Goal: Task Accomplishment & Management: Use online tool/utility

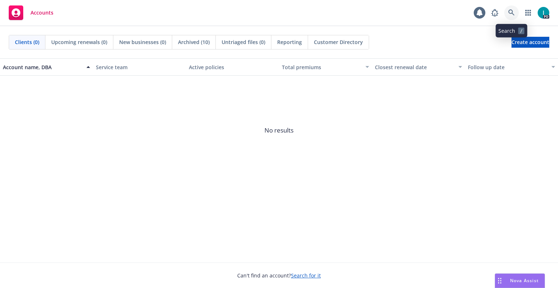
click at [508, 16] on link at bounding box center [512, 12] width 15 height 15
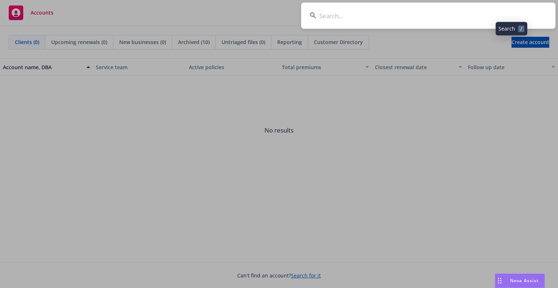
type input "Chanler Kawasak"
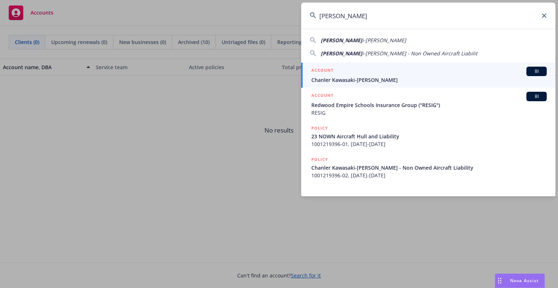
click at [360, 72] on div "ACCOUNT BI" at bounding box center [430, 71] width 236 height 9
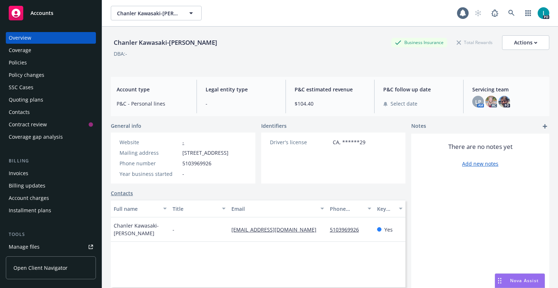
click at [53, 246] on link "Manage files" at bounding box center [51, 247] width 90 height 12
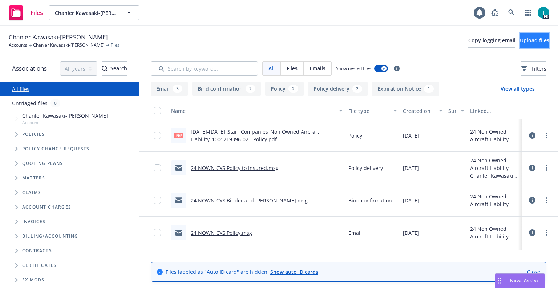
click at [526, 38] on span "Upload files" at bounding box center [534, 40] width 29 height 7
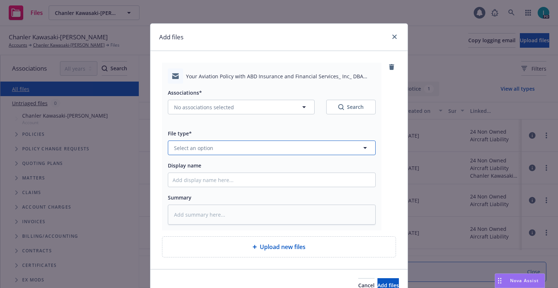
click at [216, 149] on button "Select an option" at bounding box center [272, 147] width 208 height 15
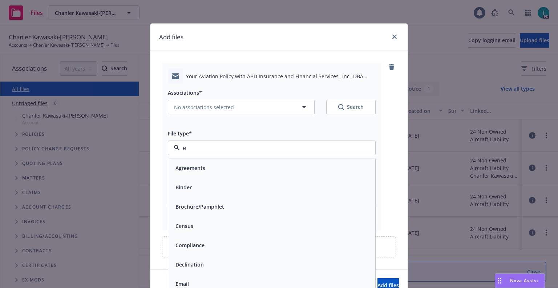
type input "em"
click at [197, 191] on div "Email" at bounding box center [272, 187] width 198 height 11
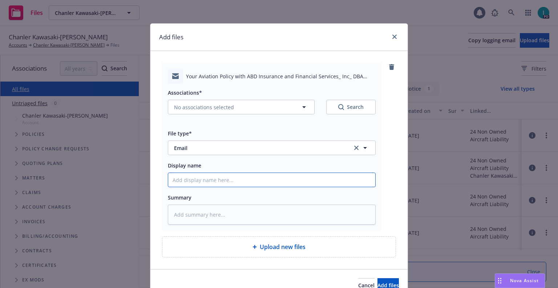
click at [222, 180] on input "Display name" at bounding box center [271, 180] width 207 height 14
type textarea "x"
type input "2"
type textarea "x"
type input "25"
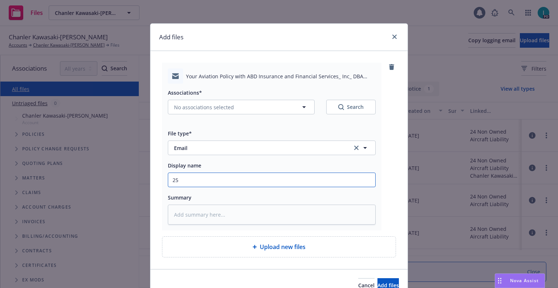
type textarea "x"
type input "25 NOWN CVS Quotes to Insured"
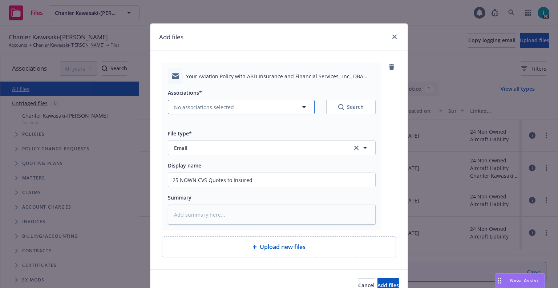
click at [204, 108] on span "No associations selected" at bounding box center [204, 107] width 60 height 8
type textarea "x"
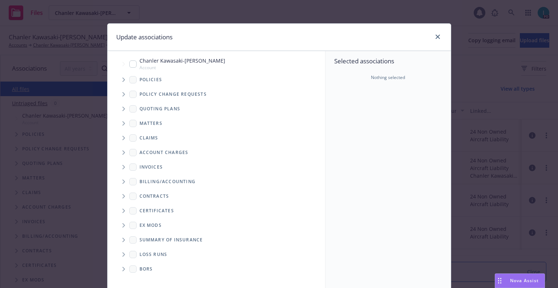
click at [118, 109] on span "Tree Example" at bounding box center [124, 109] width 12 height 12
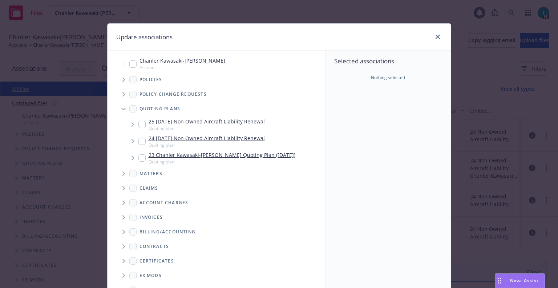
click at [140, 128] on input "Tree Example" at bounding box center [142, 124] width 7 height 7
checkbox input "true"
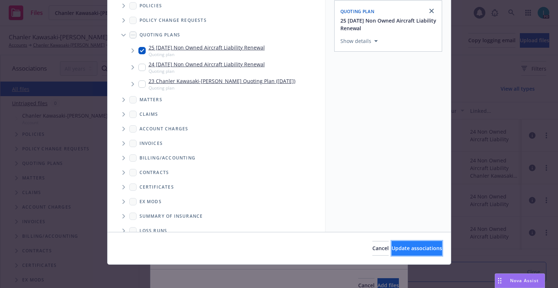
click at [418, 251] on span "Update associations" at bounding box center [417, 247] width 51 height 7
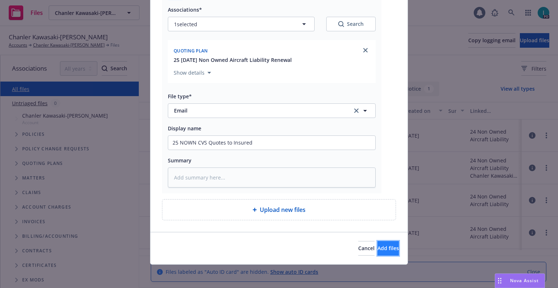
click at [378, 251] on span "Add files" at bounding box center [388, 247] width 21 height 7
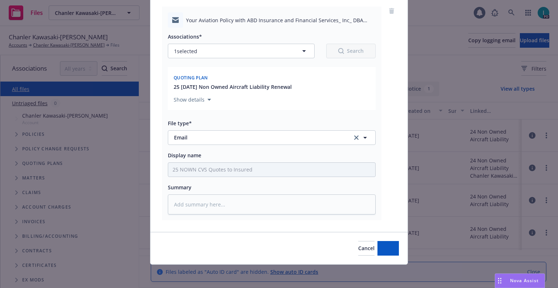
scroll to position [56, 0]
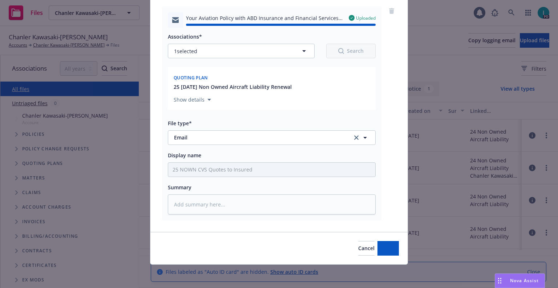
type textarea "x"
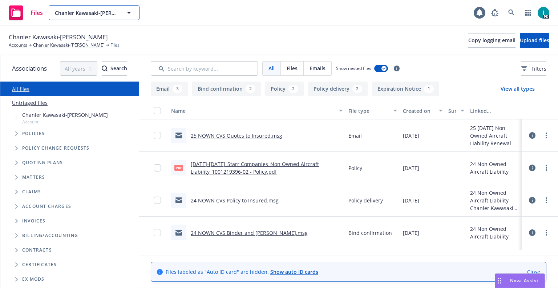
click at [103, 15] on span "Chanler Kawasaki-Yee" at bounding box center [86, 13] width 63 height 8
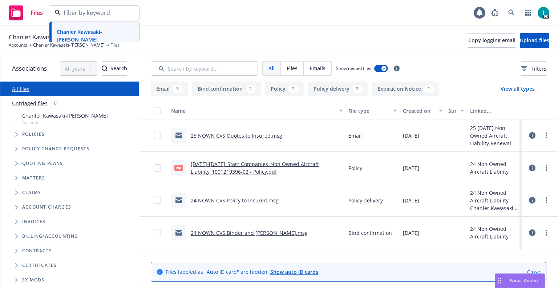
paste input "Blaine Mack"
type input "Blaine Mack"
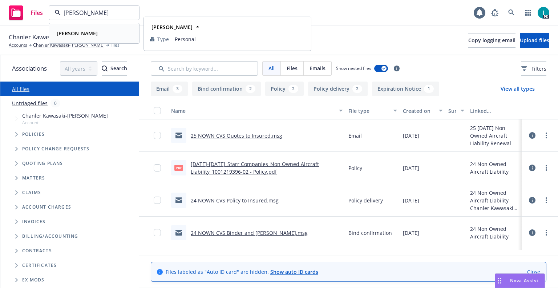
click at [96, 35] on div "Blaine Mack" at bounding box center [94, 33] width 81 height 11
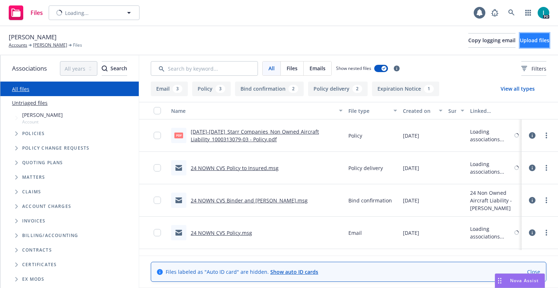
click at [520, 40] on span "Upload files" at bounding box center [534, 40] width 29 height 7
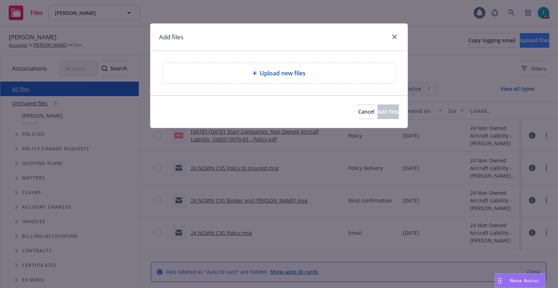
type textarea "x"
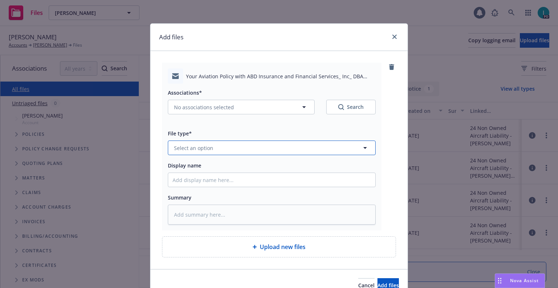
click at [193, 145] on span "Select an option" at bounding box center [193, 148] width 39 height 8
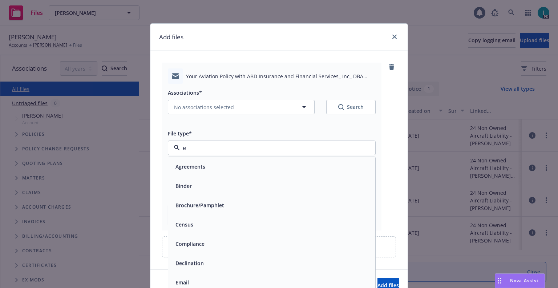
type input "em"
click at [190, 186] on div "Email" at bounding box center [272, 187] width 198 height 11
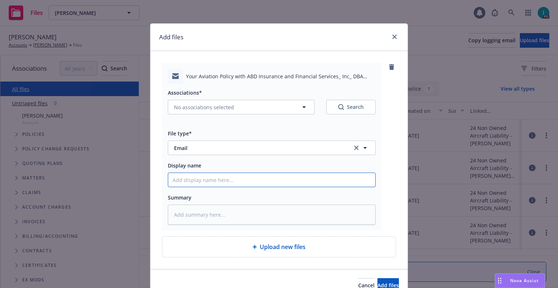
click at [196, 182] on input "Display name" at bounding box center [271, 180] width 207 height 14
type textarea "x"
type input "2"
type textarea "x"
type input "25"
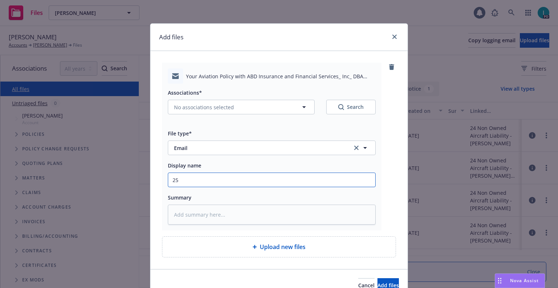
type textarea "x"
type input "25 NOWN CVS Quotes to Insured"
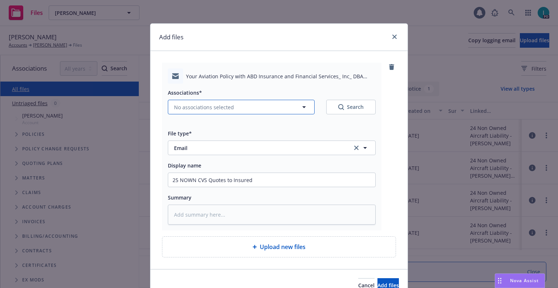
click at [193, 103] on button "No associations selected" at bounding box center [241, 107] width 147 height 15
type textarea "x"
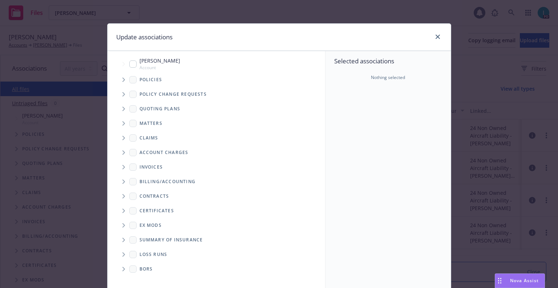
click at [121, 113] on span "Tree Example" at bounding box center [124, 109] width 12 height 12
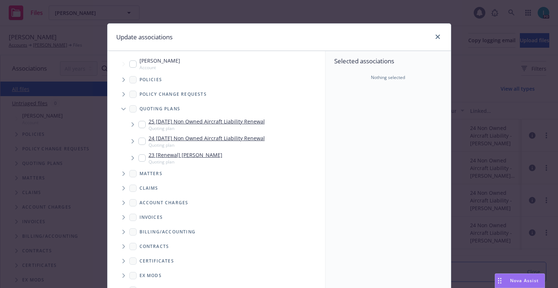
click at [140, 127] on input "Tree Example" at bounding box center [142, 124] width 7 height 7
checkbox input "true"
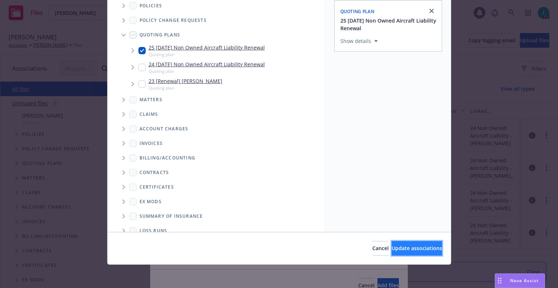
click at [394, 246] on span "Update associations" at bounding box center [417, 247] width 51 height 7
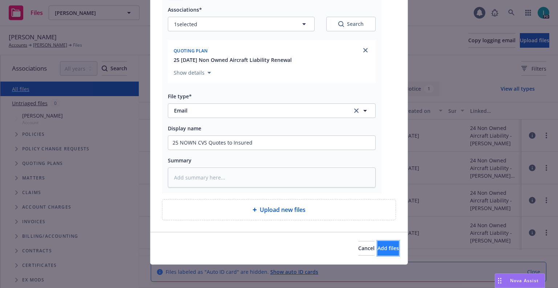
click at [378, 244] on button "Add files" at bounding box center [388, 248] width 21 height 15
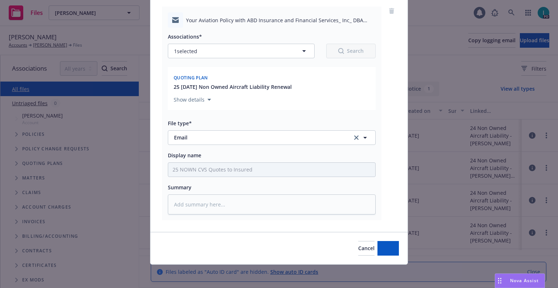
scroll to position [56, 0]
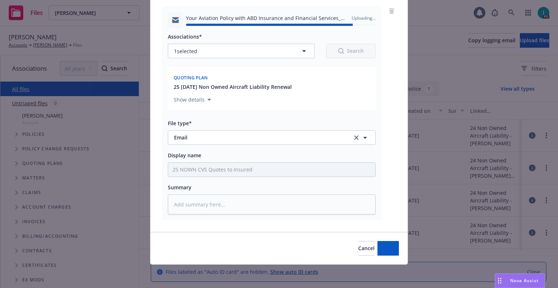
type textarea "x"
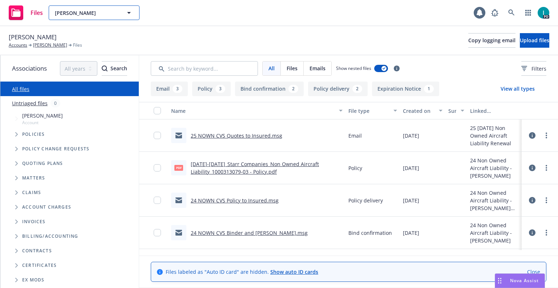
click at [103, 13] on span "Blaine Mack" at bounding box center [86, 13] width 63 height 8
paste input "Anton Dold"
type input "Anton Dold"
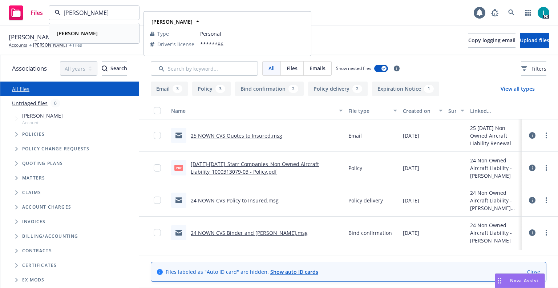
click at [108, 36] on div "Anton Dold" at bounding box center [94, 33] width 81 height 11
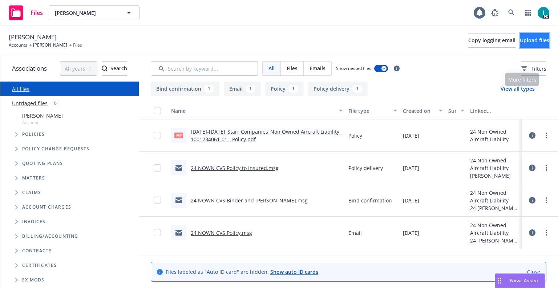
click at [520, 43] on span "Upload files" at bounding box center [534, 40] width 29 height 7
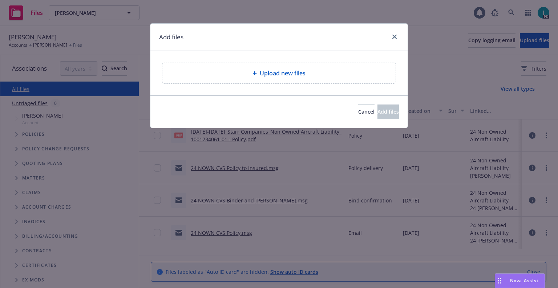
type textarea "x"
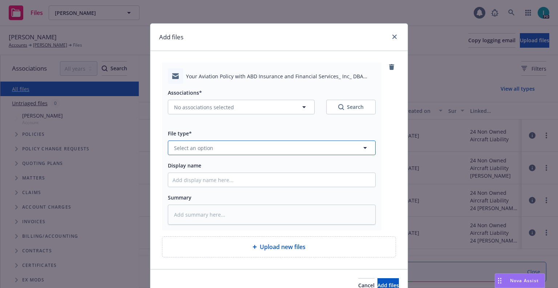
click at [195, 149] on span "Select an option" at bounding box center [193, 148] width 39 height 8
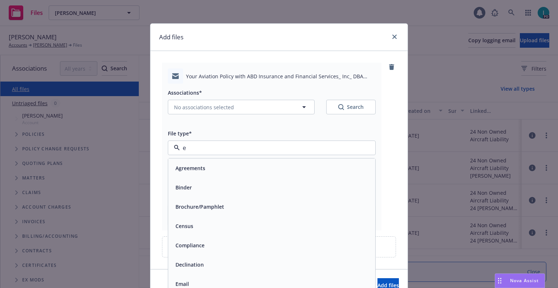
type input "em"
click at [193, 191] on div "Email" at bounding box center [272, 187] width 198 height 11
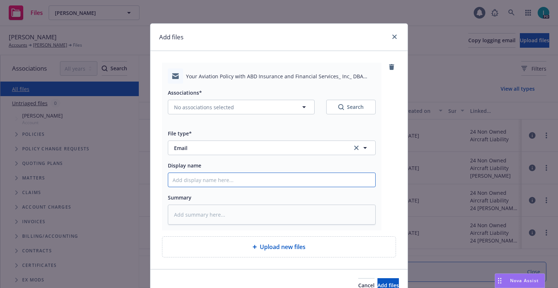
click at [201, 181] on input "Display name" at bounding box center [271, 180] width 207 height 14
type textarea "x"
type input "2"
type textarea "x"
type input "25"
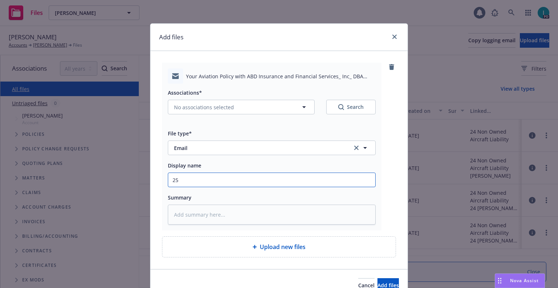
type textarea "x"
type input "25 NOWN CVS Quotes to Insured"
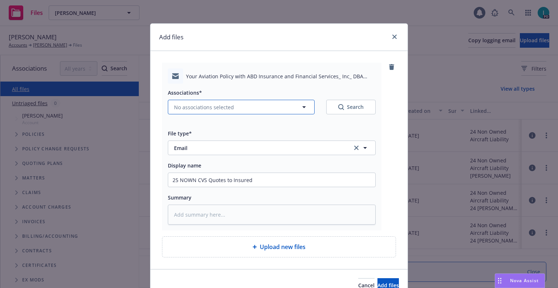
click at [218, 106] on span "No associations selected" at bounding box center [204, 107] width 60 height 8
type textarea "x"
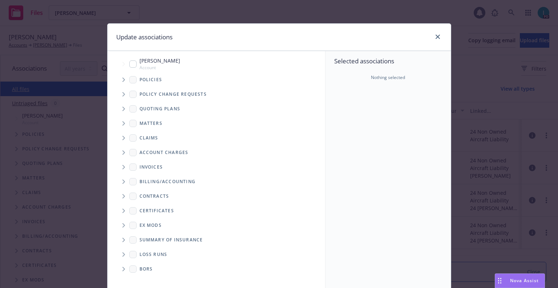
click at [120, 104] on span "Tree Example" at bounding box center [124, 109] width 12 height 12
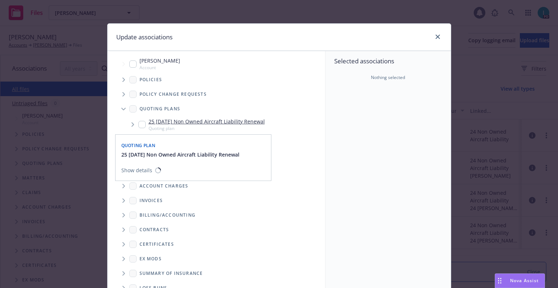
click at [139, 124] on input "Tree Example" at bounding box center [142, 124] width 7 height 7
checkbox input "true"
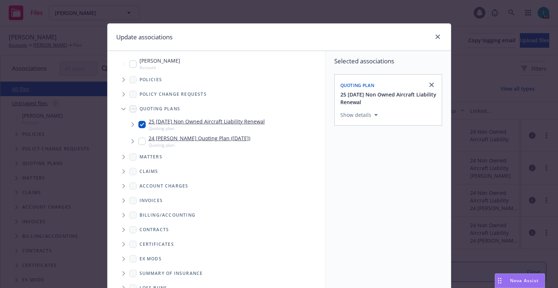
scroll to position [74, 0]
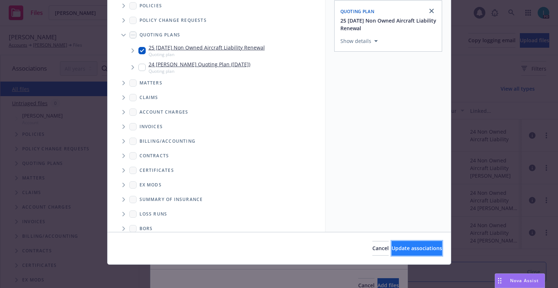
click at [425, 249] on span "Update associations" at bounding box center [417, 247] width 51 height 7
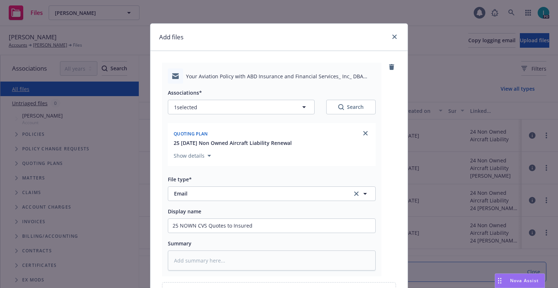
scroll to position [83, 0]
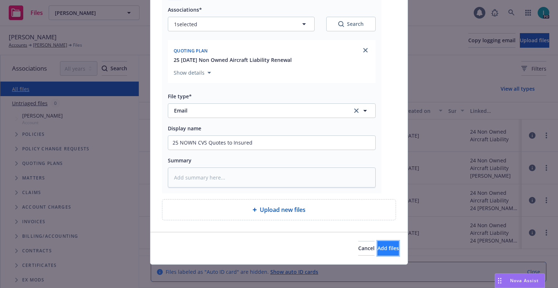
click at [378, 246] on span "Add files" at bounding box center [388, 247] width 21 height 7
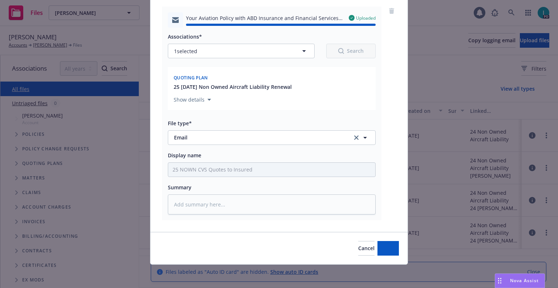
type textarea "x"
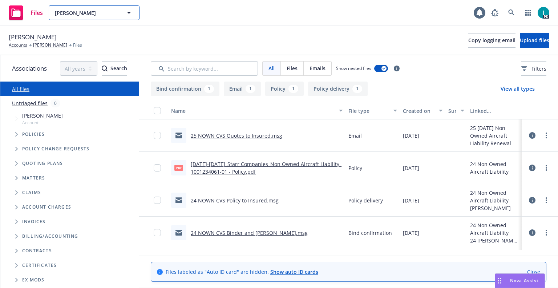
click at [110, 17] on button "Anton Dold" at bounding box center [94, 12] width 91 height 15
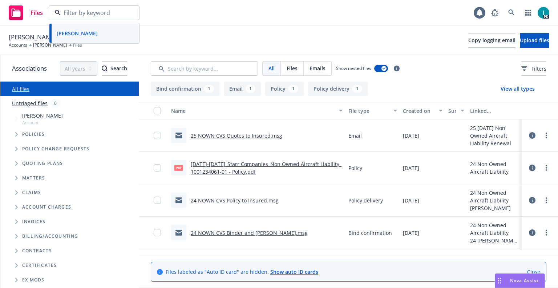
paste input "Annika Stahl"
type input "Annika Stahl"
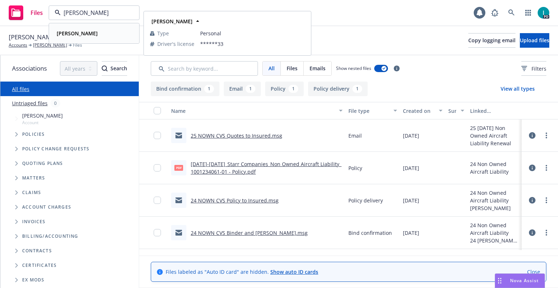
click at [89, 37] on div "Annika Stahl" at bounding box center [94, 33] width 81 height 11
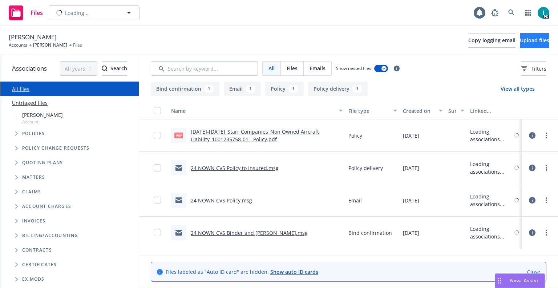
click at [523, 47] on div "Annika Stahl Accounts Annika Stahl Files Copy logging email Upload files" at bounding box center [279, 40] width 541 height 16
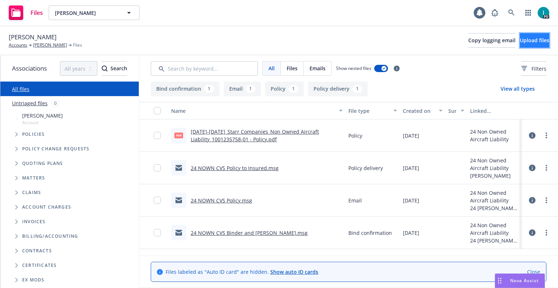
click at [523, 44] on button "Upload files" at bounding box center [534, 40] width 29 height 15
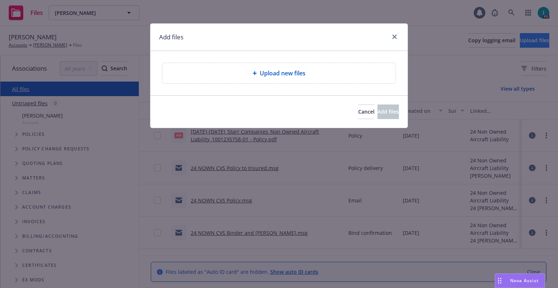
type textarea "x"
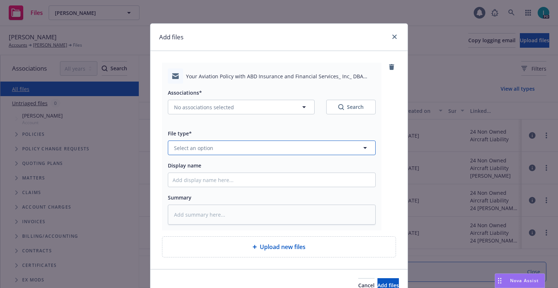
click at [226, 145] on button "Select an option" at bounding box center [272, 147] width 208 height 15
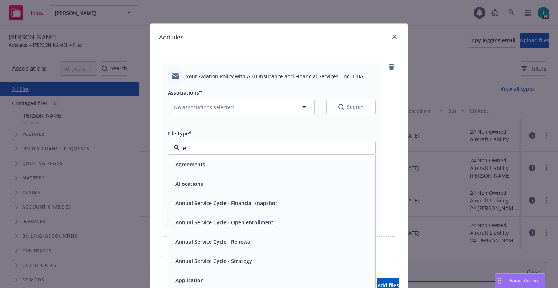
type input "em"
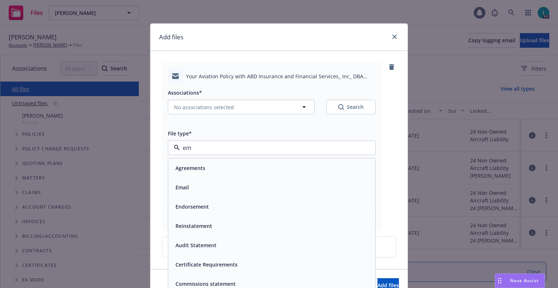
click at [183, 187] on span "Email" at bounding box center [182, 187] width 13 height 8
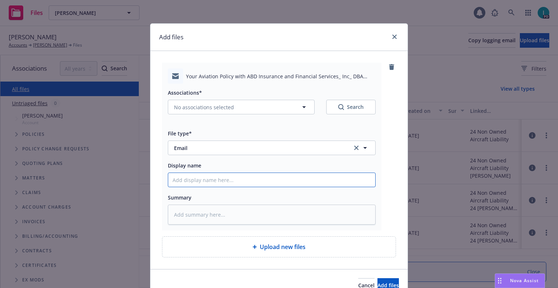
click at [209, 178] on input "Display name" at bounding box center [271, 180] width 207 height 14
type textarea "x"
type input "2"
type textarea "x"
type input "25"
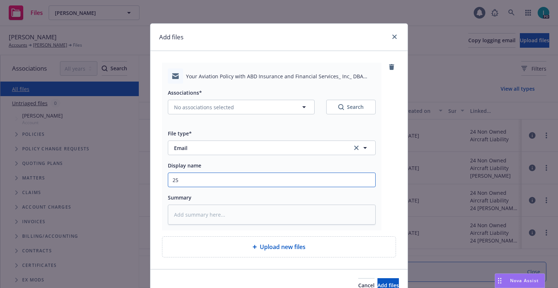
type textarea "x"
type input "25 NOWN CVS Quotes to Insured"
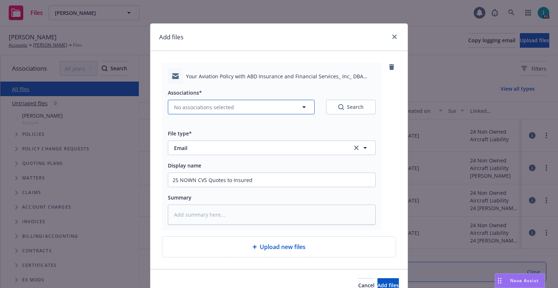
click at [229, 104] on span "No associations selected" at bounding box center [204, 107] width 60 height 8
type textarea "x"
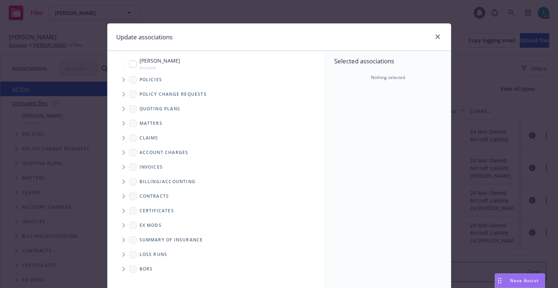
click at [120, 105] on span "Tree Example" at bounding box center [124, 109] width 12 height 12
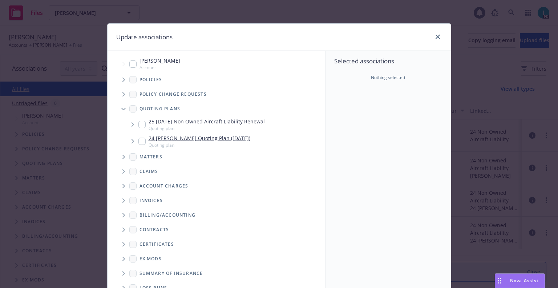
click at [139, 124] on input "Tree Example" at bounding box center [142, 124] width 7 height 7
checkbox input "true"
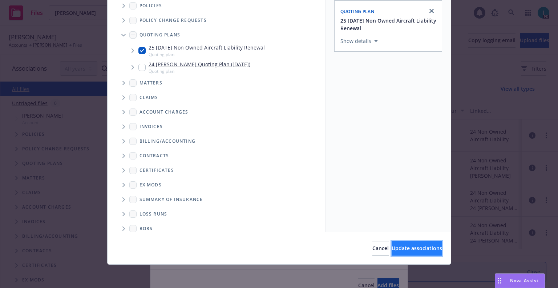
click at [402, 253] on button "Update associations" at bounding box center [417, 248] width 51 height 15
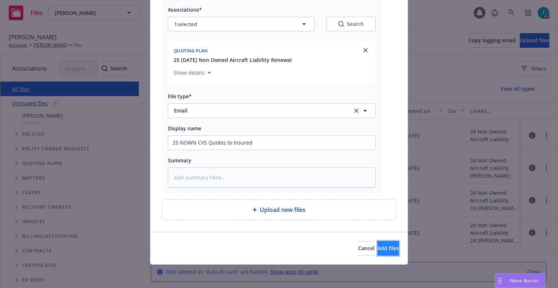
click at [379, 246] on span "Add files" at bounding box center [388, 247] width 21 height 7
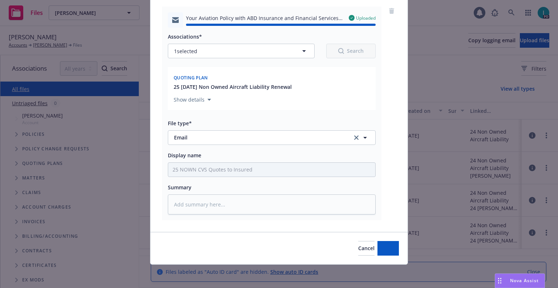
type textarea "x"
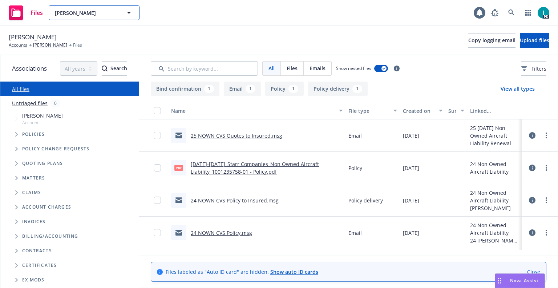
click at [86, 15] on span "Annika Stahl" at bounding box center [86, 13] width 63 height 8
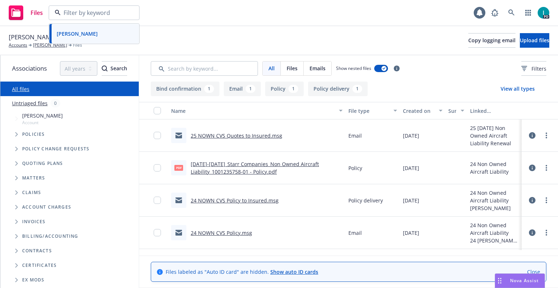
paste input "William Alonso"
type input "William Alonso"
click at [121, 32] on div "William Alonso" at bounding box center [94, 33] width 81 height 11
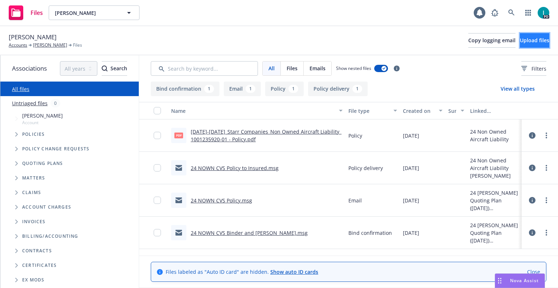
click at [526, 42] on span "Upload files" at bounding box center [534, 40] width 29 height 7
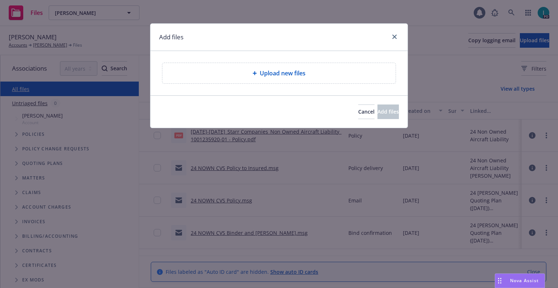
type textarea "x"
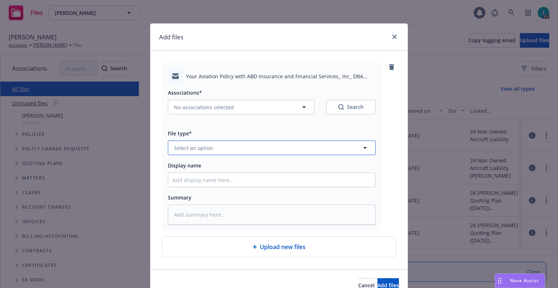
click at [192, 150] on span "Select an option" at bounding box center [193, 148] width 39 height 8
type input "em"
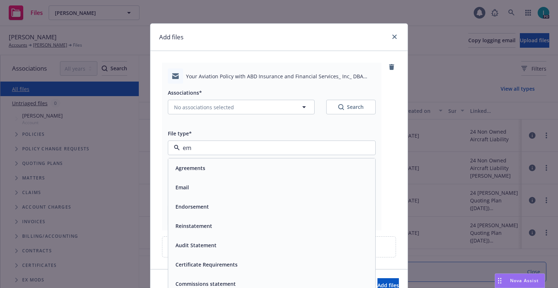
click at [188, 185] on div "Email" at bounding box center [272, 187] width 198 height 11
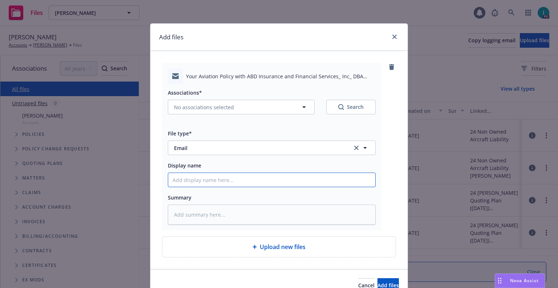
click at [194, 183] on input "Display name" at bounding box center [271, 180] width 207 height 14
type textarea "x"
type input "2"
type textarea "x"
type input "25"
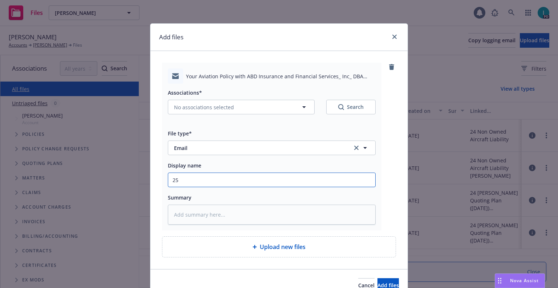
type textarea "x"
type input "2"
type textarea "x"
type input "24 NOWN CVS Renewal Notice"
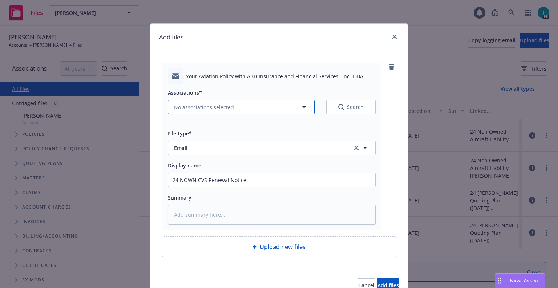
click at [216, 111] on span "No associations selected" at bounding box center [204, 107] width 60 height 8
type textarea "x"
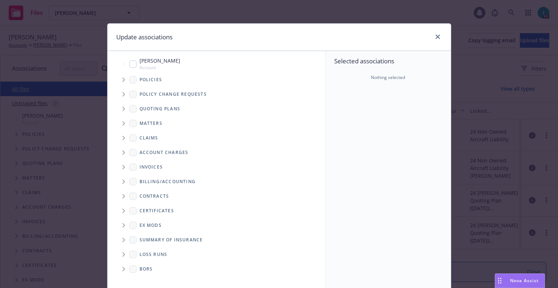
click at [123, 110] on span "Tree Example" at bounding box center [124, 109] width 12 height 12
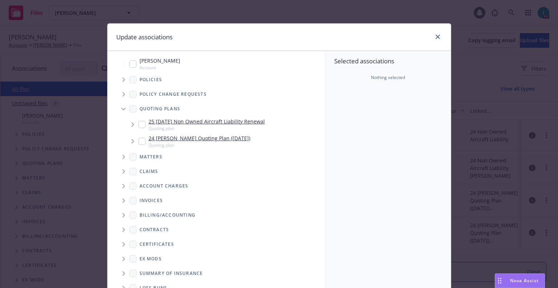
click at [139, 123] on input "Tree Example" at bounding box center [142, 124] width 7 height 7
checkbox input "true"
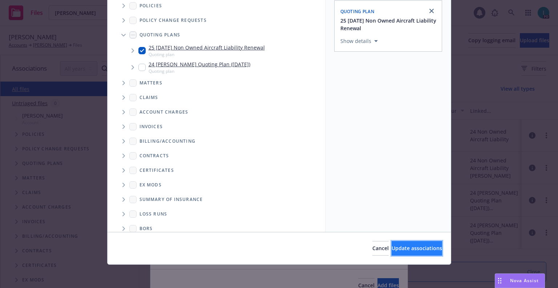
click at [396, 250] on span "Update associations" at bounding box center [417, 247] width 51 height 7
type textarea "x"
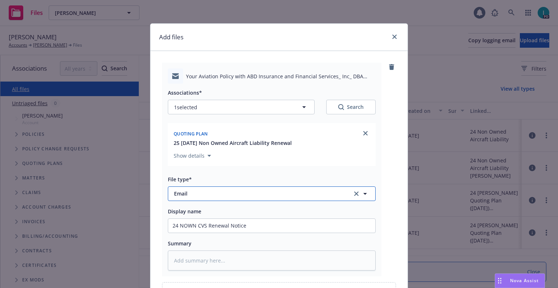
click at [303, 195] on span "Email" at bounding box center [258, 193] width 168 height 8
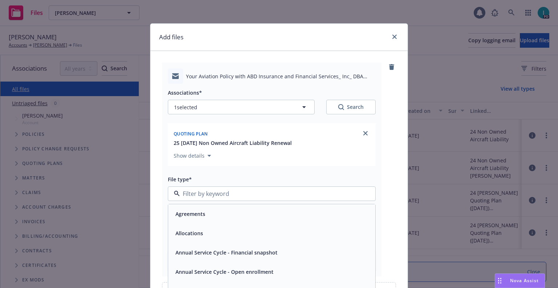
click at [331, 172] on div "Associations* 1 selected Search Quoting plan 25 10/15/25 Non Owned Aircraft Lia…" at bounding box center [272, 177] width 208 height 186
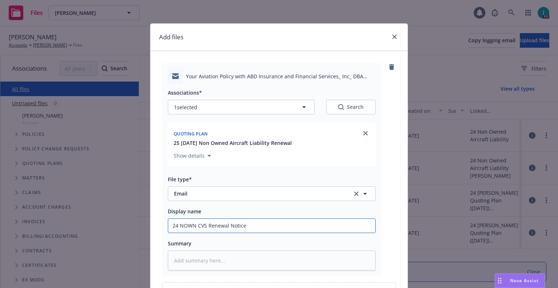
click at [273, 225] on input "24 NOWN CVS Renewal Notice" at bounding box center [271, 225] width 207 height 14
type textarea "x"
type input "2"
type textarea "x"
type input "25"
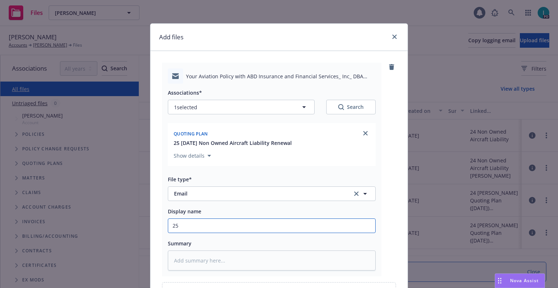
type textarea "x"
type input "25 NOWN CVS Quotes to Insured"
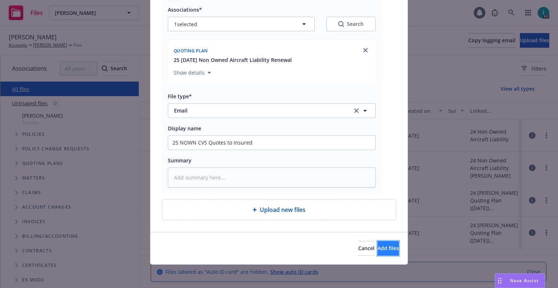
click at [378, 251] on button "Add files" at bounding box center [388, 248] width 21 height 15
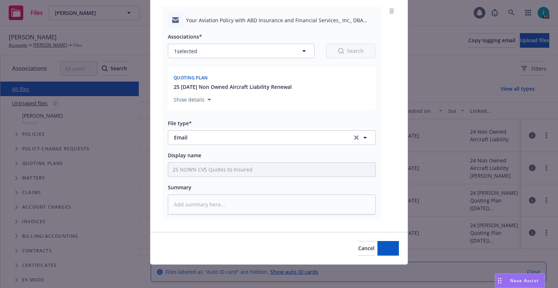
scroll to position [56, 0]
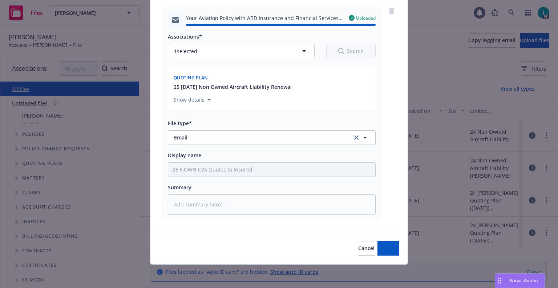
type textarea "x"
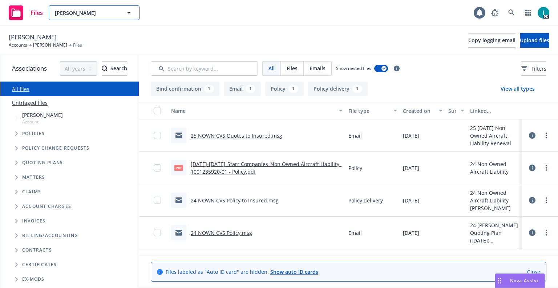
click at [103, 16] on span "William Alonso" at bounding box center [86, 13] width 63 height 8
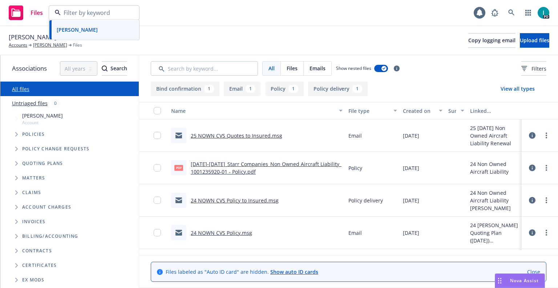
paste input "Phillip Gonikberg"
type input "Phillip Gonikberg"
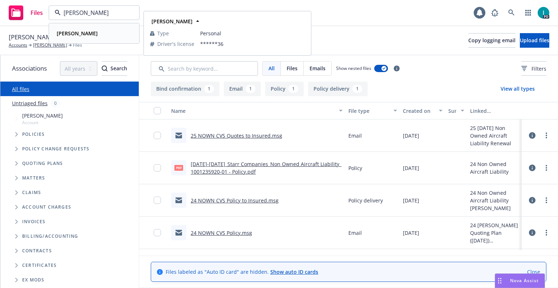
click at [110, 32] on div "Phillip Gonikberg" at bounding box center [94, 33] width 81 height 11
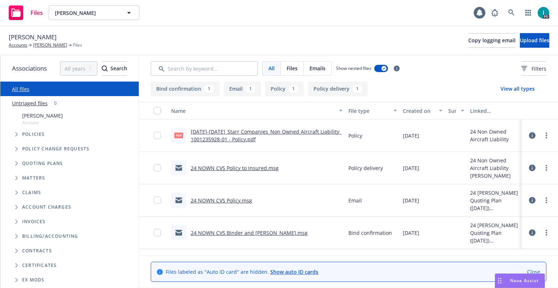
click at [509, 49] on div "Phillip Gonikberg Accounts Phillip Gonikberg Files Copy logging email Upload fi…" at bounding box center [279, 40] width 558 height 29
click at [520, 40] on span "Upload files" at bounding box center [534, 40] width 29 height 7
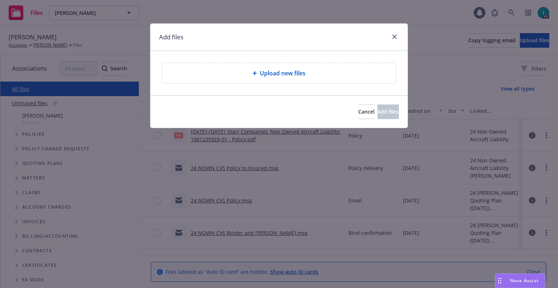
type textarea "x"
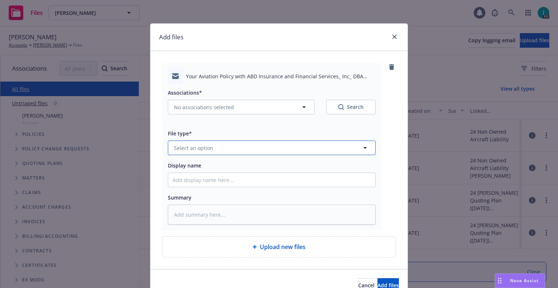
click at [217, 148] on button "Select an option" at bounding box center [272, 147] width 208 height 15
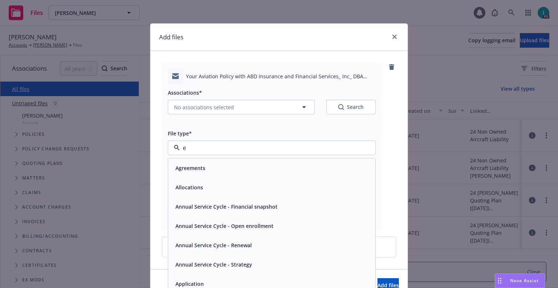
type input "em"
click at [200, 192] on div "Email" at bounding box center [272, 187] width 198 height 11
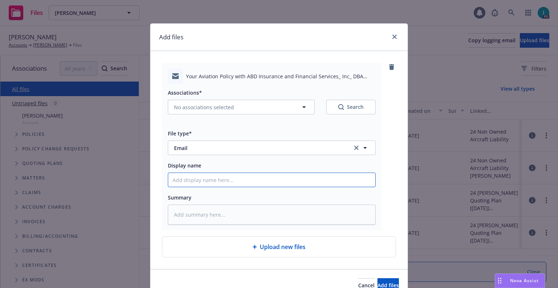
click at [200, 184] on input "Display name" at bounding box center [271, 180] width 207 height 14
type textarea "x"
type input "2"
type textarea "x"
type input "25 NOWN CVS Quotes to Insured"
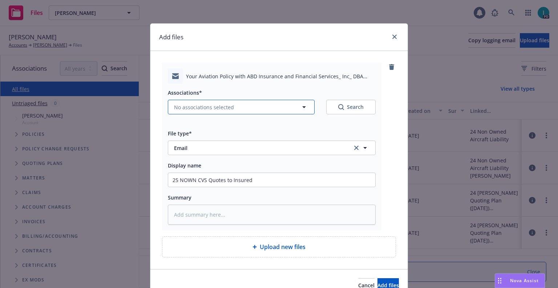
click at [202, 109] on span "No associations selected" at bounding box center [204, 107] width 60 height 8
type textarea "x"
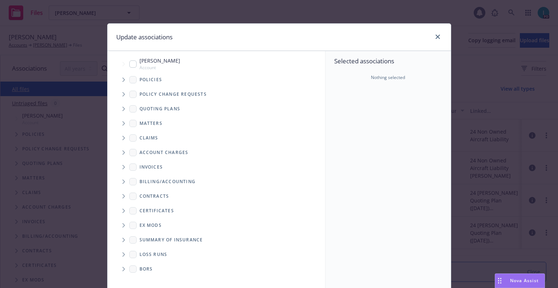
click at [123, 81] on icon "Tree Example" at bounding box center [124, 79] width 3 height 4
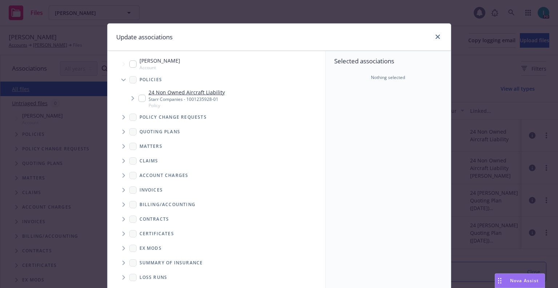
click at [139, 98] on input "Tree Example" at bounding box center [142, 98] width 7 height 7
checkbox input "true"
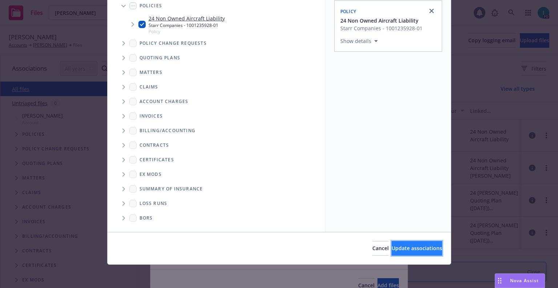
click at [393, 246] on span "Update associations" at bounding box center [417, 247] width 51 height 7
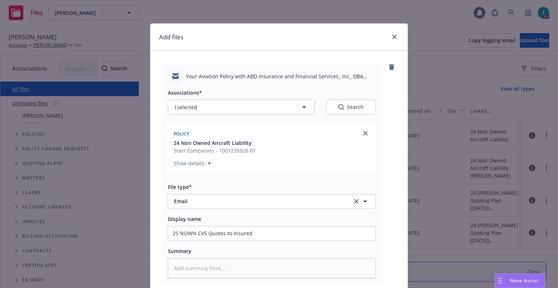
scroll to position [91, 0]
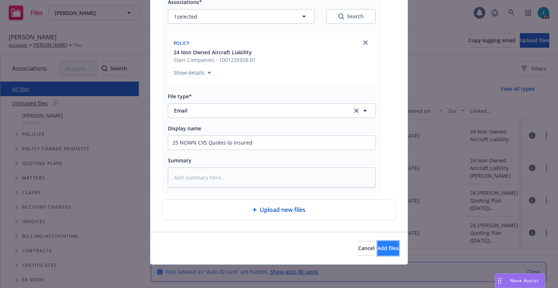
click at [378, 246] on span "Add files" at bounding box center [388, 247] width 21 height 7
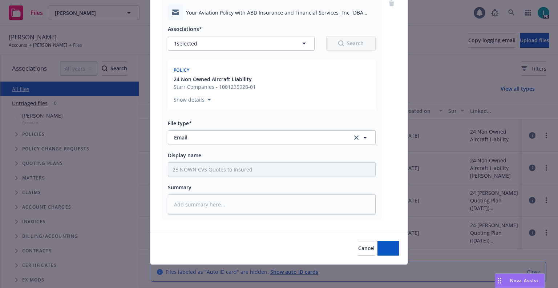
scroll to position [64, 0]
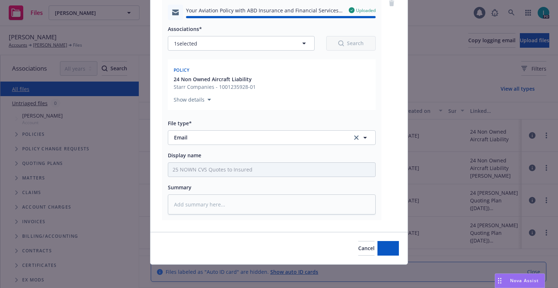
type textarea "x"
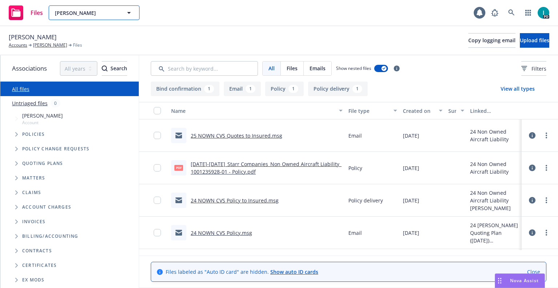
click at [93, 13] on span "Phillip Gonikberg" at bounding box center [86, 13] width 63 height 8
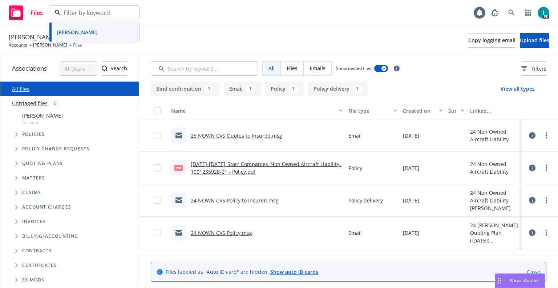
paste input "RUOJYUN SHIUE"
type input "RUOJYUN SHIUE"
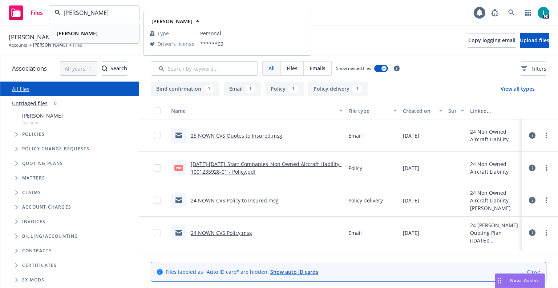
click at [92, 32] on strong "RUOJYUN SHIUE" at bounding box center [77, 33] width 41 height 7
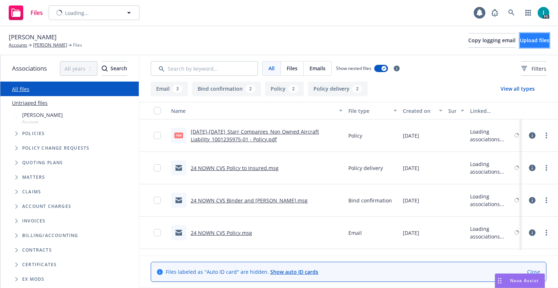
click at [520, 43] on span "Upload files" at bounding box center [534, 40] width 29 height 7
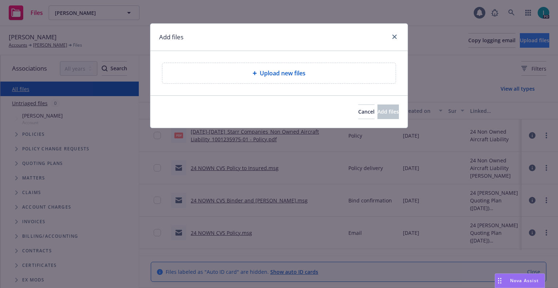
type textarea "x"
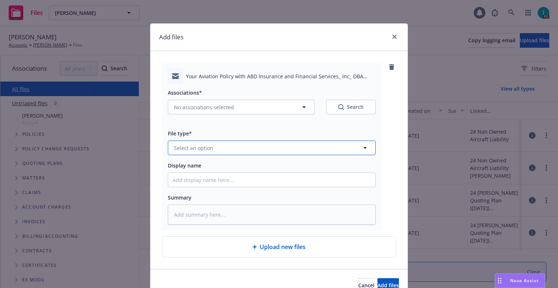
click at [193, 148] on span "Select an option" at bounding box center [193, 148] width 39 height 8
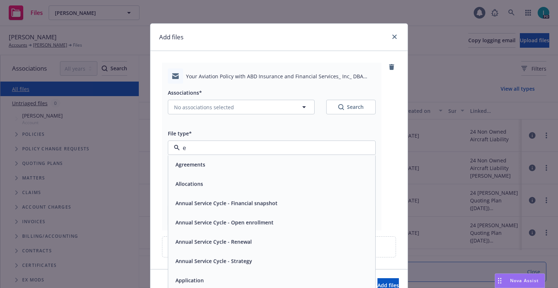
type input "em"
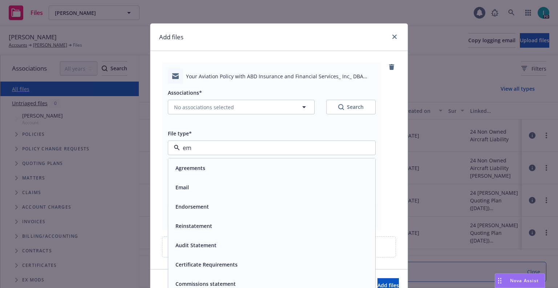
click at [195, 188] on div "Email" at bounding box center [272, 187] width 198 height 11
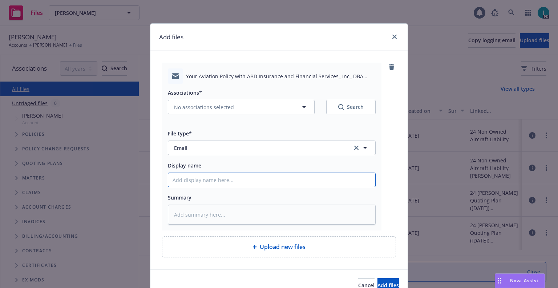
click at [194, 178] on input "Display name" at bounding box center [271, 180] width 207 height 14
type textarea "x"
type input "2"
type textarea "x"
type input "24"
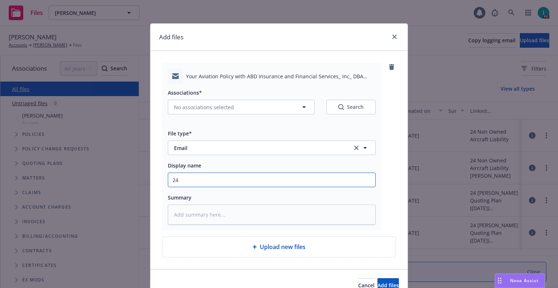
type textarea "x"
type input "2"
type textarea "x"
type input "25"
type textarea "x"
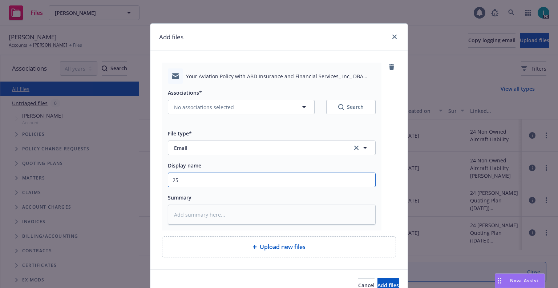
type input "25 NOWN CVS Quotes to Insured"
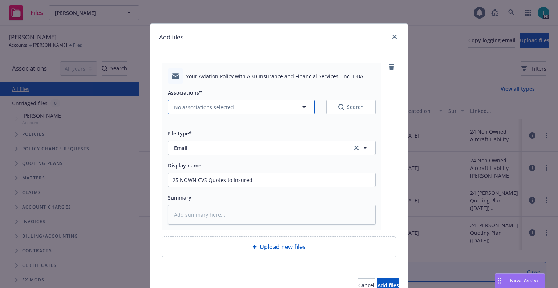
click at [206, 103] on button "No associations selected" at bounding box center [241, 107] width 147 height 15
type textarea "x"
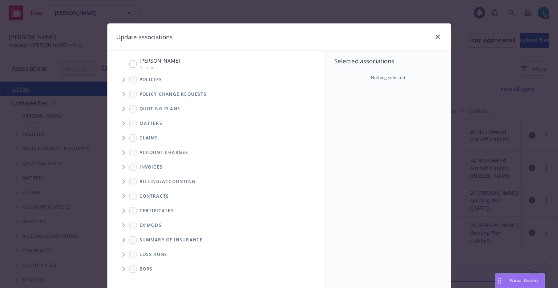
click at [120, 105] on span "Tree Example" at bounding box center [124, 109] width 12 height 12
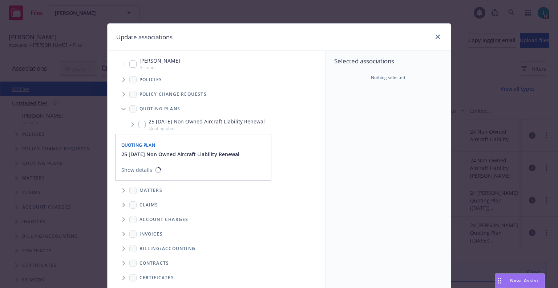
click at [140, 122] on input "Tree Example" at bounding box center [142, 124] width 7 height 7
checkbox input "true"
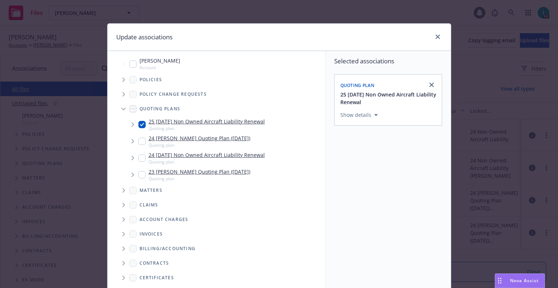
scroll to position [74, 0]
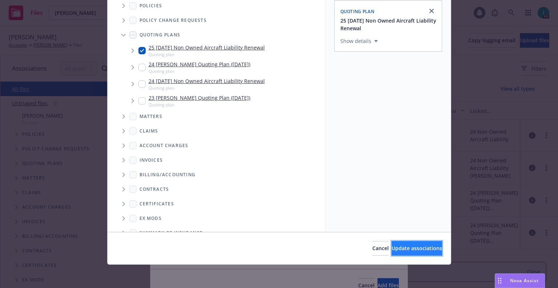
click at [413, 248] on span "Update associations" at bounding box center [417, 247] width 51 height 7
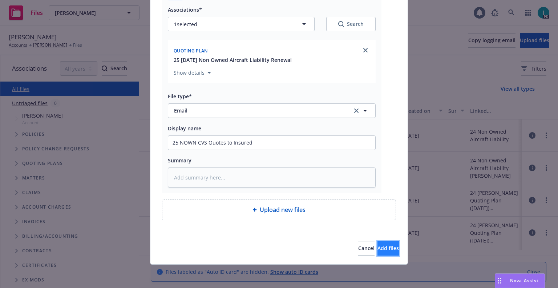
click at [378, 248] on span "Add files" at bounding box center [388, 247] width 21 height 7
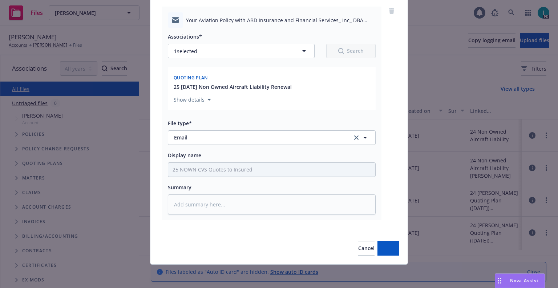
scroll to position [56, 0]
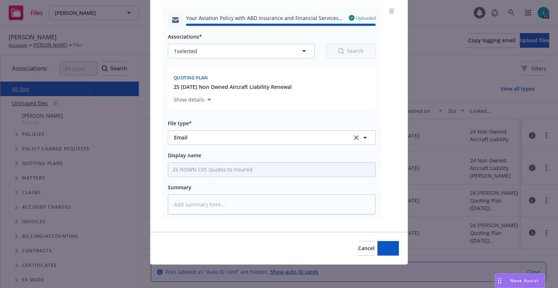
type textarea "x"
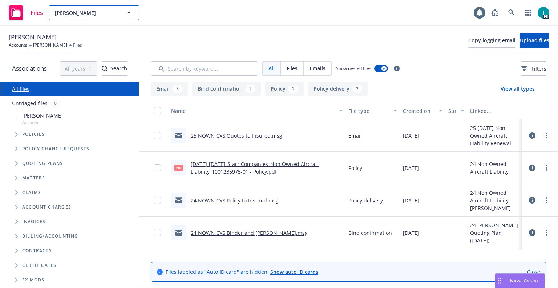
click at [76, 14] on span "RUOJYUN SHIUE" at bounding box center [86, 13] width 63 height 8
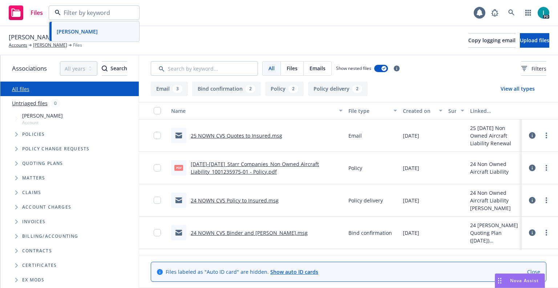
paste input "David Cunningham"
type input "David Cunningham"
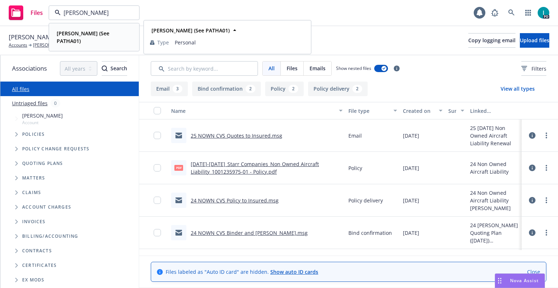
click at [89, 33] on strong "David Cunningham (See PATHA01)" at bounding box center [83, 37] width 53 height 15
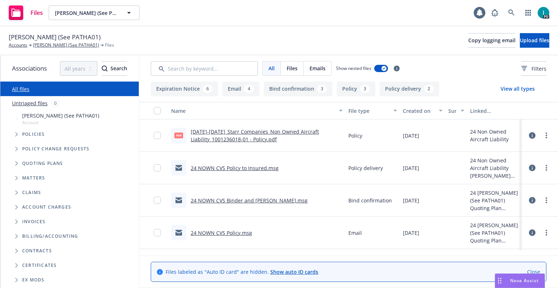
drag, startPoint x: 104, startPoint y: 37, endPoint x: 79, endPoint y: 39, distance: 25.2
click at [79, 39] on span "David Cunningham (See PATHA01)" at bounding box center [55, 36] width 92 height 9
copy span "PATHA01"
click at [517, 16] on link at bounding box center [512, 12] width 15 height 15
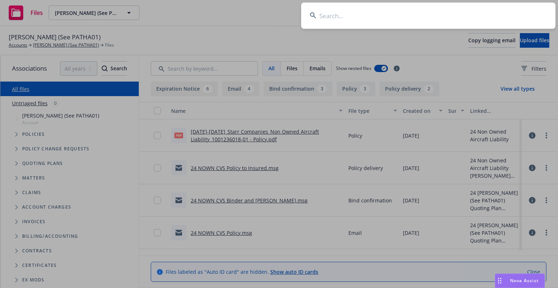
type input "PATHA01"
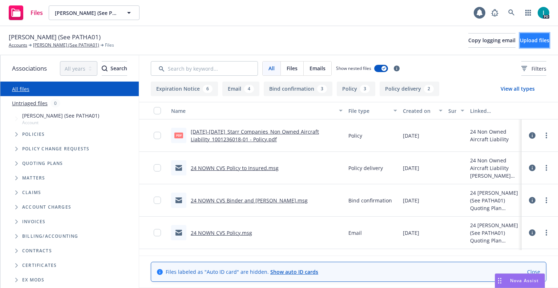
click at [542, 44] on button "Upload files" at bounding box center [534, 40] width 29 height 15
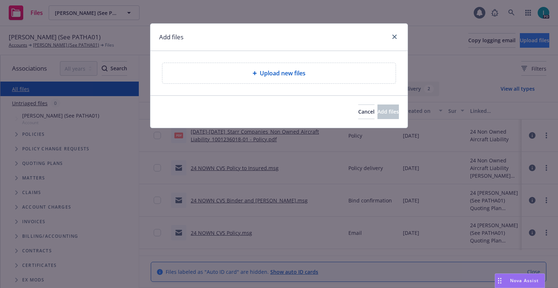
type textarea "x"
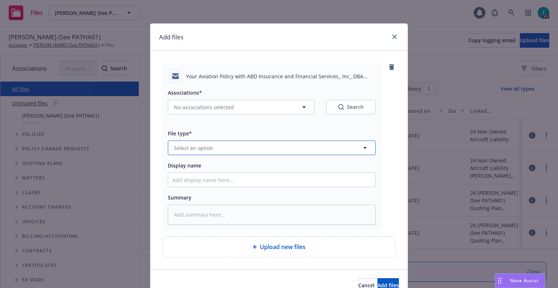
click at [195, 151] on span "Select an option" at bounding box center [193, 148] width 39 height 8
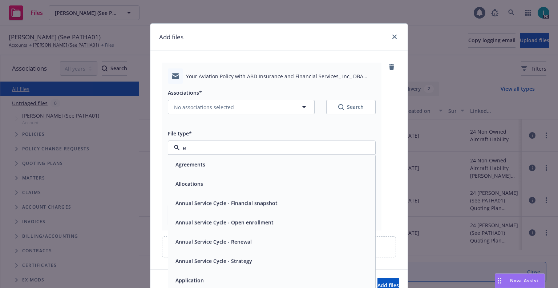
type input "em"
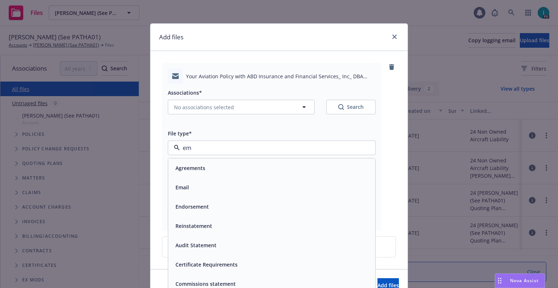
click at [199, 166] on span "Agreements" at bounding box center [191, 168] width 30 height 8
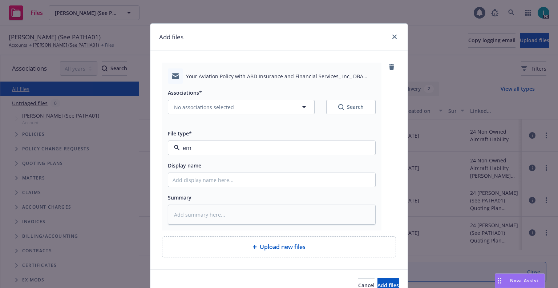
type textarea "x"
click at [199, 148] on span "Agreements" at bounding box center [258, 148] width 168 height 8
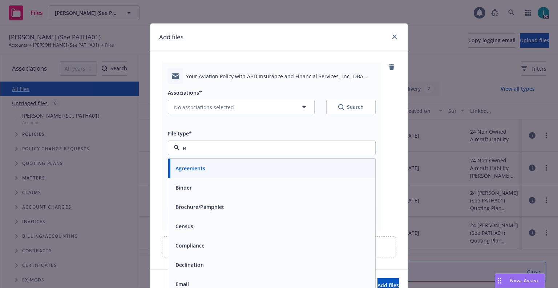
type input "em"
click at [178, 184] on span "Email" at bounding box center [182, 187] width 13 height 8
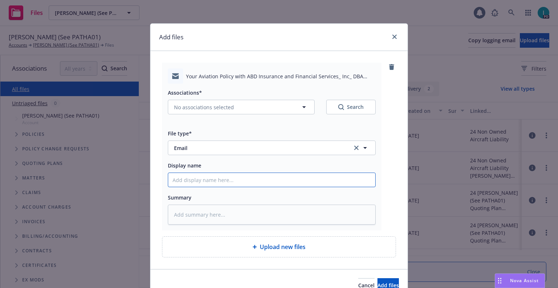
click at [189, 174] on input "Display name" at bounding box center [271, 180] width 207 height 14
type textarea "x"
type input "2"
type textarea "x"
type input "25"
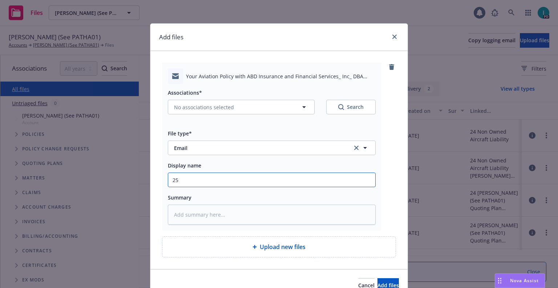
type textarea "x"
type input "25 NOWN CVS Quotes to Insured"
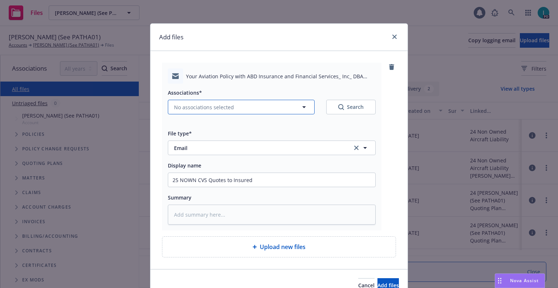
click at [184, 109] on span "No associations selected" at bounding box center [204, 107] width 60 height 8
type textarea "x"
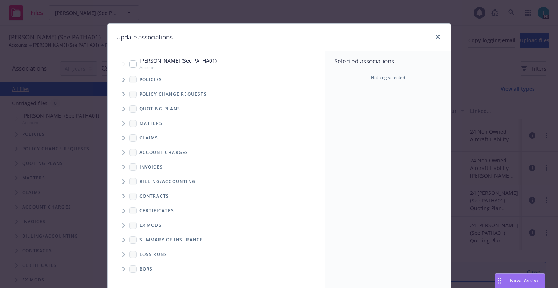
click at [119, 105] on span "Tree Example" at bounding box center [124, 109] width 12 height 12
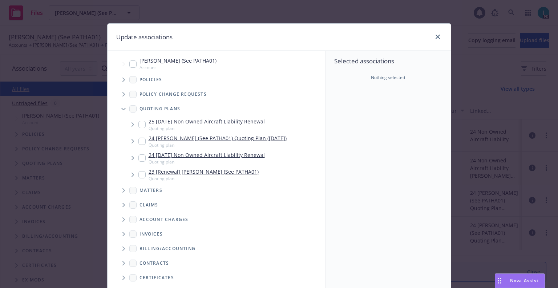
click at [139, 124] on input "Tree Example" at bounding box center [142, 124] width 7 height 7
checkbox input "true"
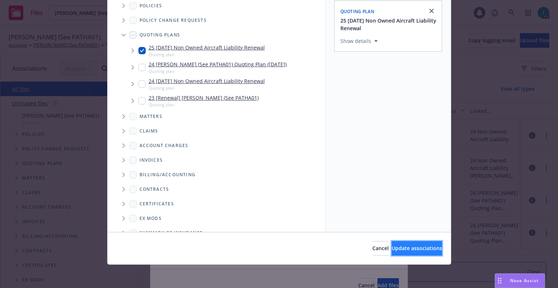
click at [419, 248] on span "Update associations" at bounding box center [417, 247] width 51 height 7
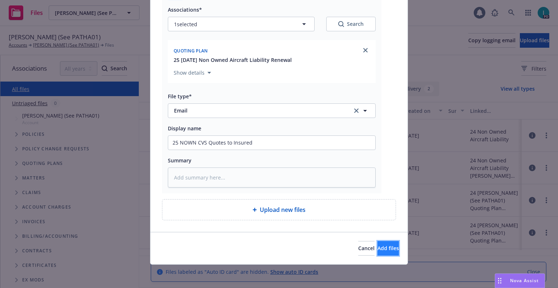
click at [378, 252] on button "Add files" at bounding box center [388, 248] width 21 height 15
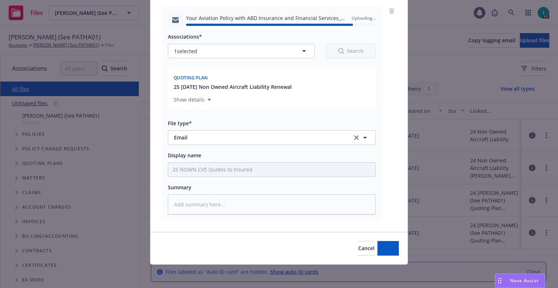
type textarea "x"
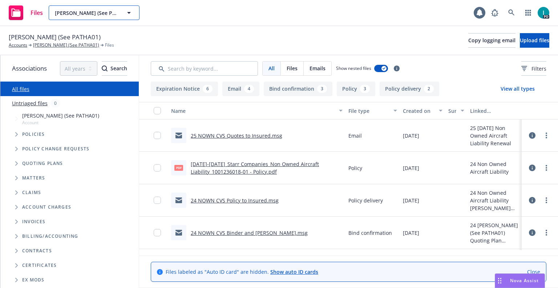
click at [84, 10] on span "David Cunningham (See PATHA01)" at bounding box center [86, 13] width 63 height 8
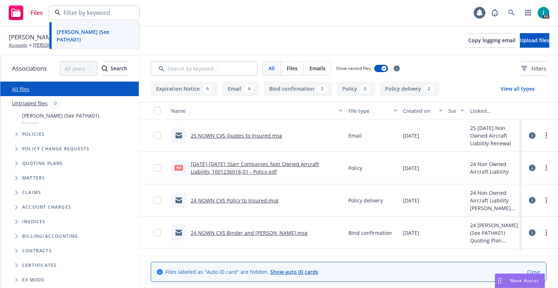
paste input "Alexandra McGill"
type input "Alexandra McGill"
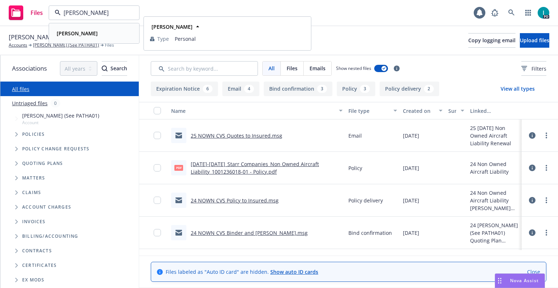
click at [89, 36] on strong "Alexandra McGill" at bounding box center [77, 33] width 41 height 7
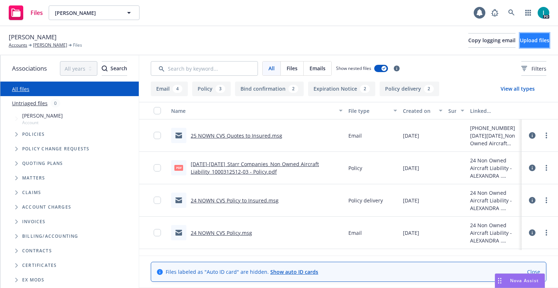
click at [523, 42] on span "Upload files" at bounding box center [534, 40] width 29 height 7
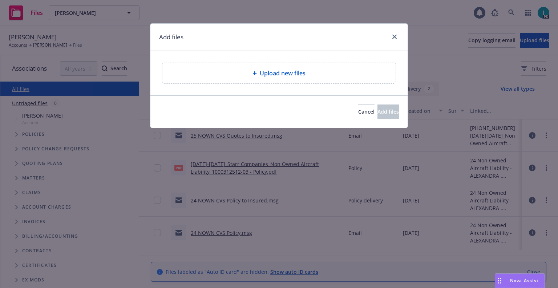
type textarea "x"
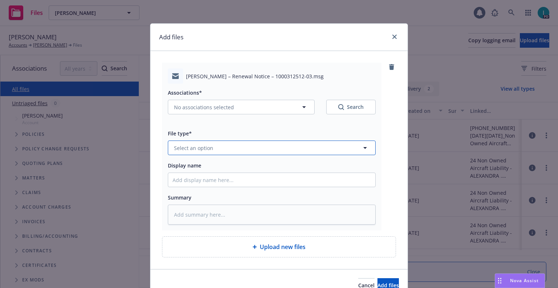
click at [203, 152] on button "Select an option" at bounding box center [272, 147] width 208 height 15
type input "ex"
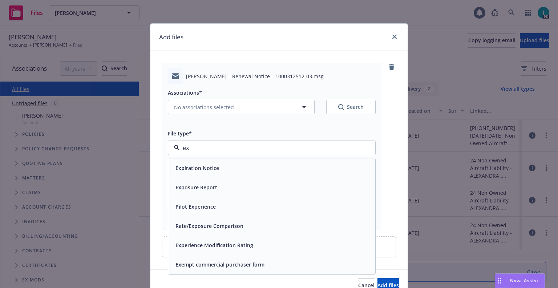
click at [221, 168] on div "Expiration Notice" at bounding box center [272, 167] width 198 height 11
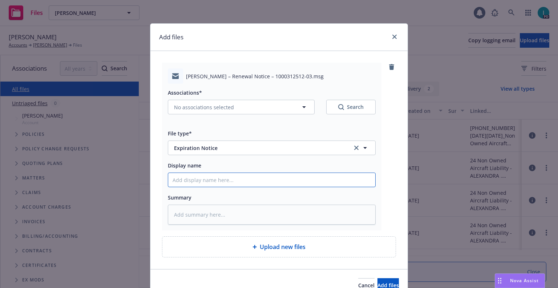
click at [215, 180] on input "Display name" at bounding box center [271, 180] width 207 height 14
type textarea "x"
type input "2"
type textarea "x"
type input "24"
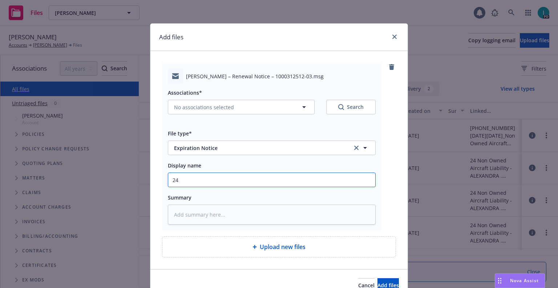
type textarea "x"
type input "24 NOWN CVS Renewal Notice"
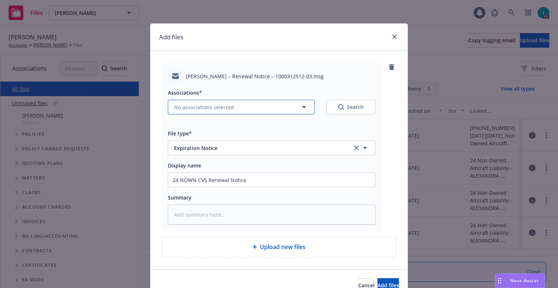
click at [185, 103] on button "No associations selected" at bounding box center [241, 107] width 147 height 15
type textarea "x"
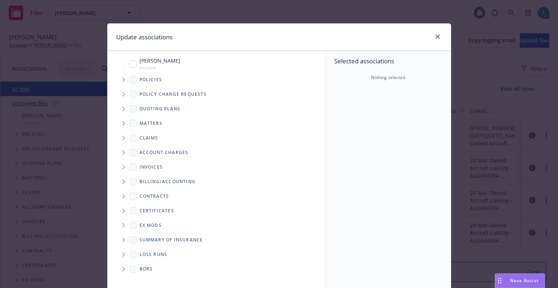
click at [118, 80] on span "Tree Example" at bounding box center [124, 80] width 12 height 12
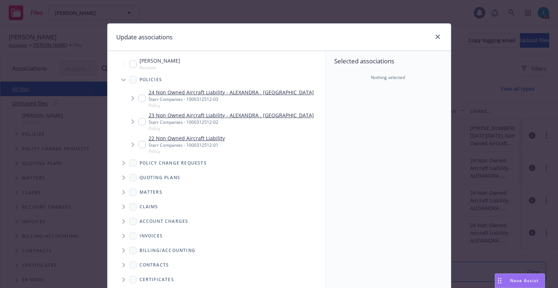
click at [135, 99] on span "Tree Example" at bounding box center [133, 98] width 12 height 12
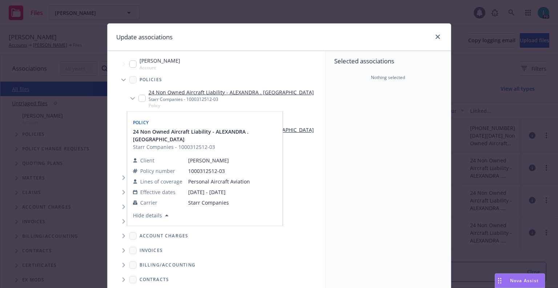
click at [141, 99] on input "Tree Example" at bounding box center [142, 98] width 7 height 7
checkbox input "true"
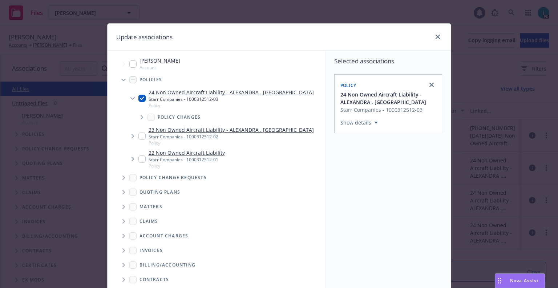
scroll to position [74, 0]
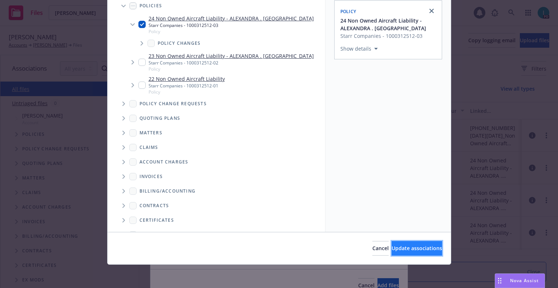
click at [396, 244] on button "Update associations" at bounding box center [417, 248] width 51 height 15
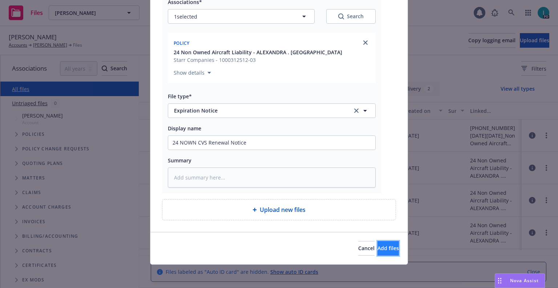
click at [384, 248] on span "Add files" at bounding box center [388, 247] width 21 height 7
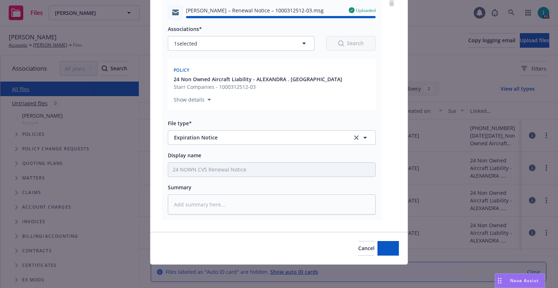
type textarea "x"
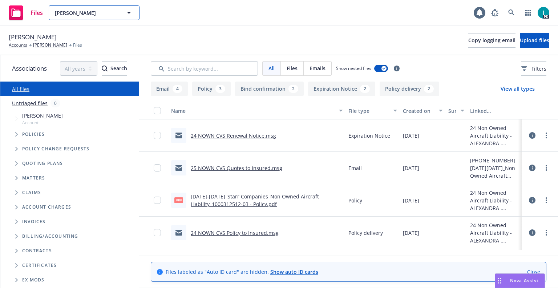
click at [92, 15] on span "Alexandra McGill" at bounding box center [86, 13] width 63 height 8
paste input "Logan Pierce"
type input "Logan Pierce"
click at [90, 37] on div "Logan Pierce" at bounding box center [94, 33] width 81 height 11
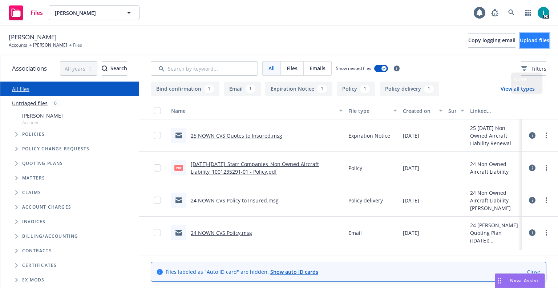
click at [527, 40] on span "Upload files" at bounding box center [534, 40] width 29 height 7
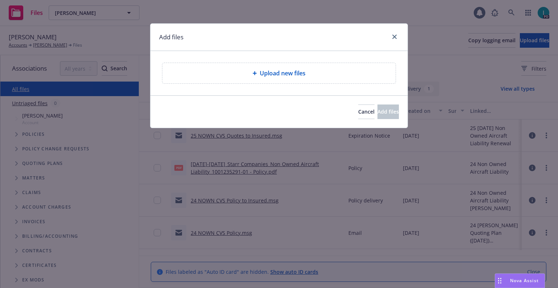
type textarea "x"
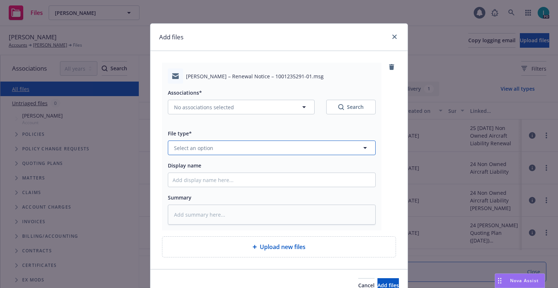
click at [215, 143] on button "Select an option" at bounding box center [272, 147] width 208 height 15
type input "ex"
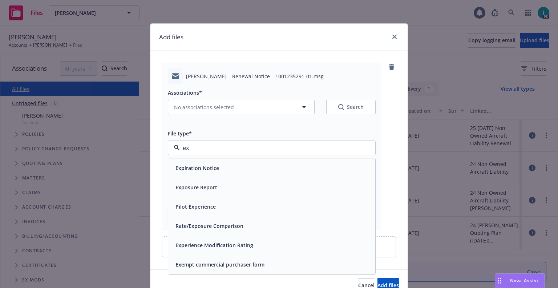
click at [215, 170] on span "Expiration Notice" at bounding box center [198, 168] width 44 height 8
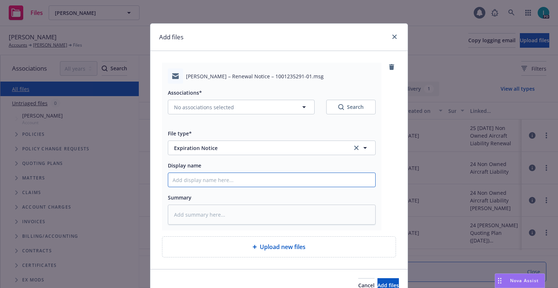
click at [196, 179] on input "Display name" at bounding box center [271, 180] width 207 height 14
type textarea "x"
type input "2"
type textarea "x"
type input "24"
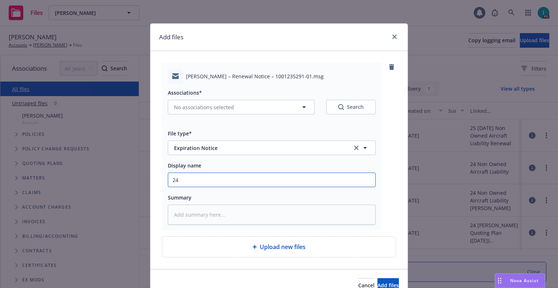
type textarea "x"
type input "24 NOWN CVS Renewal Notice"
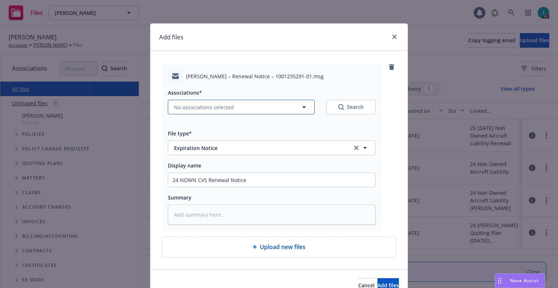
click at [201, 108] on span "No associations selected" at bounding box center [204, 107] width 60 height 8
type textarea "x"
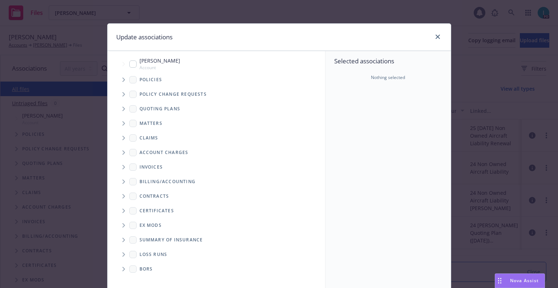
click at [118, 79] on span "Tree Example" at bounding box center [124, 80] width 12 height 12
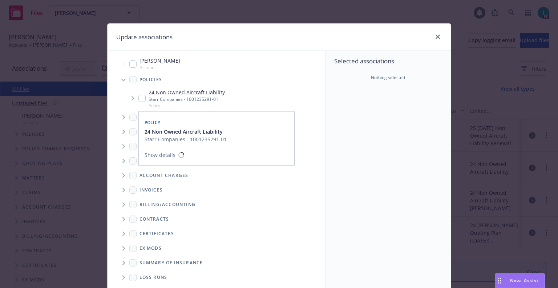
click at [139, 96] on input "Tree Example" at bounding box center [142, 98] width 7 height 7
checkbox input "true"
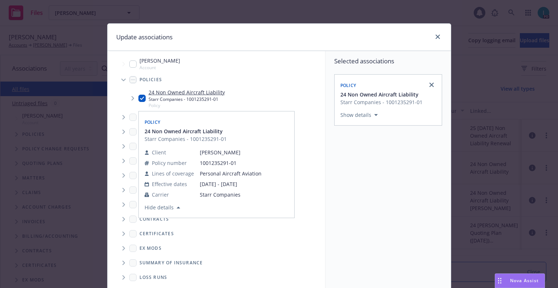
scroll to position [74, 0]
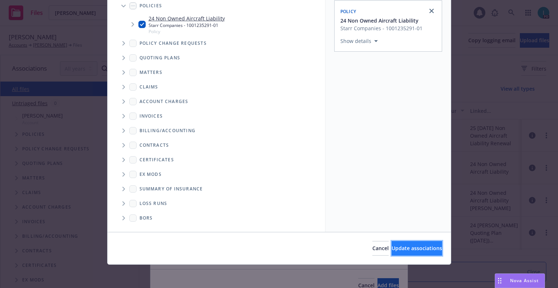
click at [417, 252] on button "Update associations" at bounding box center [417, 248] width 51 height 15
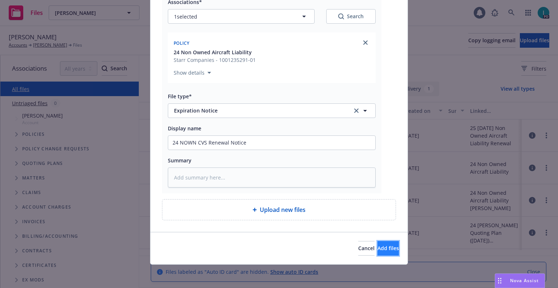
click at [378, 253] on button "Add files" at bounding box center [388, 248] width 21 height 15
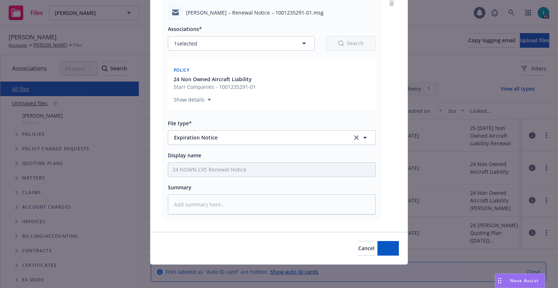
scroll to position [64, 0]
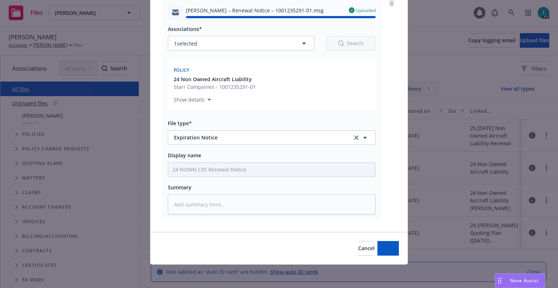
type textarea "x"
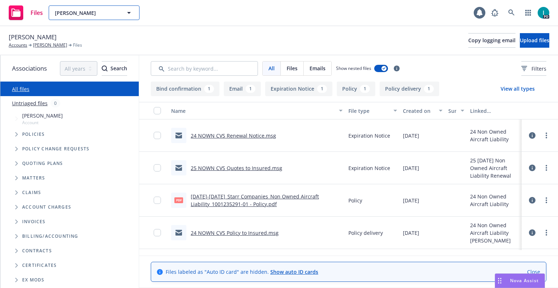
click at [93, 13] on span "Logan Pierce" at bounding box center [86, 13] width 63 height 8
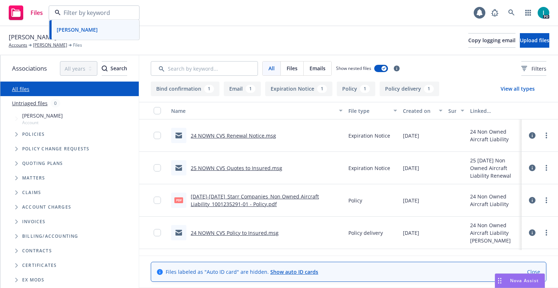
paste input "Jack Lee"
type input "Jack Lee"
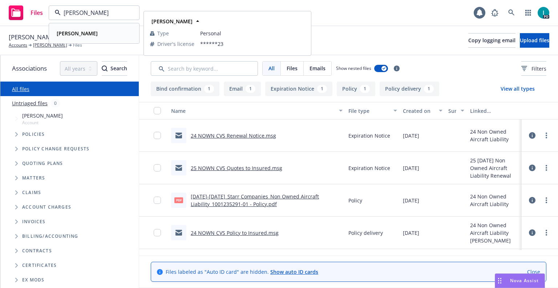
click at [102, 34] on div "Jack Lee" at bounding box center [94, 33] width 81 height 11
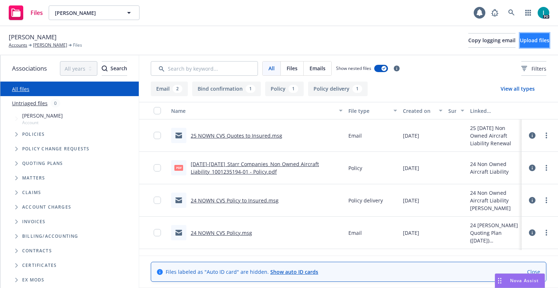
click at [536, 43] on span "Upload files" at bounding box center [534, 40] width 29 height 7
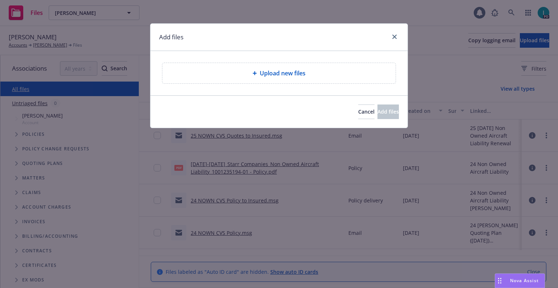
type textarea "x"
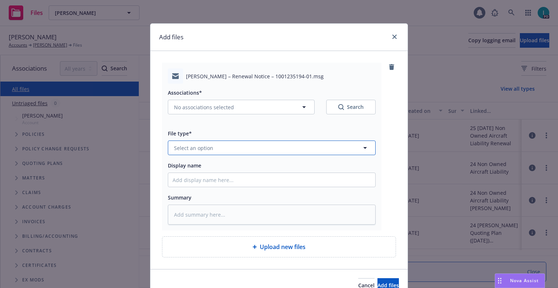
click at [195, 145] on span "Select an option" at bounding box center [193, 148] width 39 height 8
type input "ex"
click at [201, 164] on div "Expiration Notice" at bounding box center [197, 167] width 48 height 11
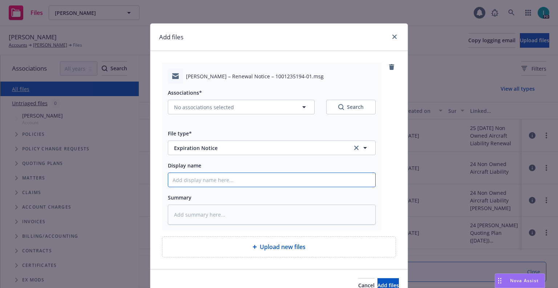
click at [199, 186] on input "Display name" at bounding box center [271, 180] width 207 height 14
type textarea "x"
type input "2"
type textarea "x"
type input "24"
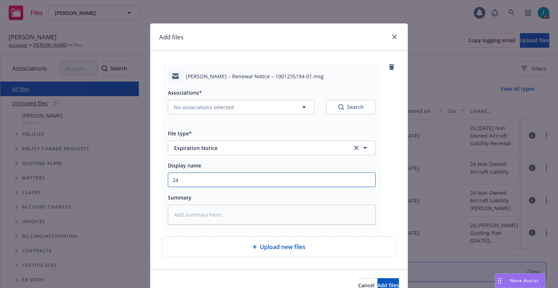
type textarea "x"
type input "24 NOWN CVS Renewal Notice"
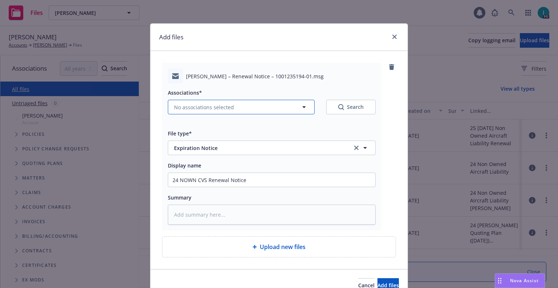
click at [223, 105] on span "No associations selected" at bounding box center [204, 107] width 60 height 8
type textarea "x"
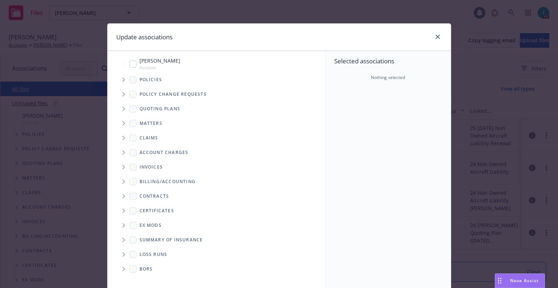
click at [118, 76] on span "Tree Example" at bounding box center [124, 80] width 12 height 12
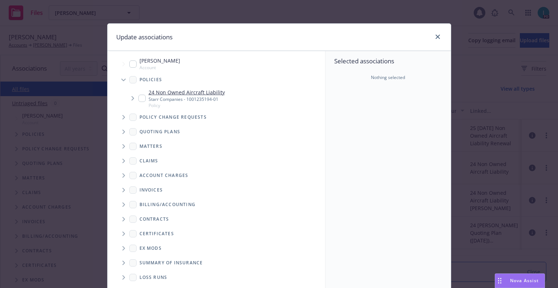
click at [141, 101] on input "Tree Example" at bounding box center [142, 98] width 7 height 7
checkbox input "true"
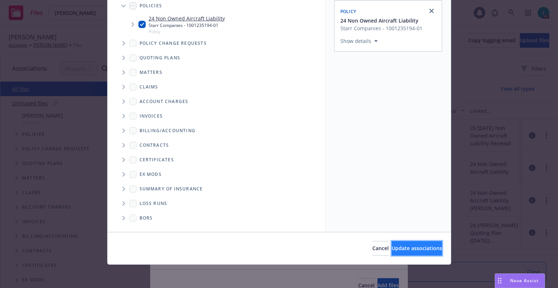
click at [414, 253] on button "Update associations" at bounding box center [417, 248] width 51 height 15
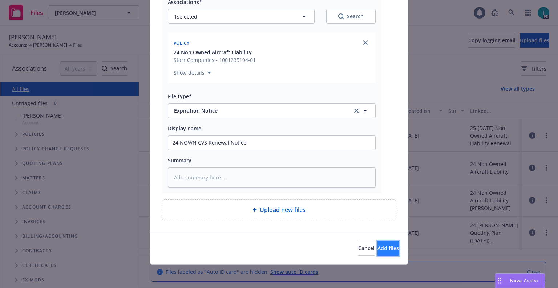
click at [378, 241] on button "Add files" at bounding box center [388, 248] width 21 height 15
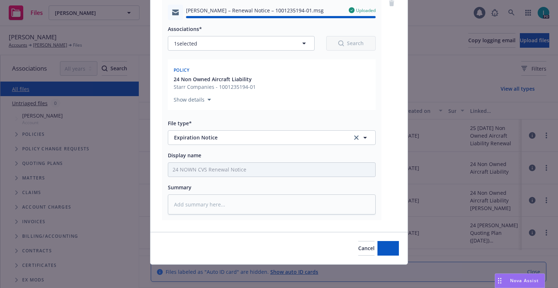
type textarea "x"
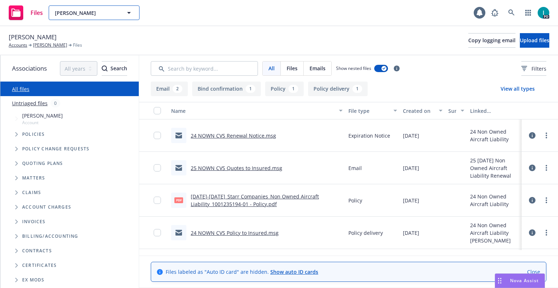
click at [77, 9] on span "Jack Lee" at bounding box center [86, 13] width 63 height 8
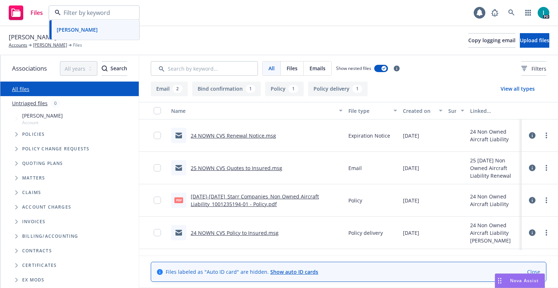
paste input "Nikolas David"
type input "Nikolas David"
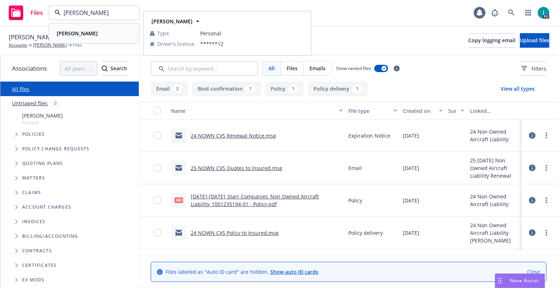
click at [95, 39] on div "Nikolas David Type Personal Driver's license ******12" at bounding box center [93, 33] width 89 height 19
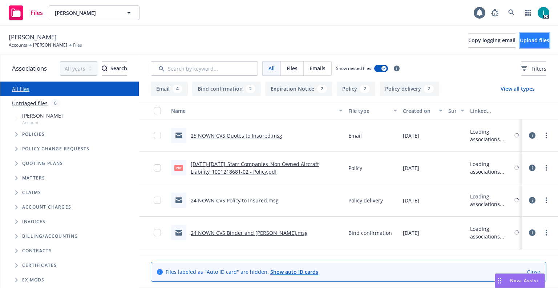
click at [520, 40] on span "Upload files" at bounding box center [534, 40] width 29 height 7
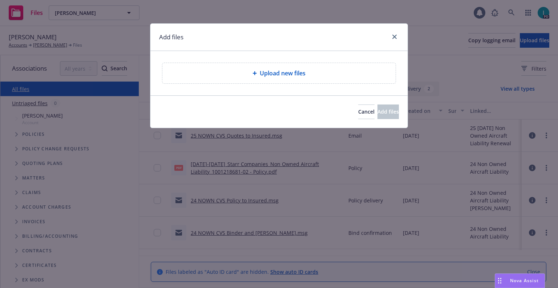
type textarea "x"
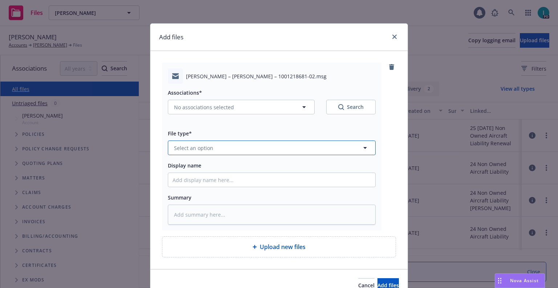
click at [199, 148] on span "Select an option" at bounding box center [193, 148] width 39 height 8
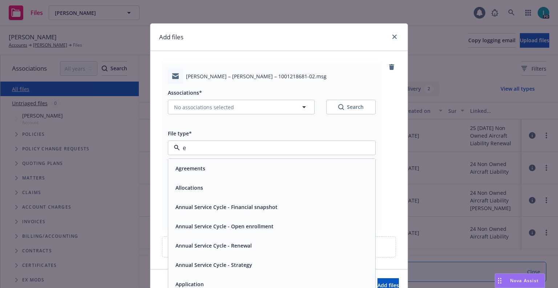
type input "ee"
click at [199, 148] on input "ee" at bounding box center [270, 147] width 181 height 9
type input "ex"
click at [196, 163] on div "Expiration Notice" at bounding box center [197, 167] width 48 height 11
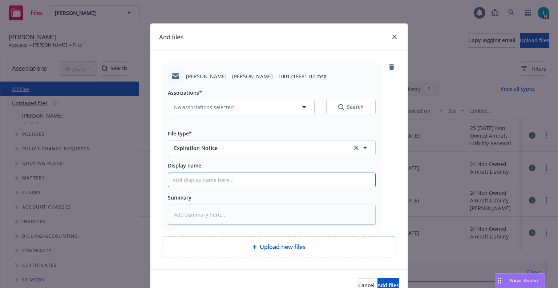
click at [199, 175] on input "Display name" at bounding box center [271, 180] width 207 height 14
type textarea "x"
type input "2"
type textarea "x"
type input "24"
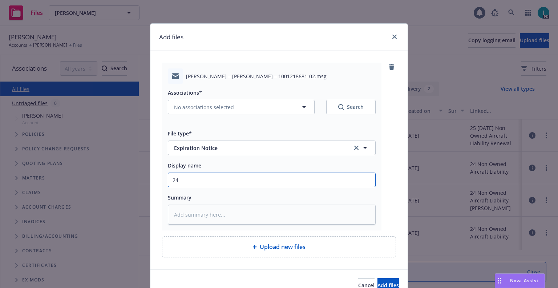
type textarea "x"
type input "24 NOWN CVS Renewal Notice"
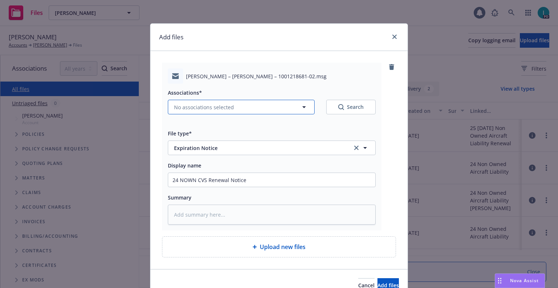
click at [178, 103] on span "No associations selected" at bounding box center [204, 107] width 60 height 8
type textarea "x"
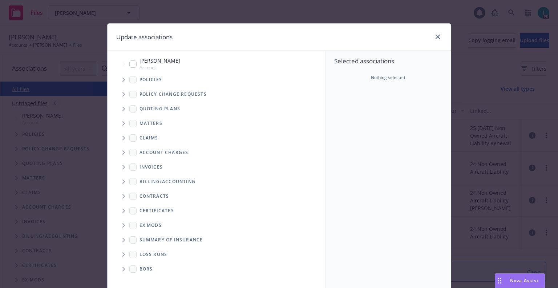
click at [118, 81] on span "Tree Example" at bounding box center [124, 80] width 12 height 12
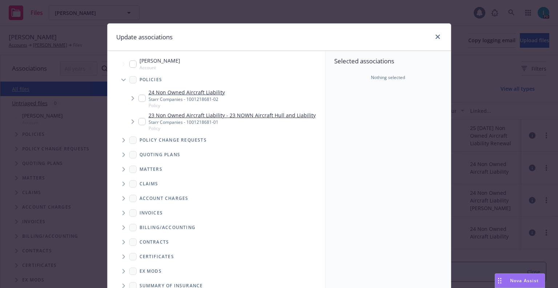
click at [140, 97] on input "Tree Example" at bounding box center [142, 98] width 7 height 7
checkbox input "true"
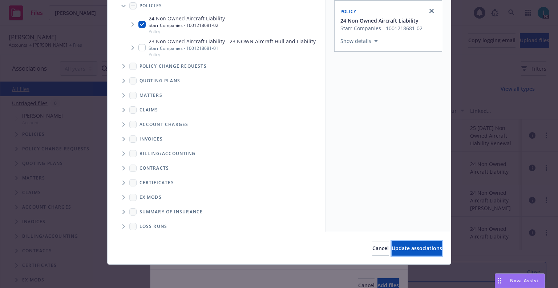
click at [397, 249] on span "Update associations" at bounding box center [417, 247] width 51 height 7
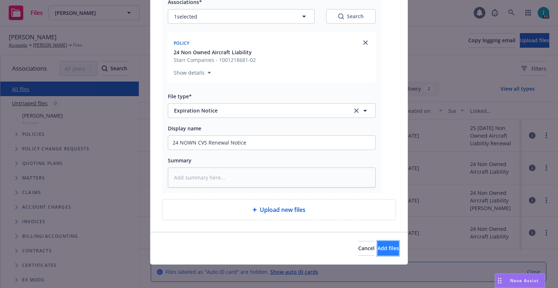
click at [378, 249] on span "Add files" at bounding box center [388, 247] width 21 height 7
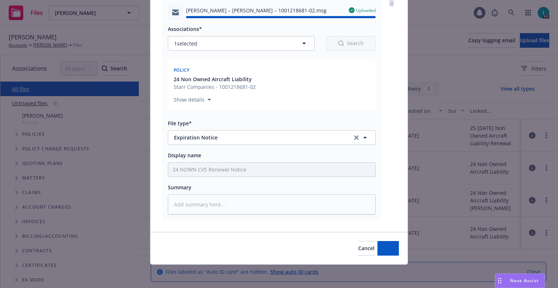
type textarea "x"
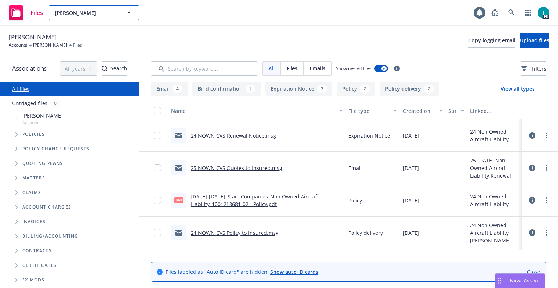
click at [104, 18] on button "Nikolas David" at bounding box center [94, 12] width 91 height 15
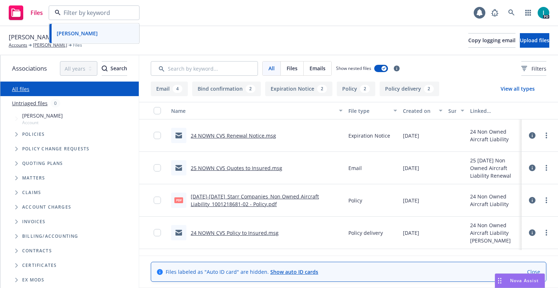
paste input "Brian Main"
type input "Brian Main"
click at [99, 32] on div "Brian Main" at bounding box center [94, 33] width 81 height 11
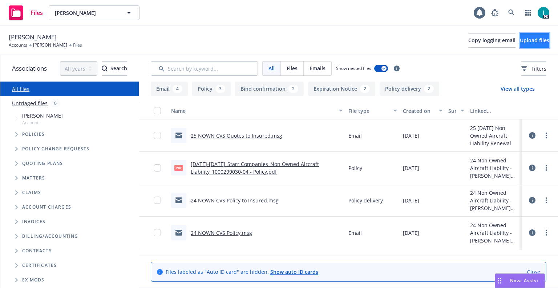
click at [531, 43] on span "Upload files" at bounding box center [534, 40] width 29 height 7
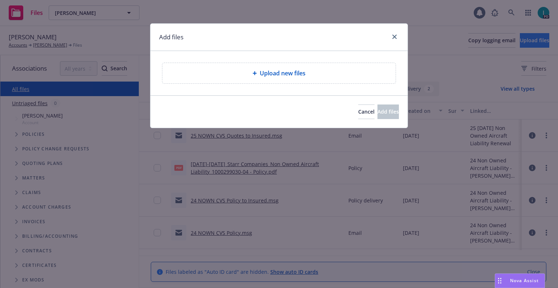
type textarea "x"
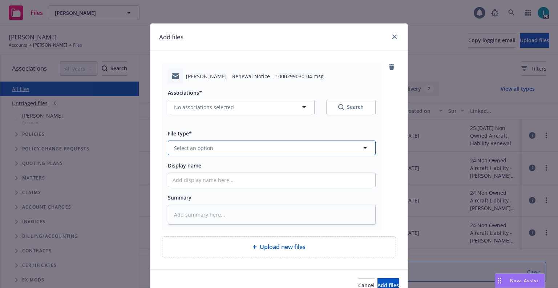
click at [210, 152] on button "Select an option" at bounding box center [272, 147] width 208 height 15
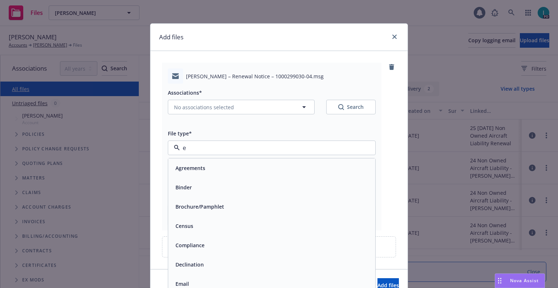
type input "ex"
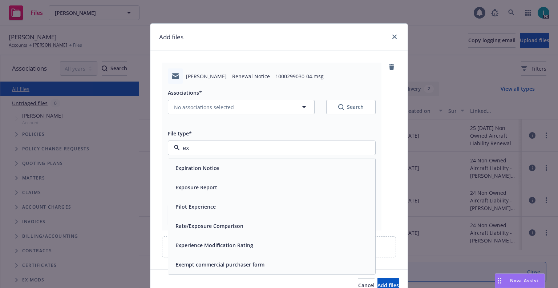
click at [214, 161] on div "Expiration Notice" at bounding box center [271, 167] width 207 height 19
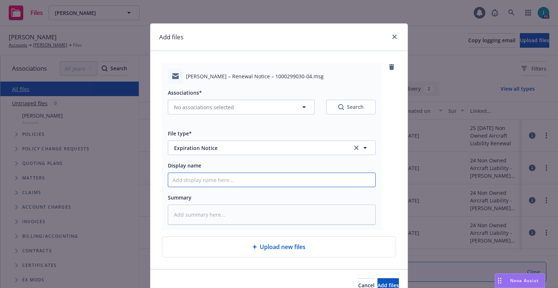
click at [214, 174] on input "Display name" at bounding box center [271, 180] width 207 height 14
type textarea "x"
type input "2"
type textarea "x"
type input "24"
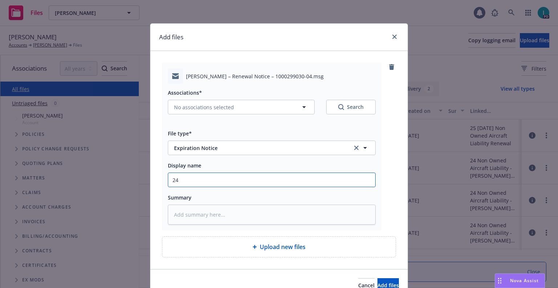
type textarea "x"
type input "24 NOWN CVS Renewal Notice"
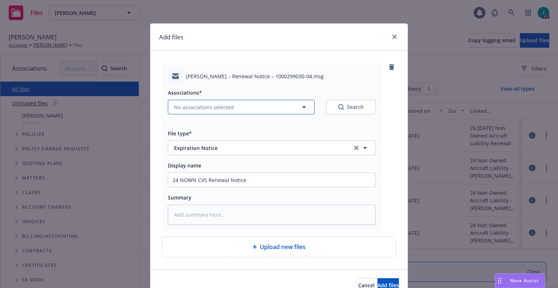
click at [201, 105] on span "No associations selected" at bounding box center [204, 107] width 60 height 8
type textarea "x"
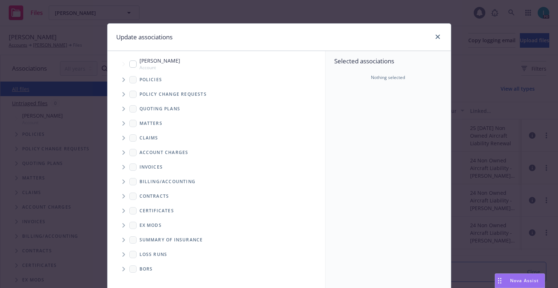
click at [123, 109] on icon "Tree Example" at bounding box center [124, 109] width 3 height 4
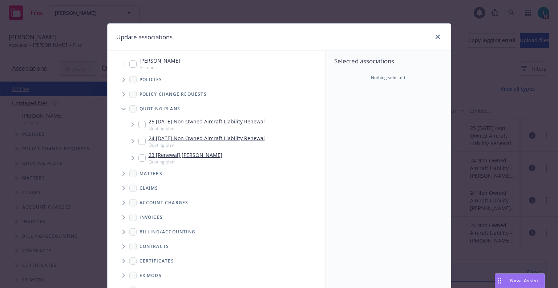
click at [141, 122] on input "Tree Example" at bounding box center [142, 124] width 7 height 7
checkbox input "true"
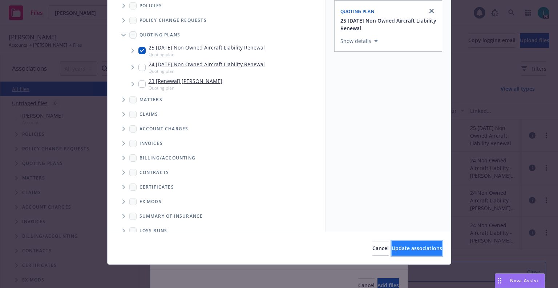
click at [397, 245] on span "Update associations" at bounding box center [417, 247] width 51 height 7
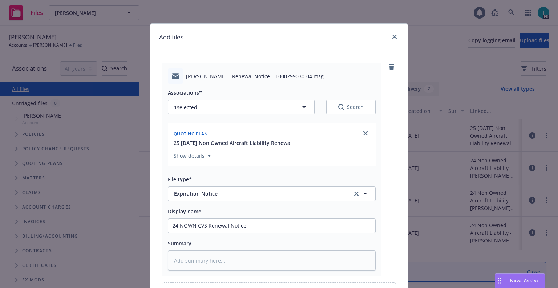
scroll to position [83, 0]
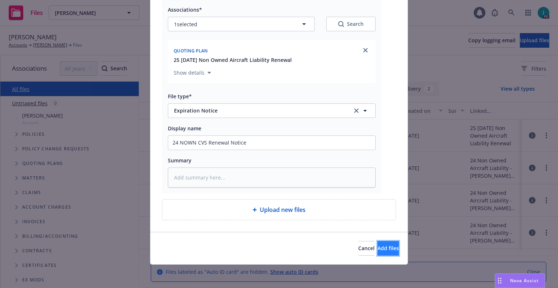
click at [378, 242] on button "Add files" at bounding box center [388, 248] width 21 height 15
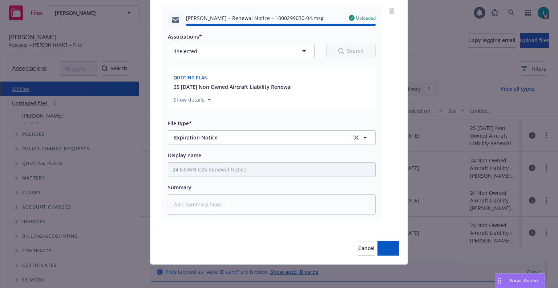
type textarea "x"
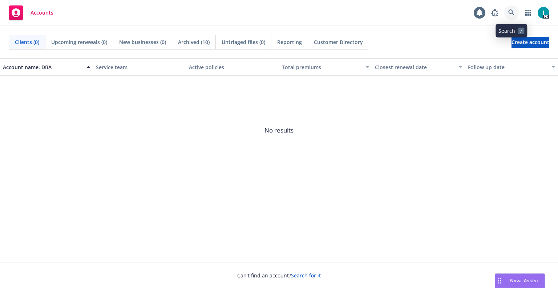
click at [514, 14] on icon at bounding box center [512, 12] width 7 height 7
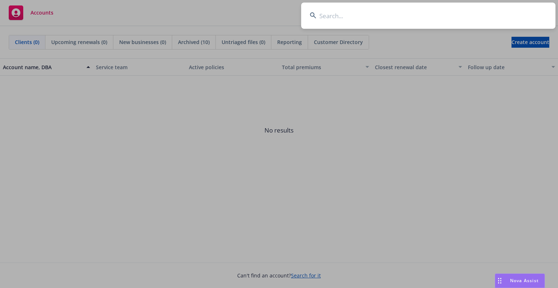
type input "[PERSON_NAME]"
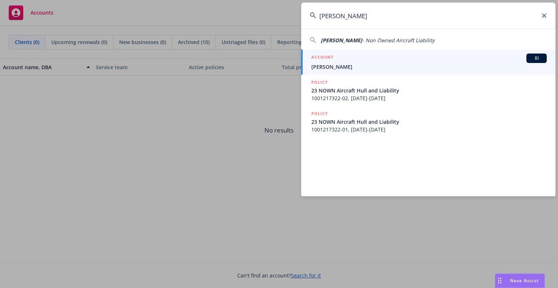
click at [342, 61] on div "ACCOUNT BI" at bounding box center [430, 57] width 236 height 9
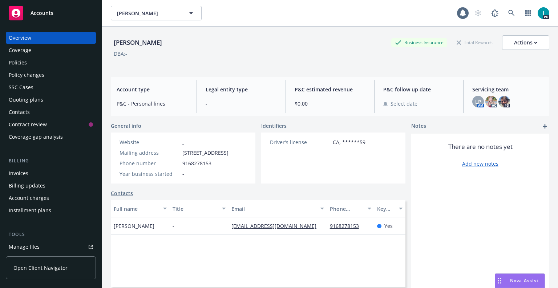
click at [22, 97] on div "Quoting plans" at bounding box center [26, 100] width 35 height 12
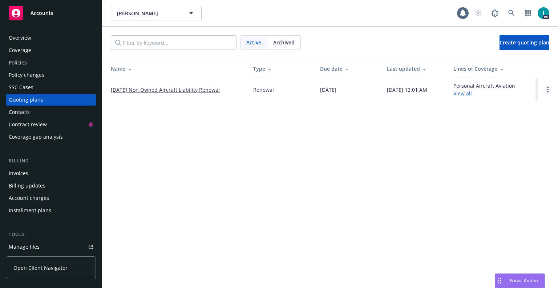
click at [549, 88] on link "Open options" at bounding box center [548, 89] width 9 height 9
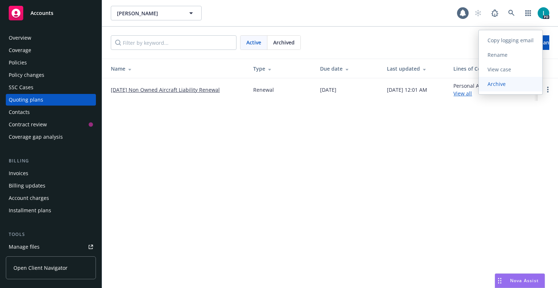
click at [490, 86] on span "Archive" at bounding box center [497, 83] width 36 height 7
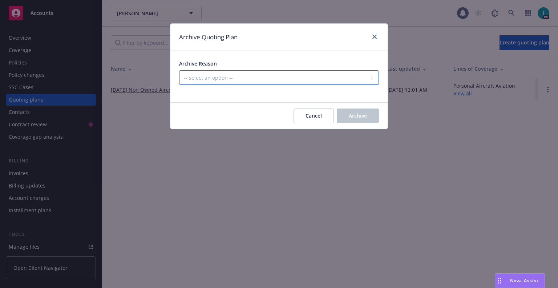
click at [216, 75] on select "-- select an option -- All policies in this renewal plan are auto-renewed Creat…" at bounding box center [279, 77] width 200 height 15
select select "ARCHIVED_RENEWAL_CANCELED"
click at [179, 70] on select "-- select an option -- All policies in this renewal plan are auto-renewed Creat…" at bounding box center [279, 77] width 200 height 15
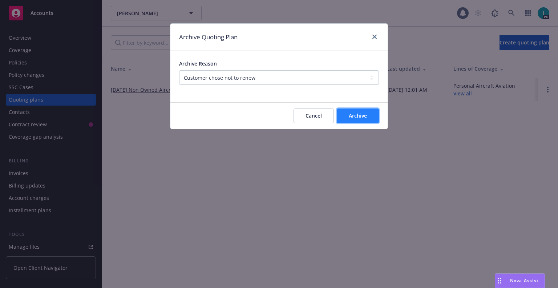
click at [369, 115] on button "Archive" at bounding box center [358, 115] width 42 height 15
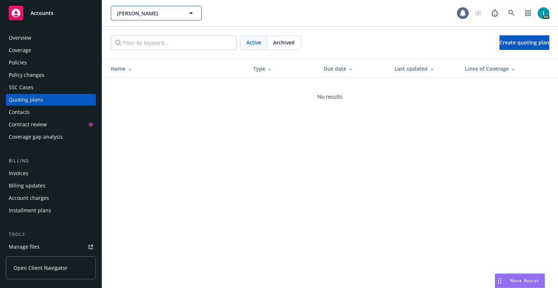
click at [129, 14] on span "[PERSON_NAME]" at bounding box center [148, 13] width 63 height 8
paste input "[PERSON_NAME]"
type input "[PERSON_NAME]"
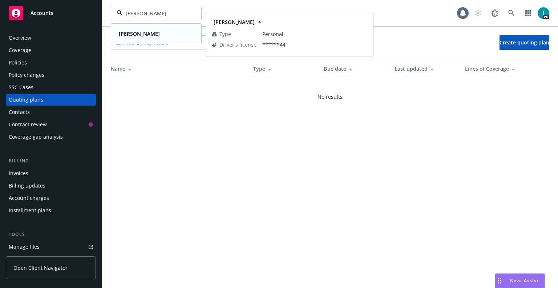
click at [148, 38] on div "[PERSON_NAME]" at bounding box center [138, 33] width 45 height 11
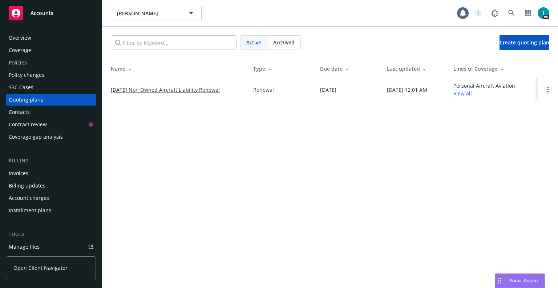
click at [550, 91] on link "Open options" at bounding box center [548, 89] width 9 height 9
click at [509, 81] on span "Archive" at bounding box center [497, 83] width 36 height 7
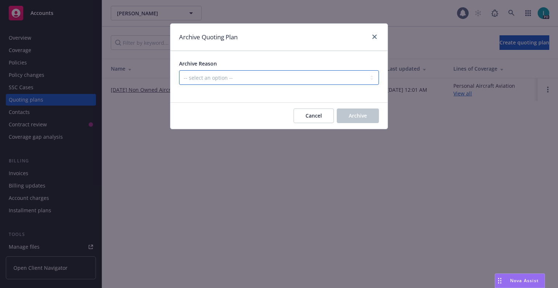
click at [204, 79] on select "-- select an option -- All policies in this renewal plan are auto-renewed Creat…" at bounding box center [279, 77] width 200 height 15
select select "ARCHIVED_RENEWAL_CANCELED"
click at [179, 70] on select "-- select an option -- All policies in this renewal plan are auto-renewed Creat…" at bounding box center [279, 77] width 200 height 15
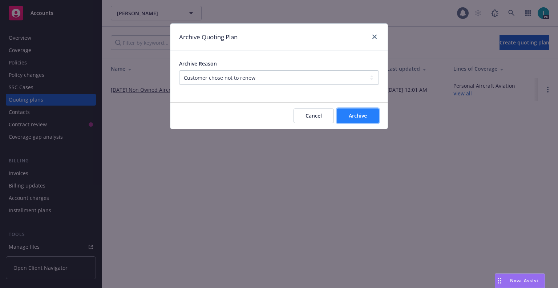
click at [354, 116] on span "Archive" at bounding box center [358, 115] width 18 height 7
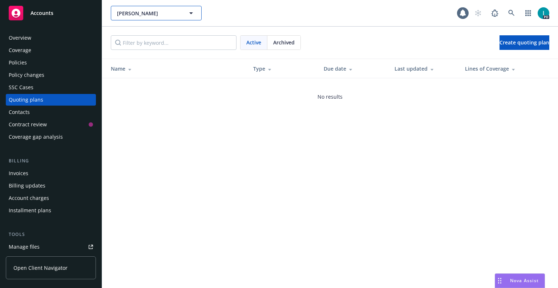
click at [120, 8] on button "[PERSON_NAME]" at bounding box center [156, 13] width 91 height 15
paste input "[PERSON_NAME]"
type input "[PERSON_NAME]"
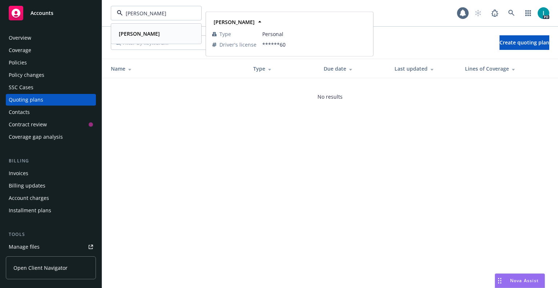
click at [137, 34] on strong "[PERSON_NAME]" at bounding box center [139, 33] width 41 height 7
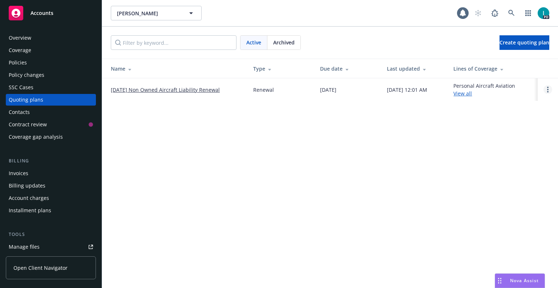
click at [547, 88] on icon "Open options" at bounding box center [547, 90] width 1 height 6
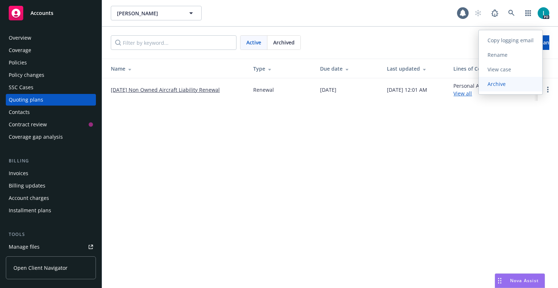
click at [497, 84] on span "Archive" at bounding box center [497, 83] width 36 height 7
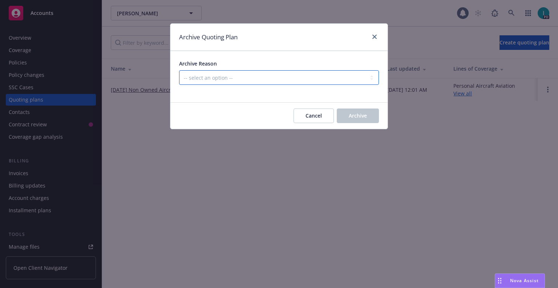
click at [328, 79] on select "-- select an option -- All policies in this renewal plan are auto-renewed Creat…" at bounding box center [279, 77] width 200 height 15
select select "ARCHIVED_RENEWAL_CANCELED"
click at [179, 70] on select "-- select an option -- All policies in this renewal plan are auto-renewed Creat…" at bounding box center [279, 77] width 200 height 15
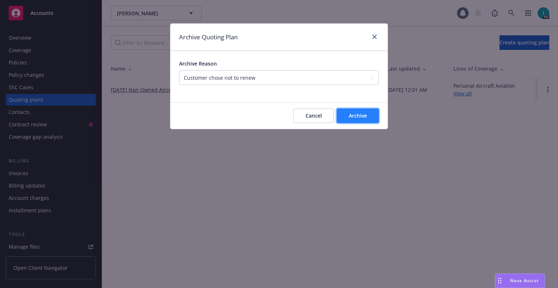
click at [360, 119] on button "Archive" at bounding box center [358, 115] width 42 height 15
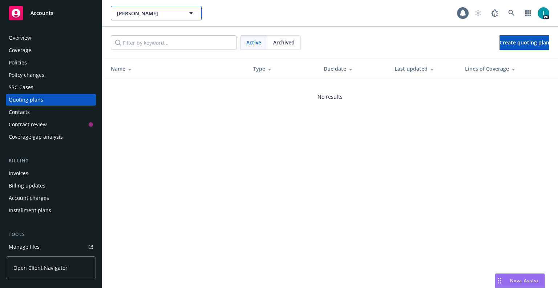
click at [126, 16] on span "[PERSON_NAME]" at bounding box center [148, 13] width 63 height 8
paste input "[PERSON_NAME] [PERSON_NAME]"
type input "[PERSON_NAME] [PERSON_NAME]"
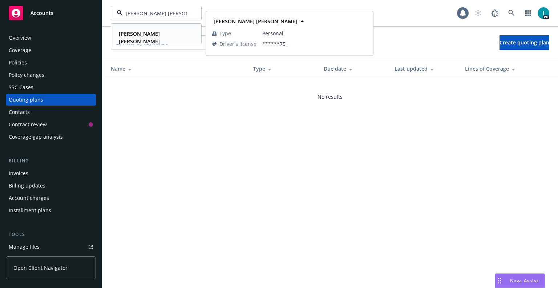
click at [140, 32] on strong "[PERSON_NAME] [PERSON_NAME]" at bounding box center [139, 37] width 41 height 15
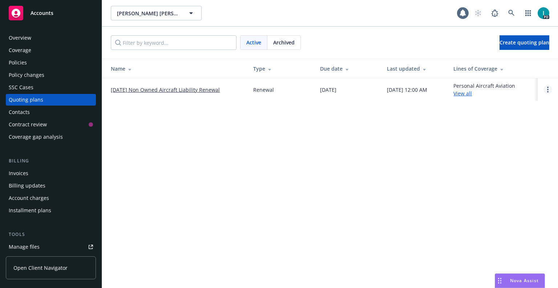
click at [548, 87] on circle "Open options" at bounding box center [547, 87] width 1 height 1
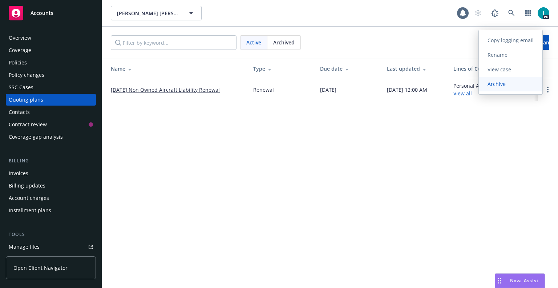
click at [488, 90] on link "Archive" at bounding box center [511, 84] width 64 height 15
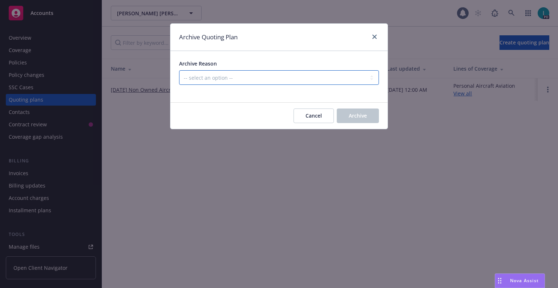
click at [206, 77] on select "-- select an option -- All policies in this renewal plan are auto-renewed Creat…" at bounding box center [279, 77] width 200 height 15
select select "ARCHIVED_RENEWAL_CANCELED"
click at [179, 70] on select "-- select an option -- All policies in this renewal plan are auto-renewed Creat…" at bounding box center [279, 77] width 200 height 15
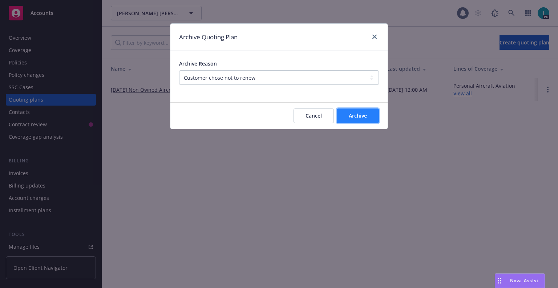
click at [377, 119] on button "Archive" at bounding box center [358, 115] width 42 height 15
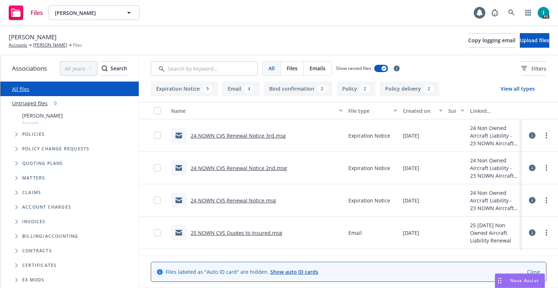
click at [251, 134] on link "24 NOWN CVS Renewal Notice 3rd.msg" at bounding box center [238, 135] width 95 height 7
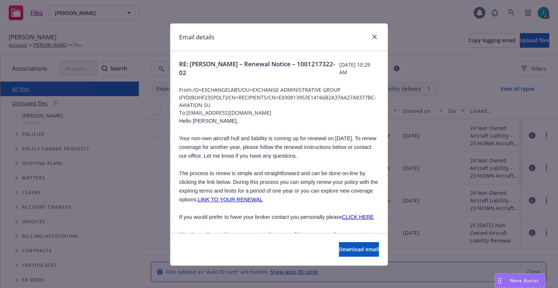
click at [198, 121] on span "Hello [PERSON_NAME]," at bounding box center [208, 121] width 59 height 6
copy span "[PERSON_NAME]"
drag, startPoint x: 260, startPoint y: 112, endPoint x: 185, endPoint y: 112, distance: 74.9
click at [185, 112] on span "To: [EMAIL_ADDRESS][DOMAIN_NAME]" at bounding box center [279, 113] width 200 height 8
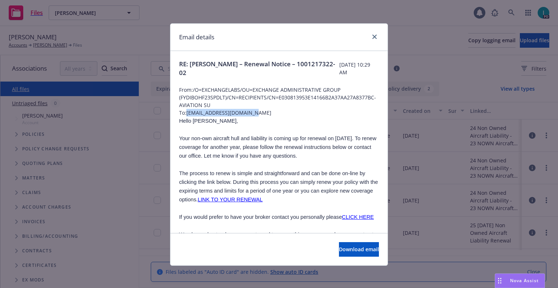
copy span "[EMAIL_ADDRESS][DOMAIN_NAME]"
click at [373, 36] on icon "close" at bounding box center [375, 37] width 4 height 4
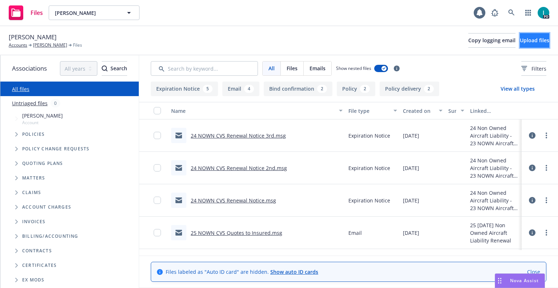
click at [520, 35] on button "Upload files" at bounding box center [534, 40] width 29 height 15
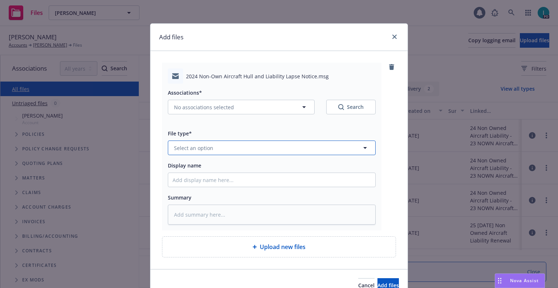
click at [190, 153] on button "Select an option" at bounding box center [272, 147] width 208 height 15
type input "ex"
click at [198, 163] on div "Expiration Notice" at bounding box center [197, 167] width 48 height 11
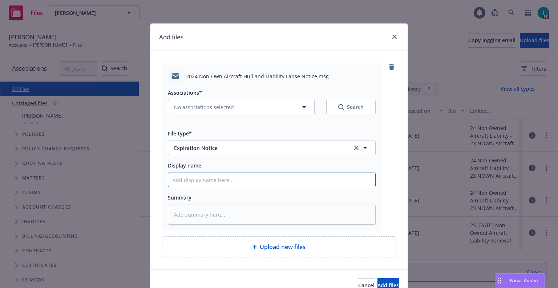
click at [195, 179] on input "Display name" at bounding box center [271, 180] width 207 height 14
type textarea "x"
type input "2"
type textarea "x"
type input "24"
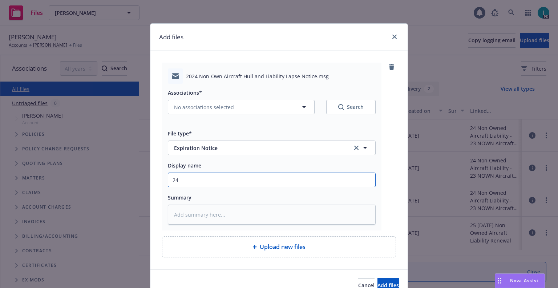
type textarea "x"
type input "24 NOWN CVS Lapse Notice"
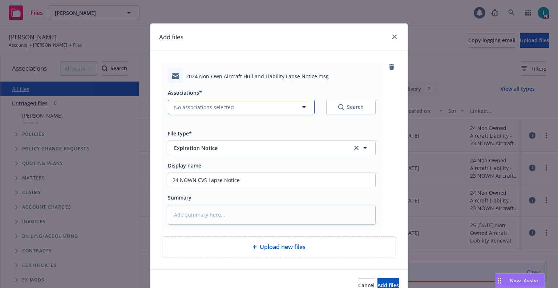
click at [197, 106] on span "No associations selected" at bounding box center [204, 107] width 60 height 8
type textarea "x"
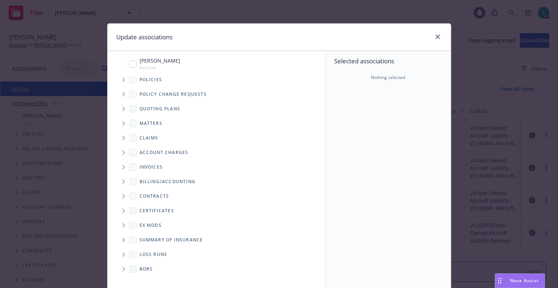
click at [118, 82] on span "Tree Example" at bounding box center [124, 80] width 12 height 12
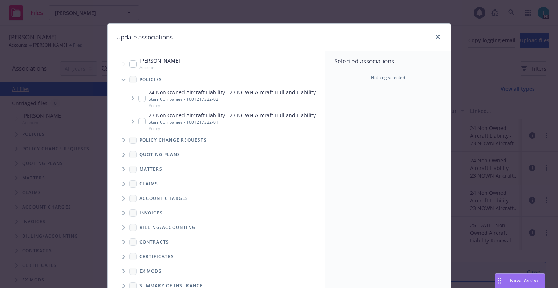
click at [140, 101] on input "Tree Example" at bounding box center [142, 98] width 7 height 7
checkbox input "true"
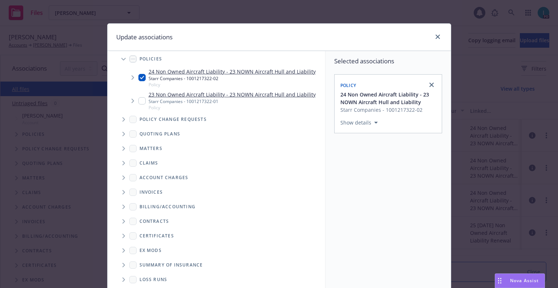
scroll to position [74, 0]
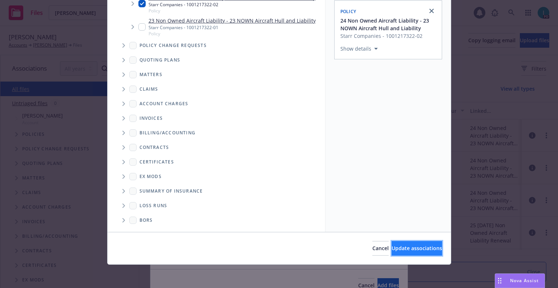
click at [407, 245] on span "Update associations" at bounding box center [417, 247] width 51 height 7
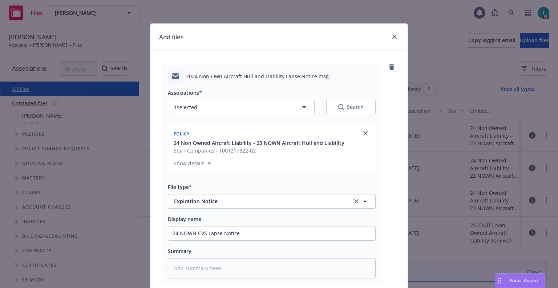
scroll to position [91, 0]
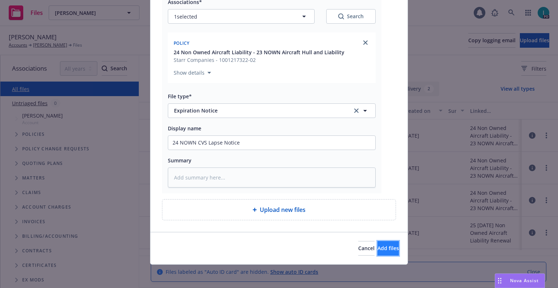
click at [382, 250] on span "Add files" at bounding box center [388, 247] width 21 height 7
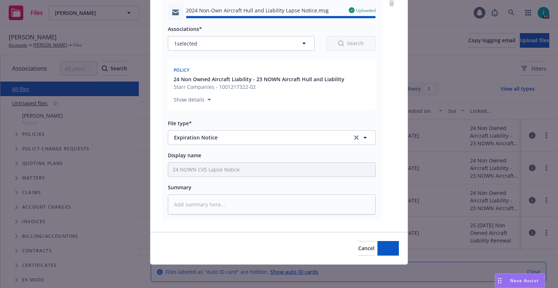
type textarea "x"
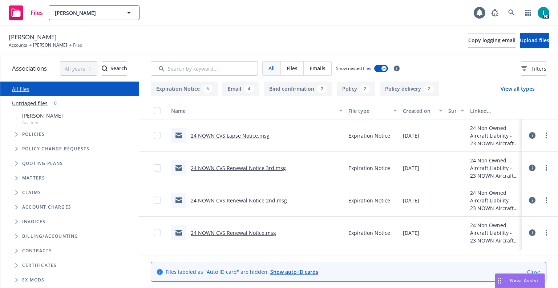
click at [98, 13] on span "[PERSON_NAME]" at bounding box center [86, 13] width 63 height 8
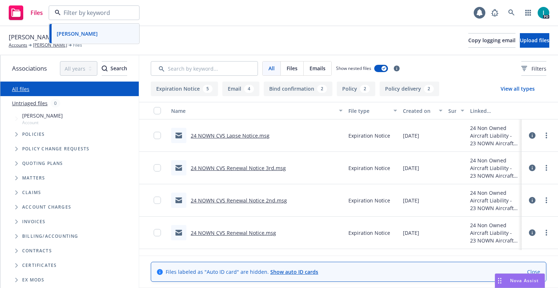
paste input "[PERSON_NAME]"
type input "[PERSON_NAME]"
click at [94, 31] on icon at bounding box center [95, 34] width 6 height 6
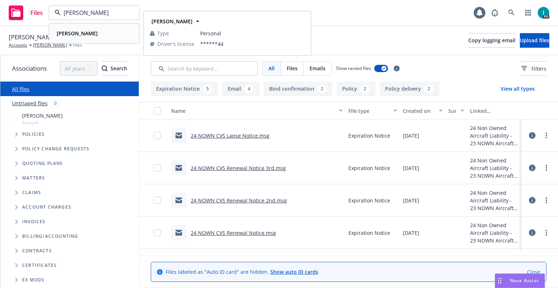
click at [89, 35] on div "[PERSON_NAME]" at bounding box center [94, 33] width 81 height 11
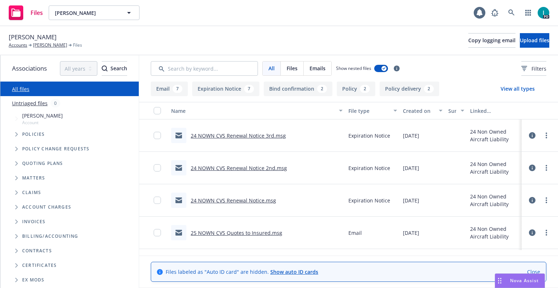
click at [262, 136] on link "24 NOWN CVS Renewal Notice 3rd.msg" at bounding box center [238, 135] width 95 height 7
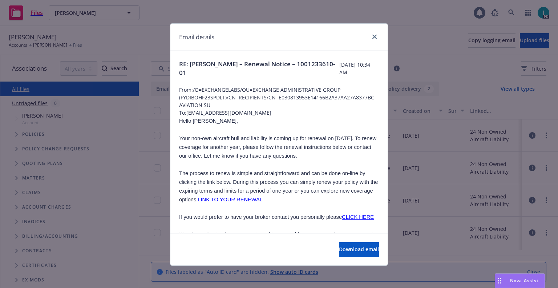
click at [194, 120] on span "Hello [PERSON_NAME]," at bounding box center [208, 121] width 59 height 6
copy span "[PERSON_NAME]"
drag, startPoint x: 238, startPoint y: 113, endPoint x: 185, endPoint y: 112, distance: 52.7
click at [185, 112] on span "To: [EMAIL_ADDRESS][DOMAIN_NAME]" at bounding box center [279, 113] width 200 height 8
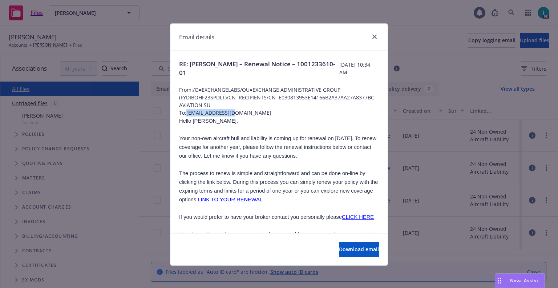
copy span "[EMAIL_ADDRESS][DOMAIN_NAME]"
click at [373, 36] on icon "close" at bounding box center [375, 37] width 4 height 4
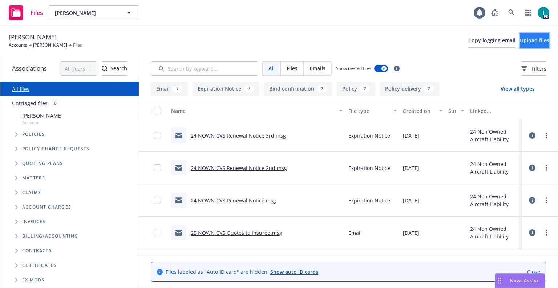
click at [523, 33] on button "Upload files" at bounding box center [534, 40] width 29 height 15
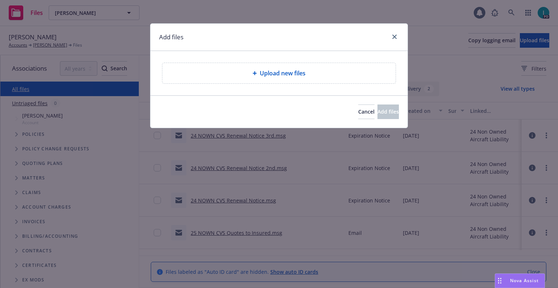
type textarea "x"
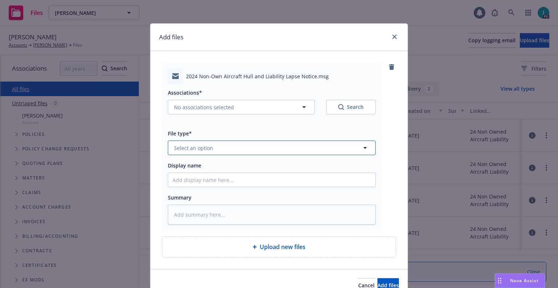
click at [198, 143] on button "Select an option" at bounding box center [272, 147] width 208 height 15
type input "ex"
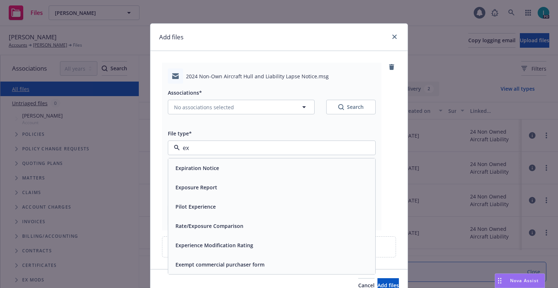
click at [210, 161] on div "Expiration Notice" at bounding box center [271, 167] width 207 height 19
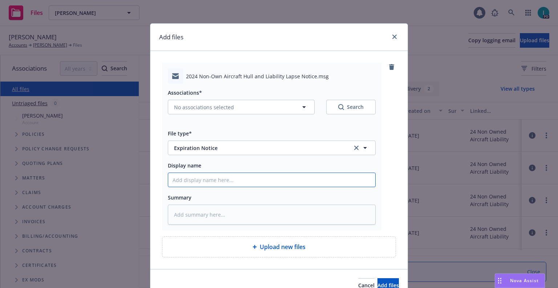
click at [217, 175] on input "Display name" at bounding box center [271, 180] width 207 height 14
type textarea "x"
type input "2"
type textarea "x"
type input "24"
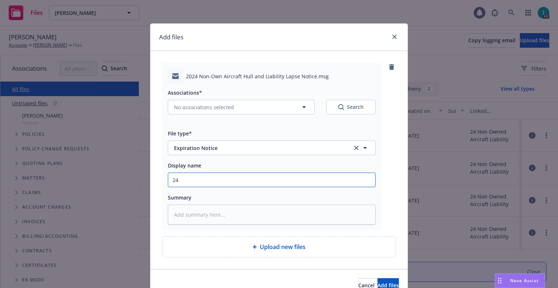
type textarea "x"
type input "24 NOWN CVS Lapse Notice"
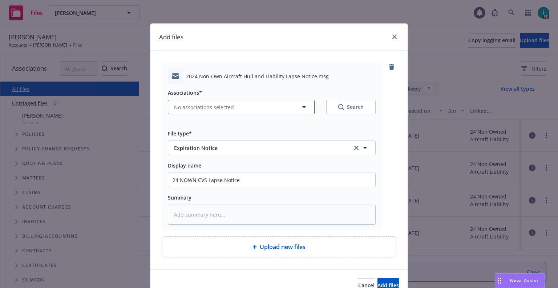
click at [208, 102] on button "No associations selected" at bounding box center [241, 107] width 147 height 15
type textarea "x"
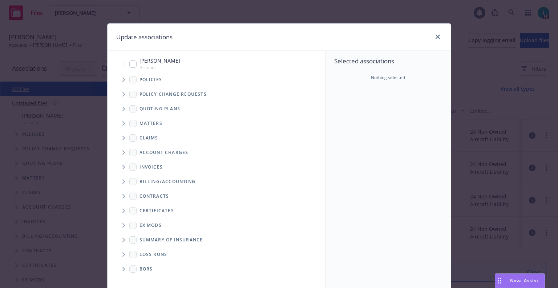
click at [123, 109] on icon "Tree Example" at bounding box center [124, 109] width 3 height 4
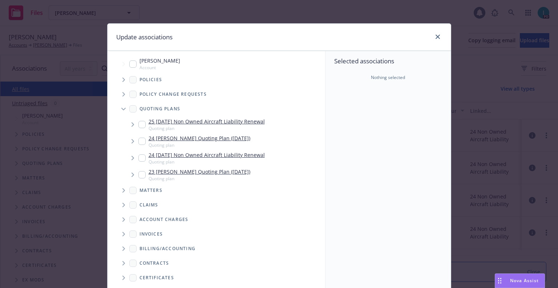
click at [140, 126] on input "Tree Example" at bounding box center [142, 124] width 7 height 7
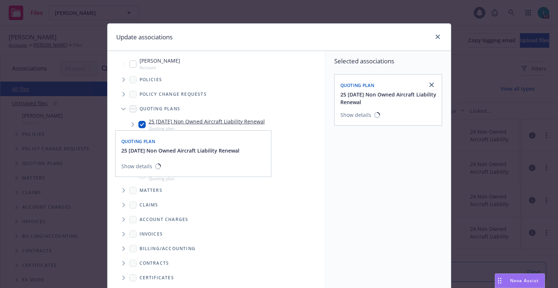
click at [139, 121] on input "Tree Example" at bounding box center [142, 124] width 7 height 7
checkbox input "false"
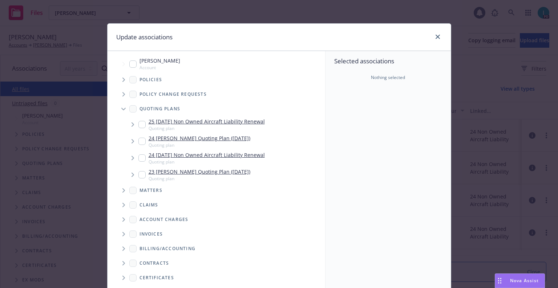
click at [123, 81] on icon "Tree Example" at bounding box center [124, 79] width 3 height 4
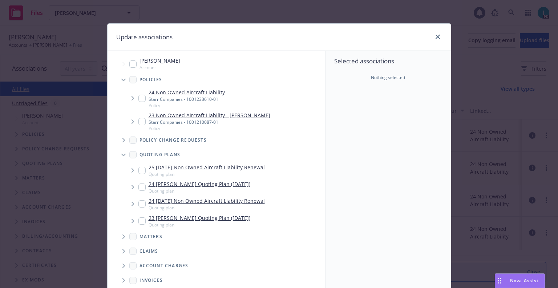
click at [139, 99] on input "Tree Example" at bounding box center [142, 98] width 7 height 7
checkbox input "true"
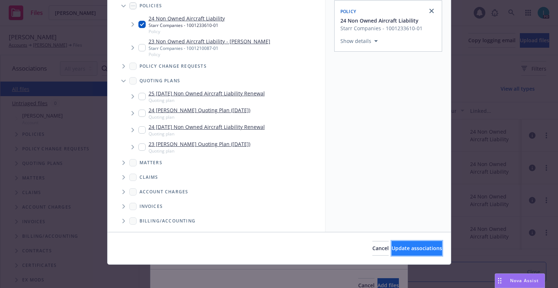
click at [392, 242] on button "Update associations" at bounding box center [417, 248] width 51 height 15
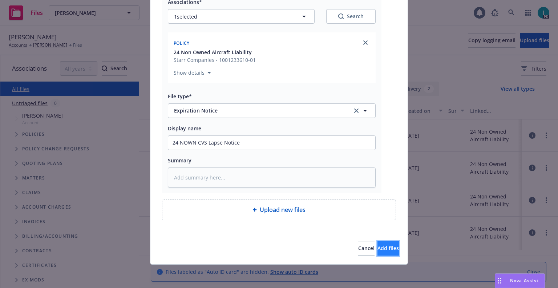
click at [378, 251] on span "Add files" at bounding box center [388, 247] width 21 height 7
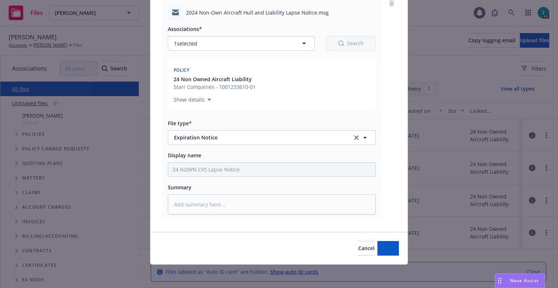
scroll to position [64, 0]
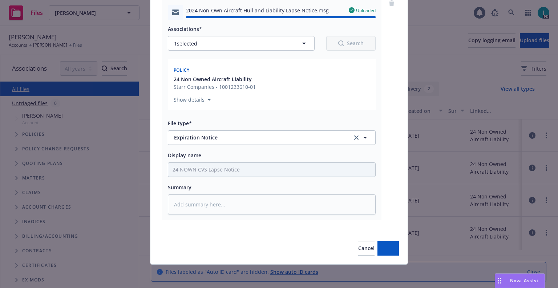
type textarea "x"
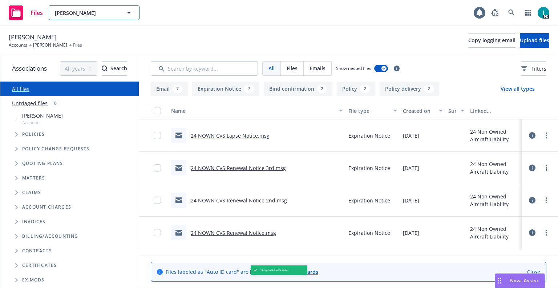
click at [101, 12] on span "[PERSON_NAME]" at bounding box center [86, 13] width 63 height 8
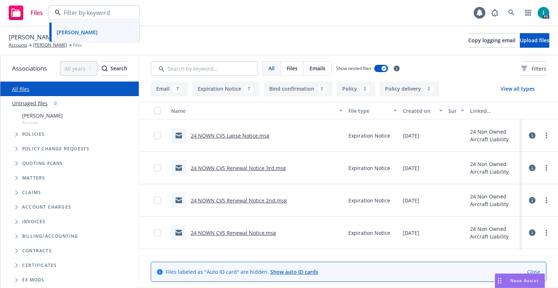
paste input "[PERSON_NAME]"
type input "[PERSON_NAME]"
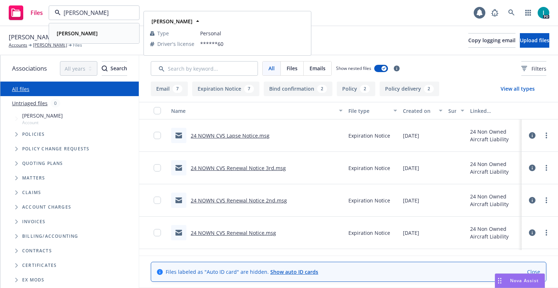
click at [85, 33] on strong "[PERSON_NAME]" at bounding box center [77, 33] width 41 height 7
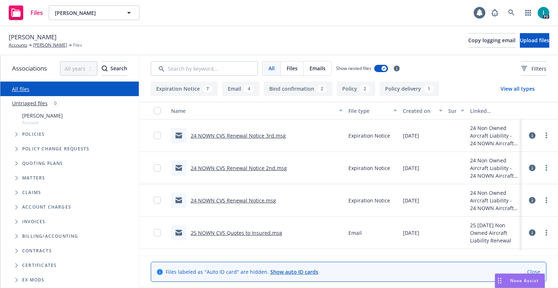
click at [220, 135] on link "24 NOWN CVS Renewal Notice 3rd.msg" at bounding box center [238, 135] width 95 height 7
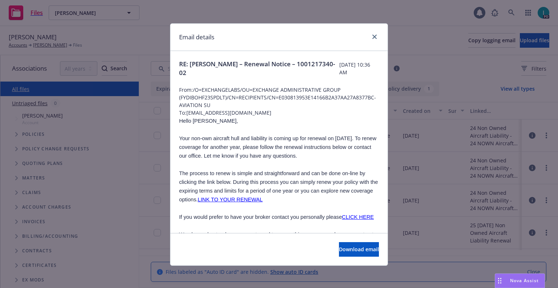
click at [198, 121] on span "Hello [PERSON_NAME]," at bounding box center [208, 121] width 59 height 6
copy span "[PERSON_NAME]"
drag, startPoint x: 252, startPoint y: 114, endPoint x: 185, endPoint y: 116, distance: 67.6
click at [185, 116] on span "To: [EMAIL_ADDRESS][DOMAIN_NAME]" at bounding box center [279, 113] width 200 height 8
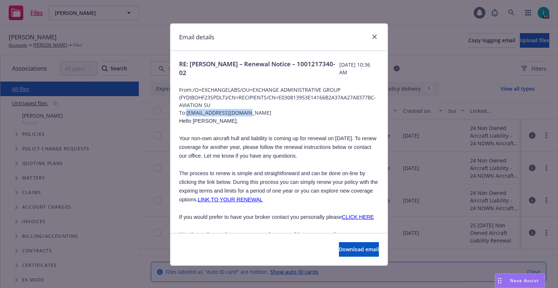
copy span "[EMAIL_ADDRESS][DOMAIN_NAME]"
click at [261, 119] on p "Hello [PERSON_NAME]," at bounding box center [279, 120] width 200 height 9
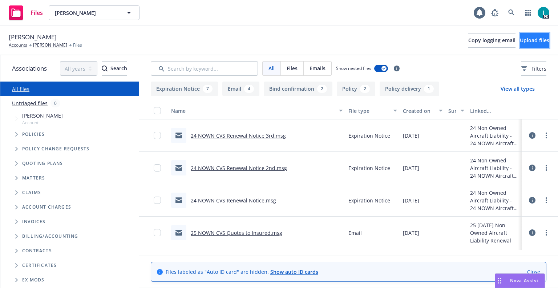
click at [520, 42] on span "Upload files" at bounding box center [534, 40] width 29 height 7
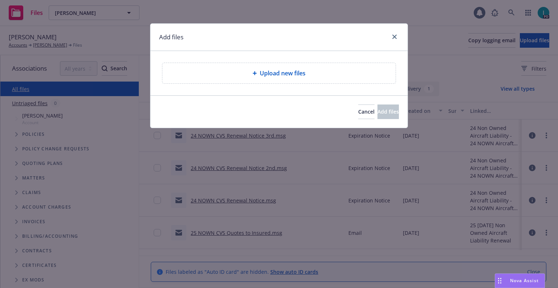
type textarea "x"
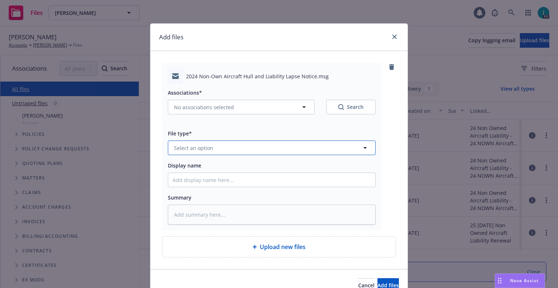
click at [185, 145] on span "Select an option" at bounding box center [193, 148] width 39 height 8
type input "ex"
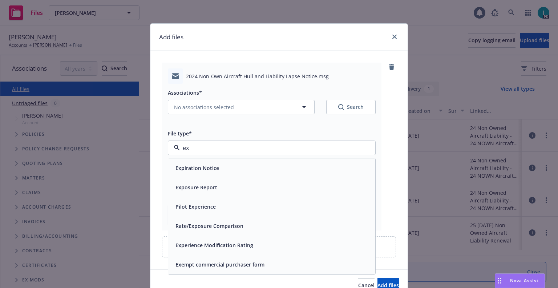
click at [207, 162] on div "Expiration Notice" at bounding box center [271, 167] width 207 height 19
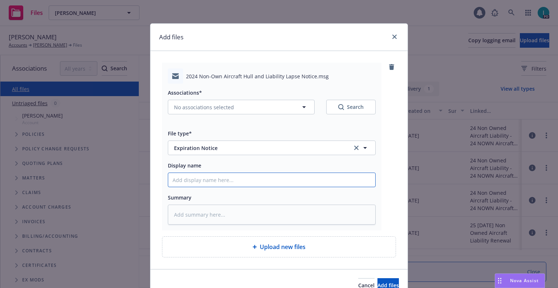
click at [194, 181] on input "Display name" at bounding box center [271, 180] width 207 height 14
type textarea "x"
type input "2"
type textarea "x"
type input "24"
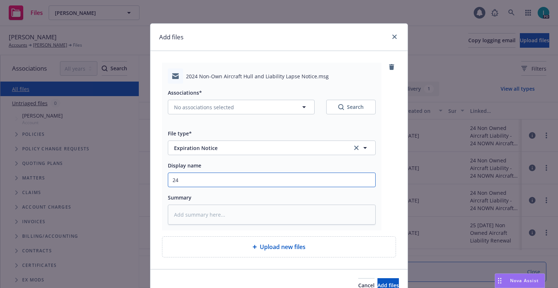
type textarea "x"
type input "24 NOWN CVS Lapse Notice"
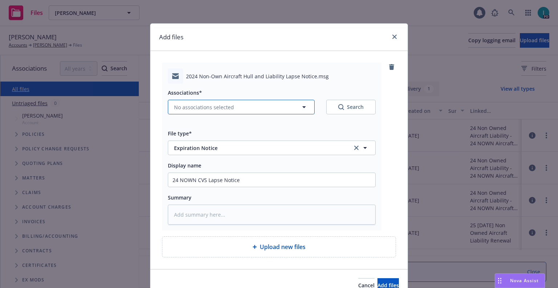
click at [194, 104] on span "No associations selected" at bounding box center [204, 107] width 60 height 8
type textarea "x"
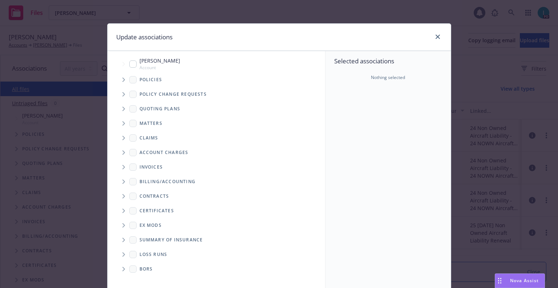
click at [124, 83] on span "Tree Example" at bounding box center [124, 80] width 12 height 12
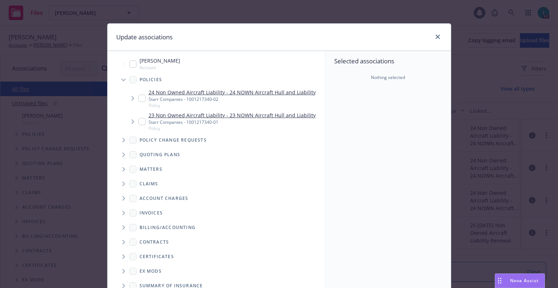
click at [139, 100] on input "Tree Example" at bounding box center [142, 98] width 7 height 7
checkbox input "true"
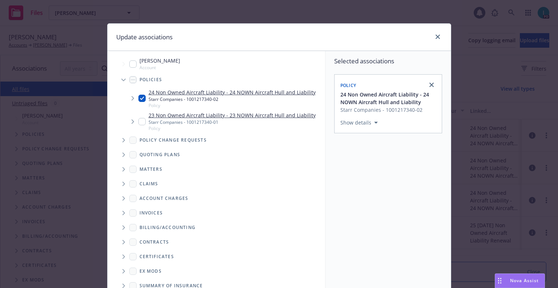
scroll to position [74, 0]
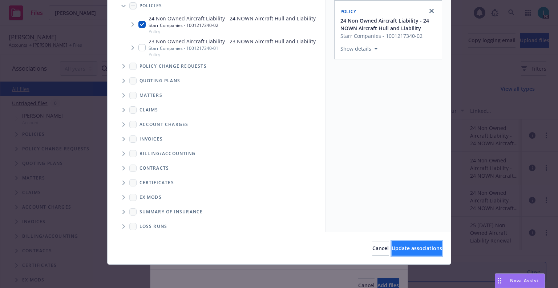
click at [410, 247] on span "Update associations" at bounding box center [417, 247] width 51 height 7
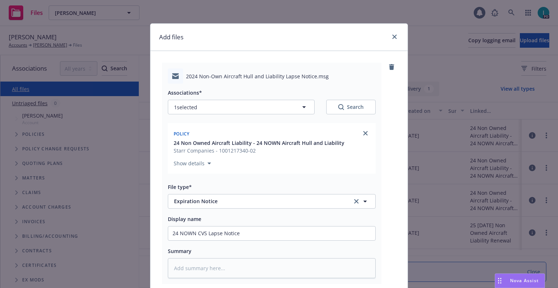
scroll to position [91, 0]
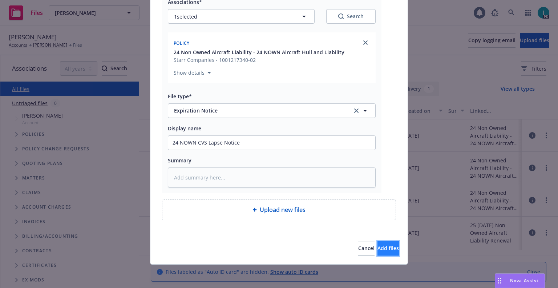
click at [384, 250] on span "Add files" at bounding box center [388, 247] width 21 height 7
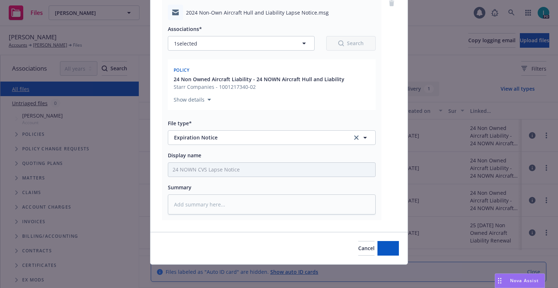
scroll to position [64, 0]
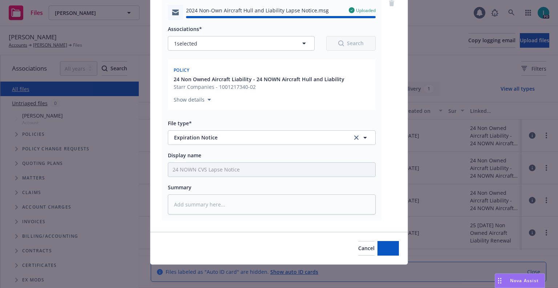
type textarea "x"
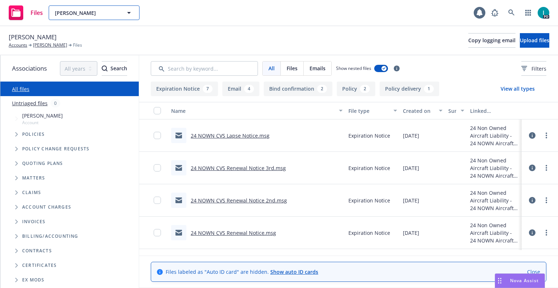
click at [88, 15] on span "[PERSON_NAME]" at bounding box center [86, 13] width 63 height 8
paste input "[PERSON_NAME] [PERSON_NAME]"
type input "[PERSON_NAME] [PERSON_NAME]"
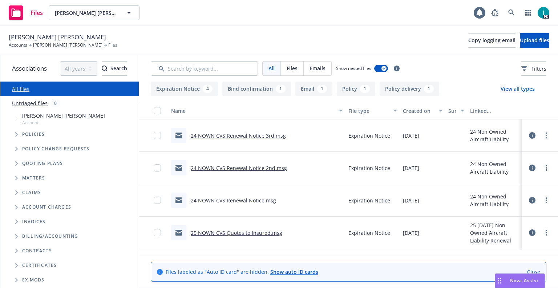
click at [257, 133] on link "24 NOWN CVS Renewal Notice 3rd.msg" at bounding box center [238, 135] width 95 height 7
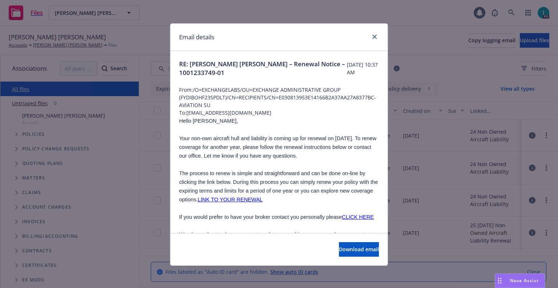
click at [194, 121] on span "Hello [PERSON_NAME]," at bounding box center [208, 121] width 59 height 6
copy span "Hailey"
drag, startPoint x: 251, startPoint y: 113, endPoint x: 185, endPoint y: 113, distance: 65.8
click at [185, 113] on span "To: [EMAIL_ADDRESS][DOMAIN_NAME]" at bounding box center [279, 113] width 200 height 8
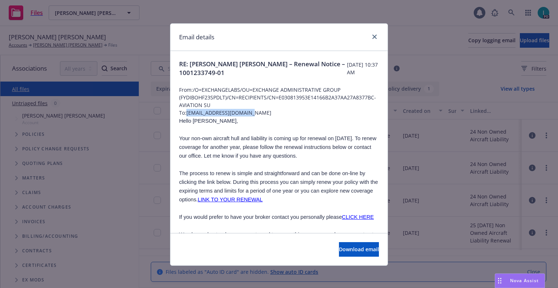
copy span "[EMAIL_ADDRESS][DOMAIN_NAME]"
click at [194, 123] on span "Hello [PERSON_NAME]," at bounding box center [208, 121] width 59 height 6
copy span "Hailey"
click at [374, 35] on icon "close" at bounding box center [375, 37] width 4 height 4
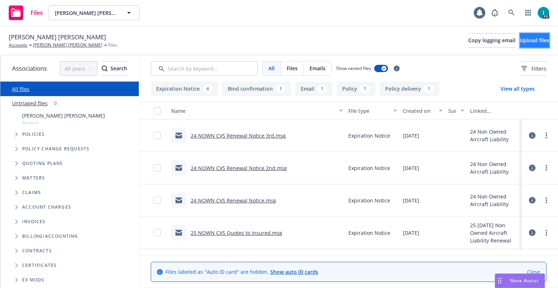
click at [532, 39] on span "Upload files" at bounding box center [534, 40] width 29 height 7
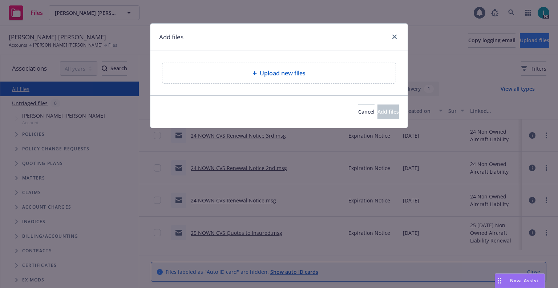
type textarea "x"
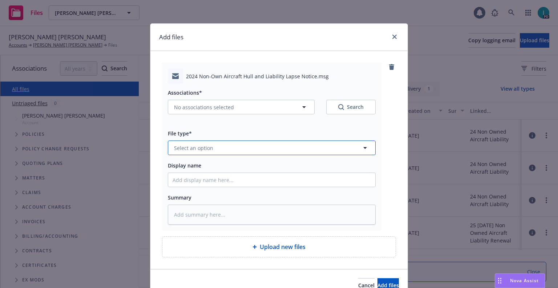
click at [201, 140] on button "Select an option" at bounding box center [272, 147] width 208 height 15
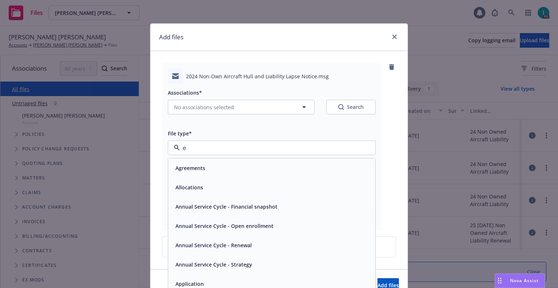
type input "ex"
click at [237, 169] on div "Expiration Notice" at bounding box center [272, 167] width 198 height 11
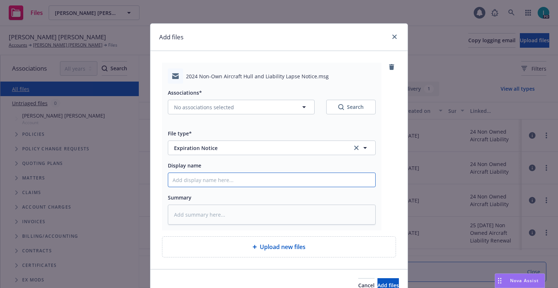
click at [217, 185] on input "Display name" at bounding box center [271, 180] width 207 height 14
type textarea "x"
type input "2"
type textarea "x"
type input "24"
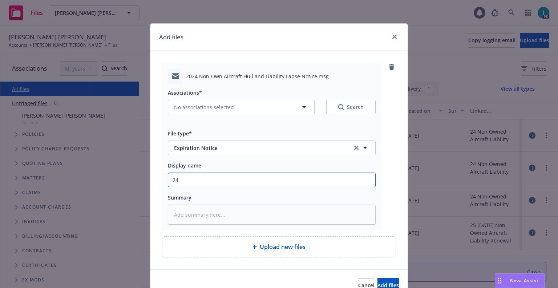
type textarea "x"
type input "24 NOWN CVS Lapse Notice"
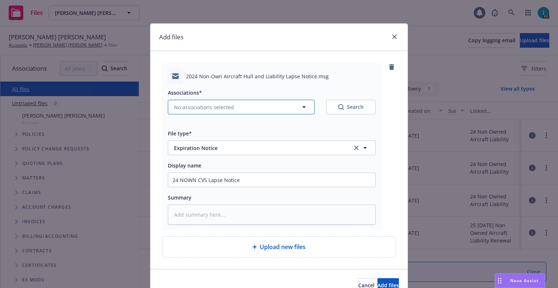
click at [182, 108] on span "No associations selected" at bounding box center [204, 107] width 60 height 8
type textarea "x"
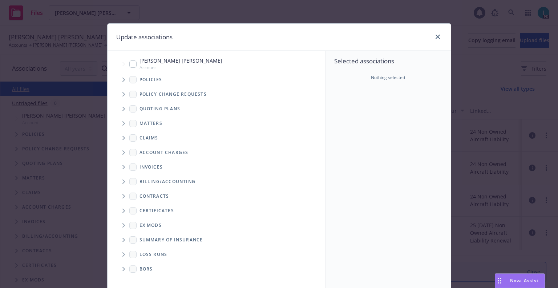
click at [118, 77] on span "Tree Example" at bounding box center [124, 80] width 12 height 12
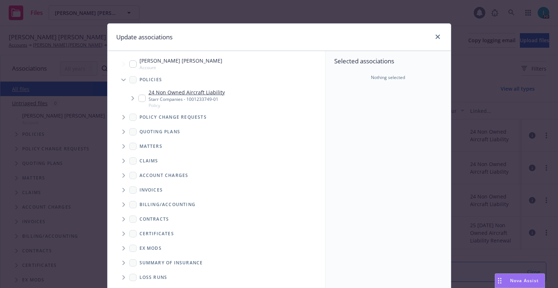
click at [140, 101] on input "Tree Example" at bounding box center [142, 98] width 7 height 7
checkbox input "true"
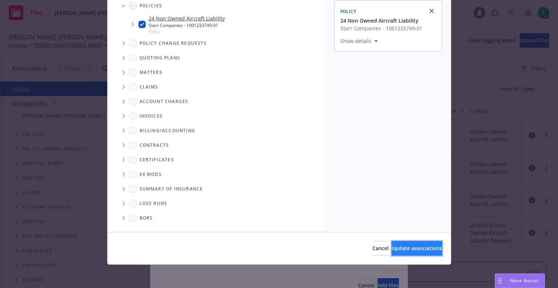
click at [398, 250] on span "Update associations" at bounding box center [417, 247] width 51 height 7
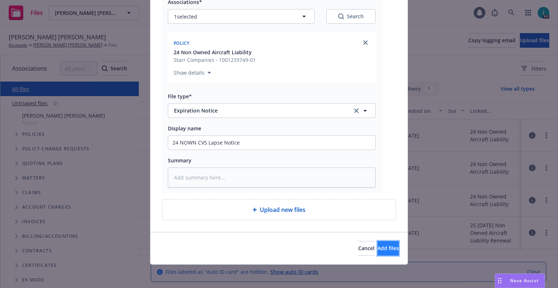
click at [384, 249] on span "Add files" at bounding box center [388, 247] width 21 height 7
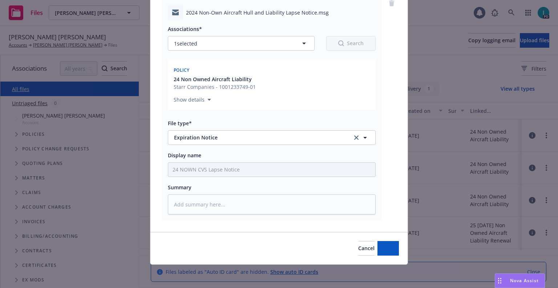
scroll to position [64, 0]
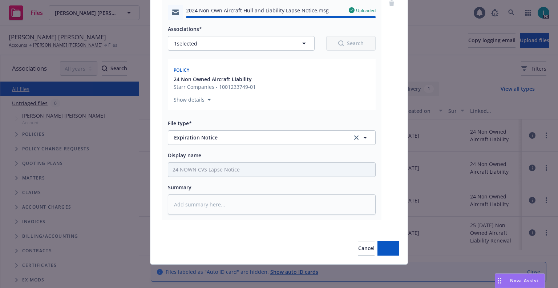
type textarea "x"
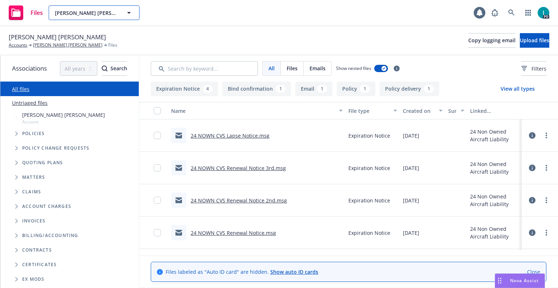
click at [91, 16] on span "[PERSON_NAME] [PERSON_NAME]" at bounding box center [86, 13] width 63 height 8
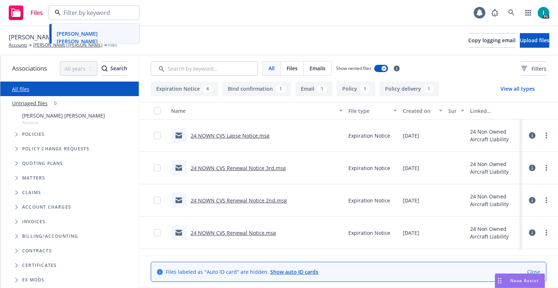
paste input "[PERSON_NAME]"
type input "[PERSON_NAME]"
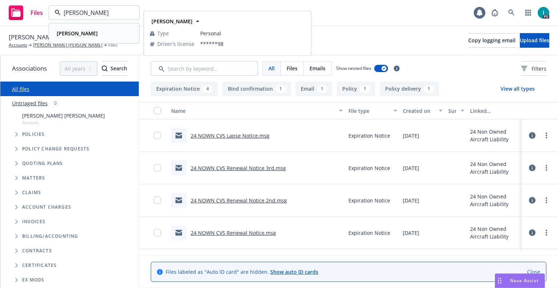
click at [103, 34] on div "[PERSON_NAME]" at bounding box center [94, 33] width 81 height 11
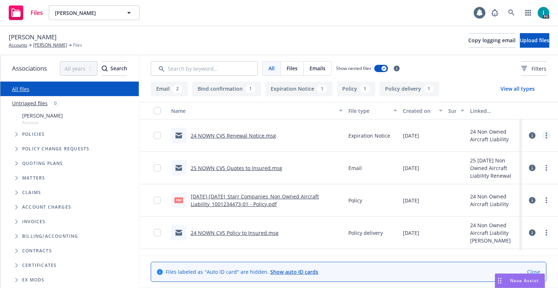
click at [546, 136] on icon "more" at bounding box center [546, 135] width 1 height 6
click at [495, 161] on link "Download" at bounding box center [514, 164] width 72 height 15
click at [520, 41] on span "Upload files" at bounding box center [534, 40] width 29 height 7
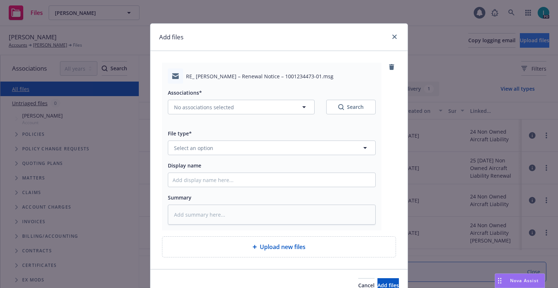
type textarea "x"
click at [195, 144] on span "Select an option" at bounding box center [193, 148] width 39 height 8
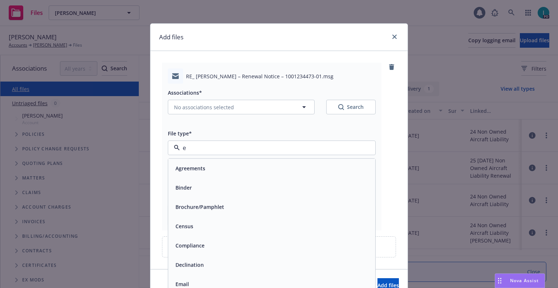
type input "ex"
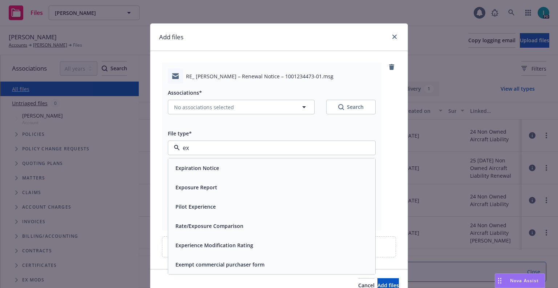
click at [208, 167] on span "Expiration Notice" at bounding box center [198, 168] width 44 height 8
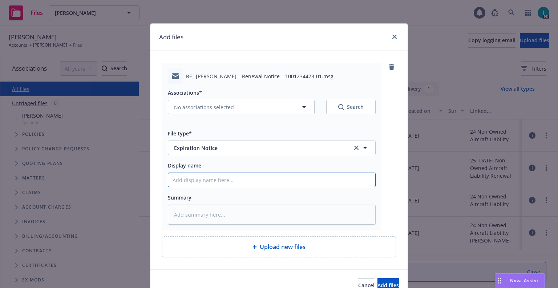
click at [218, 178] on input "Display name" at bounding box center [271, 180] width 207 height 14
type textarea "x"
type input "2"
type textarea "x"
type input "24"
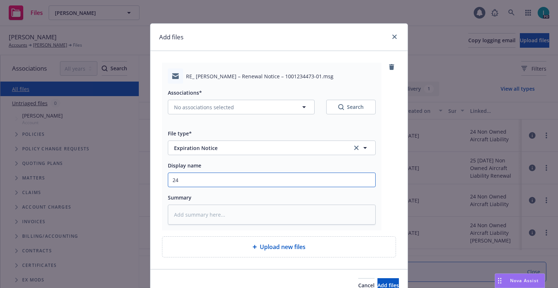
type textarea "x"
type input "24 NOWN CVS Renewal Notice 2nd"
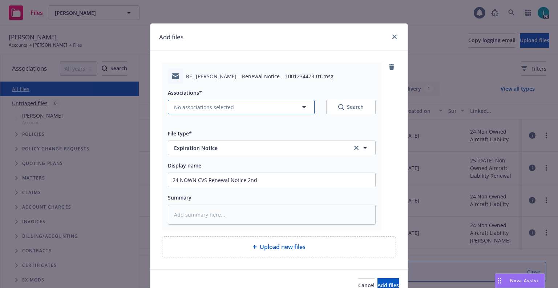
click at [212, 101] on button "No associations selected" at bounding box center [241, 107] width 147 height 15
type textarea "x"
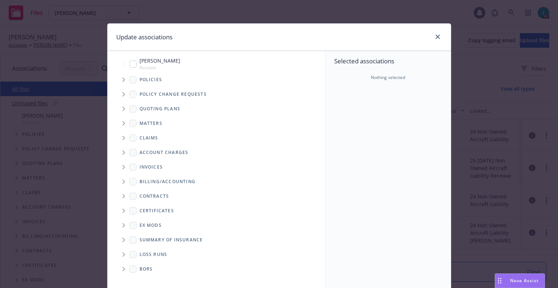
click at [120, 105] on span "Tree Example" at bounding box center [124, 109] width 12 height 12
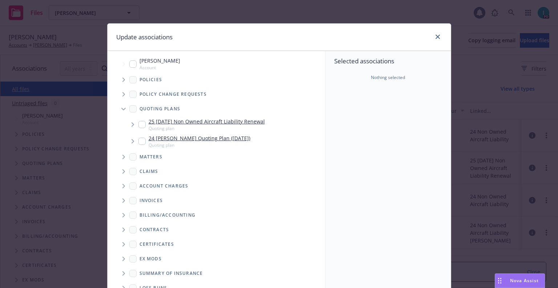
click at [118, 74] on span "Tree Example" at bounding box center [124, 80] width 12 height 12
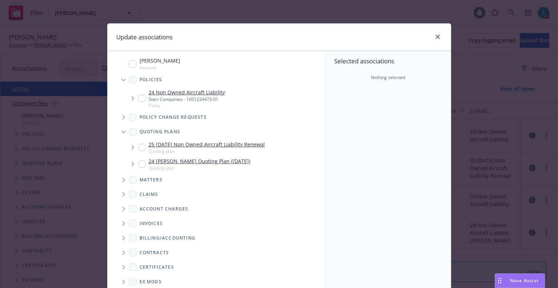
click at [139, 97] on input "Tree Example" at bounding box center [142, 98] width 7 height 7
checkbox input "true"
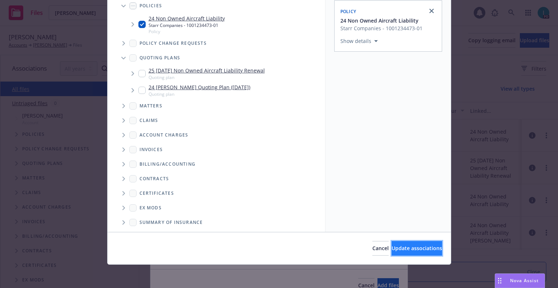
click at [392, 246] on span "Update associations" at bounding box center [417, 247] width 51 height 7
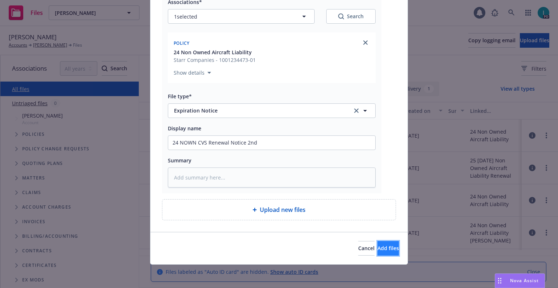
click at [378, 252] on button "Add files" at bounding box center [388, 248] width 21 height 15
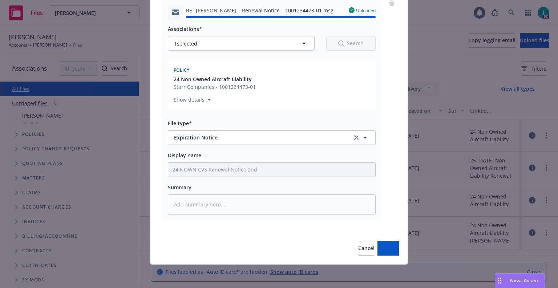
type textarea "x"
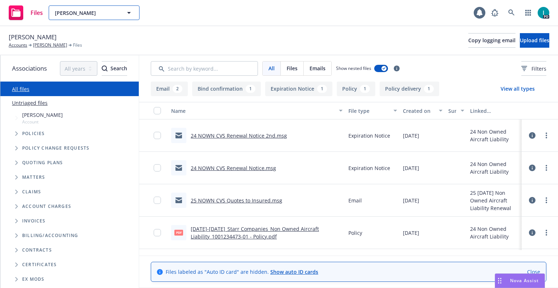
click at [93, 14] on span "[PERSON_NAME]" at bounding box center [86, 13] width 63 height 8
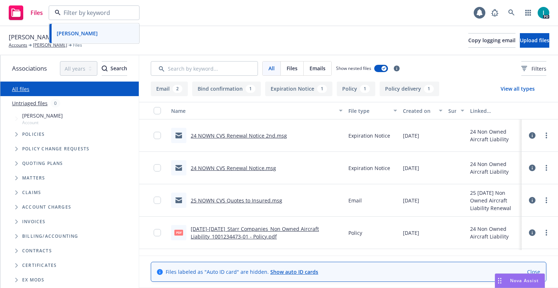
paste input "[PERSON_NAME]"
type input "[PERSON_NAME]"
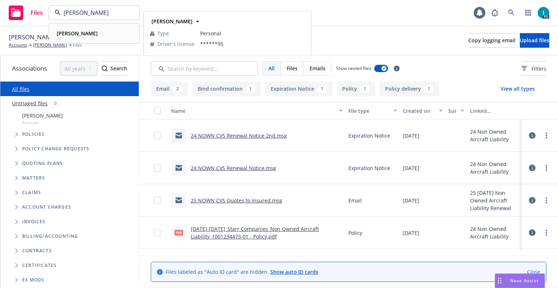
click at [111, 37] on div "[PERSON_NAME]" at bounding box center [94, 33] width 81 height 11
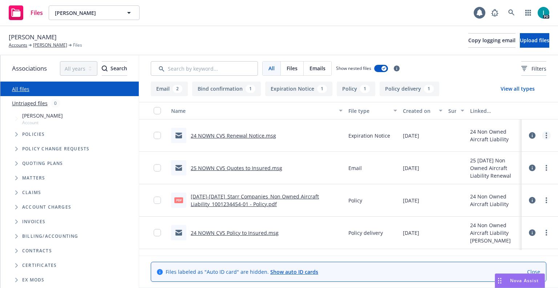
click at [546, 137] on icon "more" at bounding box center [546, 135] width 1 height 6
click at [507, 160] on link "Download" at bounding box center [514, 164] width 72 height 15
click at [526, 36] on button "Upload files" at bounding box center [534, 40] width 29 height 15
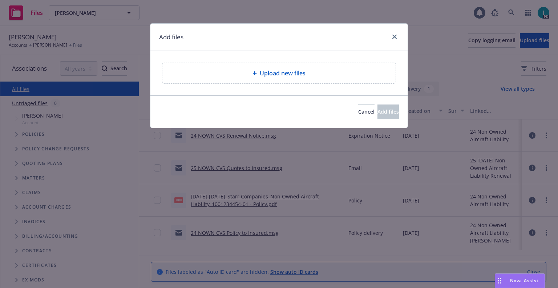
type textarea "x"
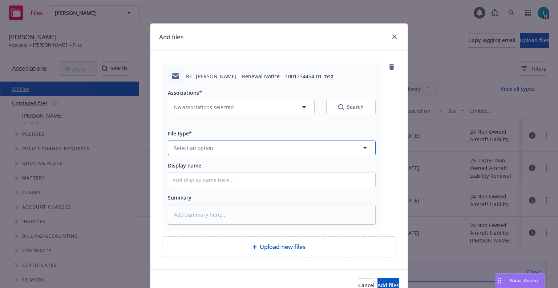
click at [196, 153] on button "Select an option" at bounding box center [272, 147] width 208 height 15
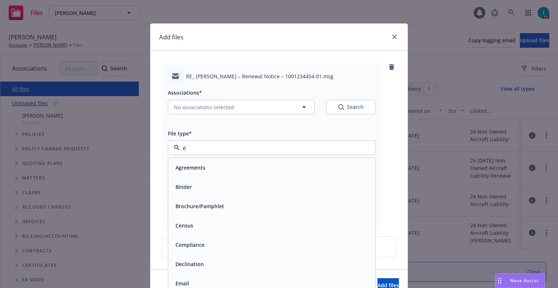
type input "ex"
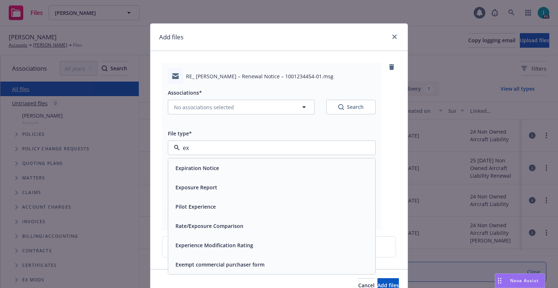
click at [204, 164] on div "Expiration Notice" at bounding box center [197, 167] width 48 height 11
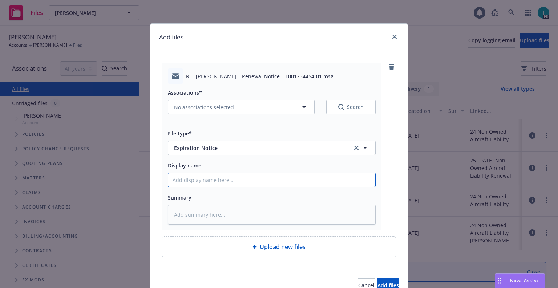
click at [249, 175] on input "Display name" at bounding box center [271, 180] width 207 height 14
type textarea "x"
type input "2"
type textarea "x"
type input "24"
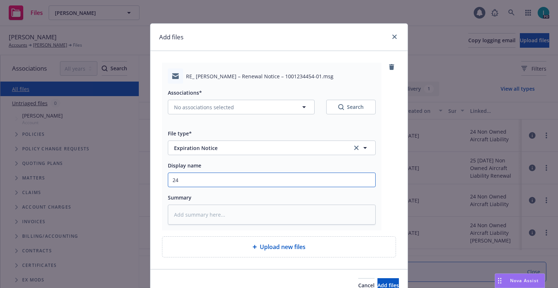
type textarea "x"
type input "24 NOWN CVS Renewal Notice 2nd"
click at [199, 92] on div "Associations*" at bounding box center [272, 92] width 208 height 9
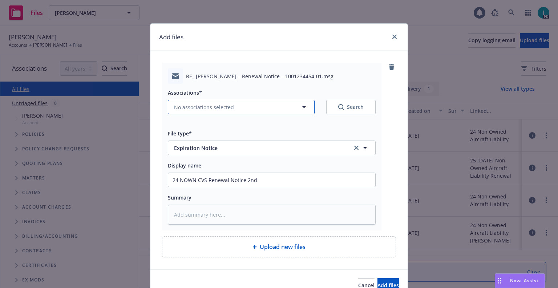
click at [197, 104] on span "No associations selected" at bounding box center [204, 107] width 60 height 8
type textarea "x"
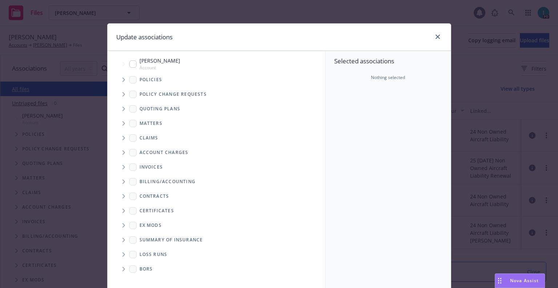
click at [118, 79] on span "Tree Example" at bounding box center [124, 80] width 12 height 12
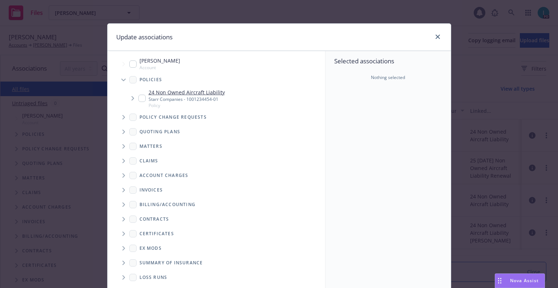
click at [139, 100] on input "Tree Example" at bounding box center [142, 98] width 7 height 7
checkbox input "true"
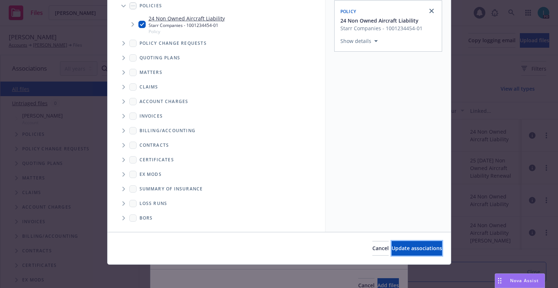
drag, startPoint x: 410, startPoint y: 243, endPoint x: 407, endPoint y: 246, distance: 4.1
click at [409, 243] on button "Update associations" at bounding box center [417, 248] width 51 height 15
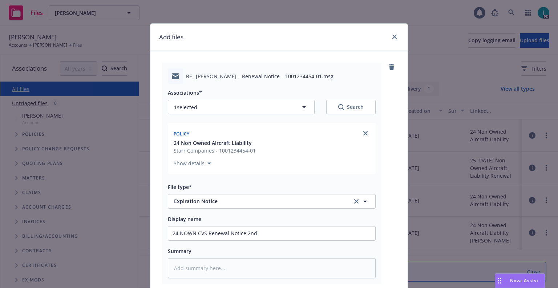
scroll to position [91, 0]
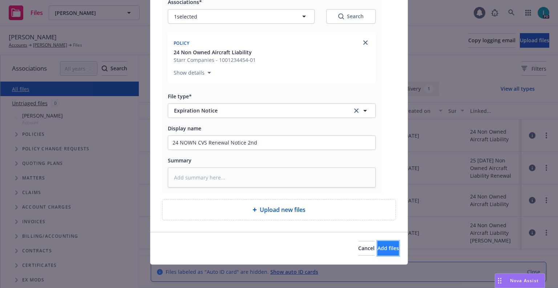
click at [378, 249] on span "Add files" at bounding box center [388, 247] width 21 height 7
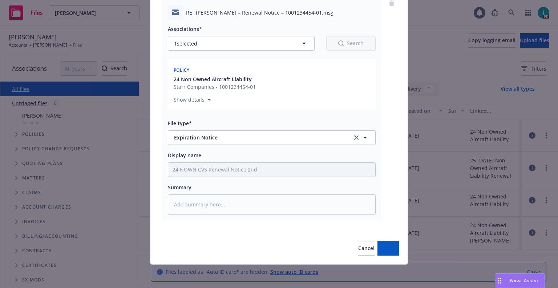
scroll to position [64, 0]
type textarea "x"
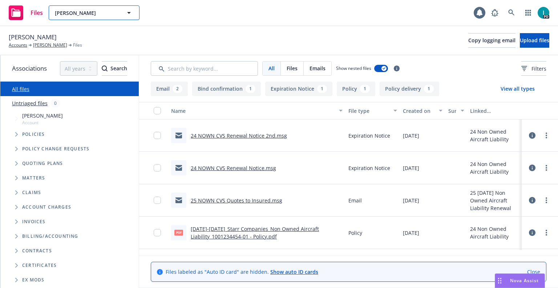
click at [81, 7] on button "[PERSON_NAME]" at bounding box center [94, 12] width 91 height 15
paste input "[PERSON_NAME]"
type input "[PERSON_NAME]"
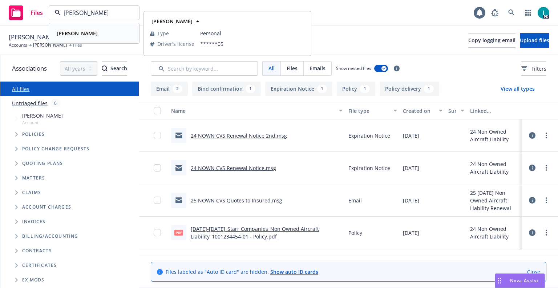
click at [96, 35] on div "[PERSON_NAME]" at bounding box center [94, 33] width 81 height 11
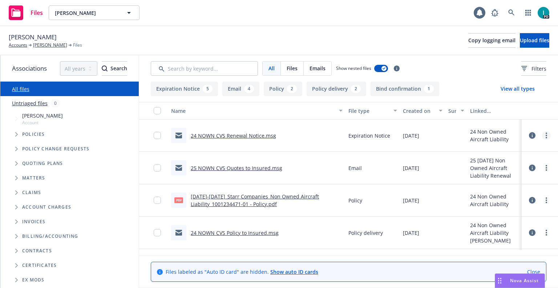
click at [546, 135] on icon "more" at bounding box center [546, 135] width 1 height 6
drag, startPoint x: 501, startPoint y: 166, endPoint x: 518, endPoint y: 88, distance: 80.4
click at [501, 166] on link "Download" at bounding box center [514, 164] width 72 height 15
click at [531, 46] on button "Upload files" at bounding box center [534, 40] width 29 height 15
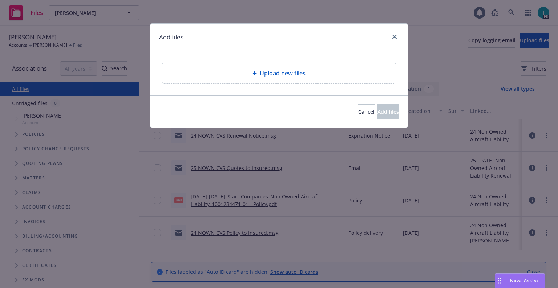
type textarea "x"
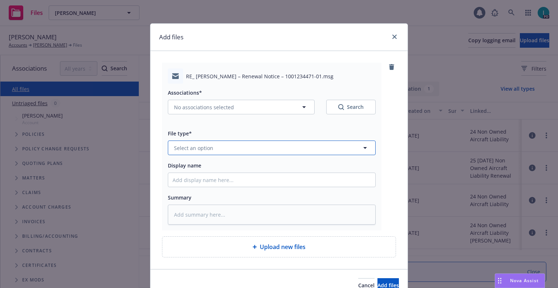
click at [195, 142] on button "Select an option" at bounding box center [272, 147] width 208 height 15
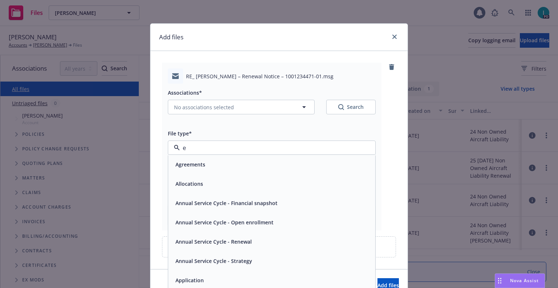
type input "ex"
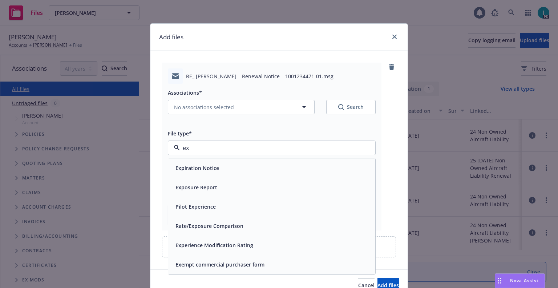
click at [200, 164] on span "Expiration Notice" at bounding box center [198, 168] width 44 height 8
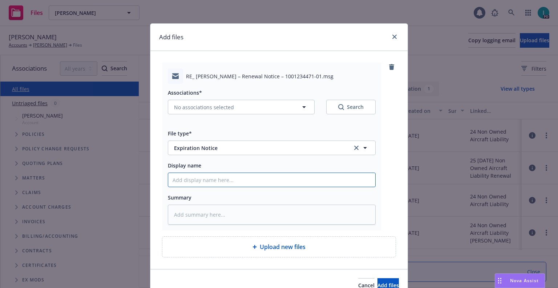
click at [210, 179] on input "Display name" at bounding box center [271, 180] width 207 height 14
type textarea "x"
type input "2"
type textarea "x"
type input "24"
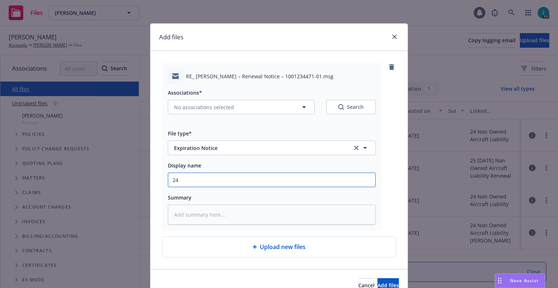
type textarea "x"
type input "24 NOWN CVS Renewal Notice"
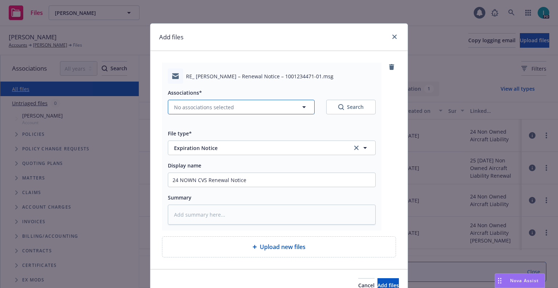
click at [226, 110] on span "No associations selected" at bounding box center [204, 107] width 60 height 8
type textarea "x"
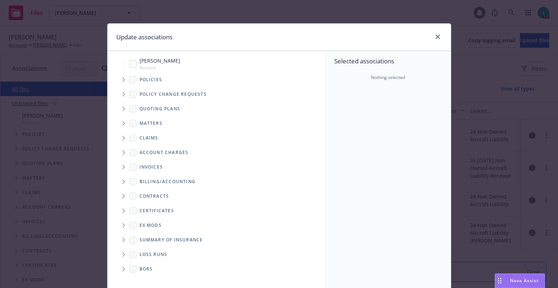
click at [123, 78] on icon "Tree Example" at bounding box center [124, 79] width 3 height 4
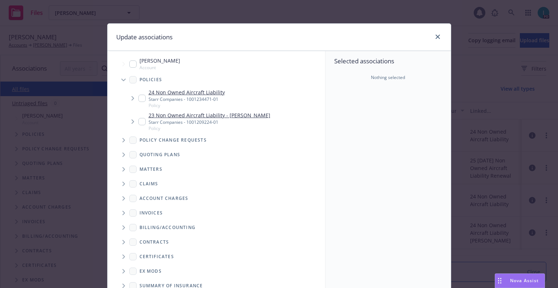
click at [140, 99] on input "Tree Example" at bounding box center [142, 98] width 7 height 7
checkbox input "true"
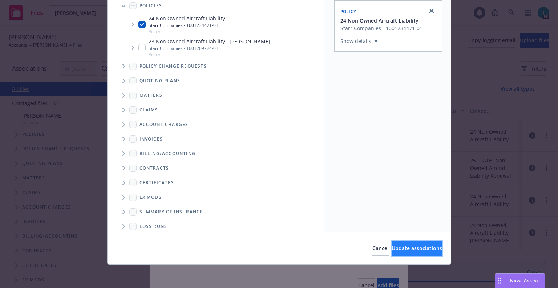
click at [392, 245] on span "Update associations" at bounding box center [417, 247] width 51 height 7
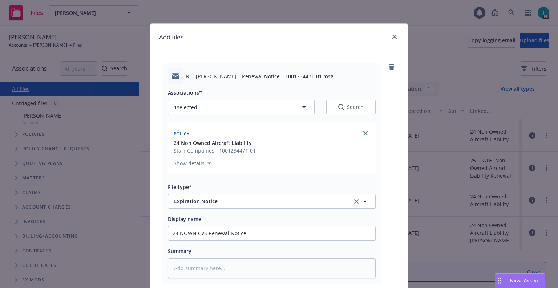
scroll to position [91, 0]
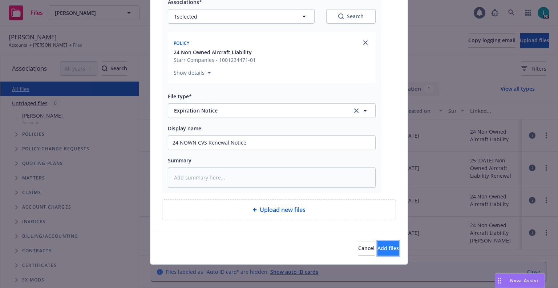
click at [378, 251] on button "Add files" at bounding box center [388, 248] width 21 height 15
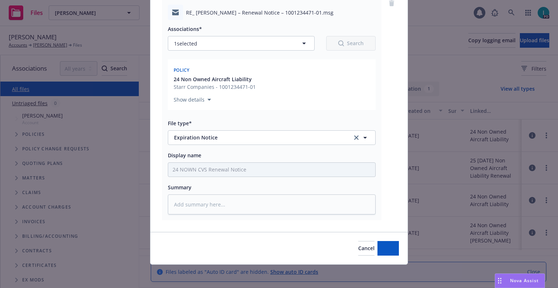
scroll to position [64, 0]
type textarea "x"
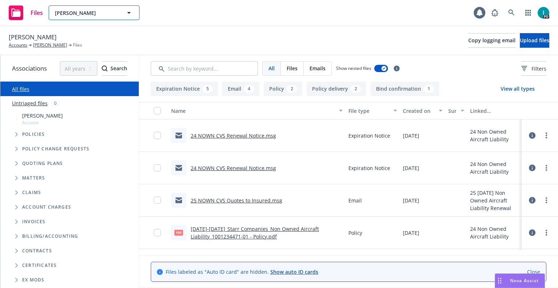
click at [98, 13] on span "[PERSON_NAME]" at bounding box center [86, 13] width 63 height 8
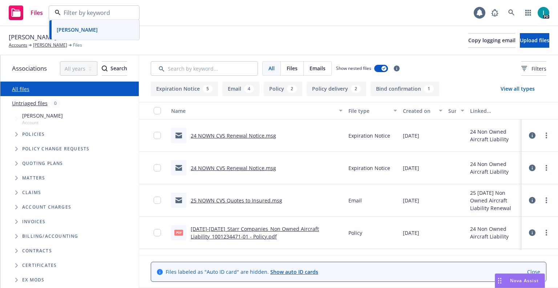
paste input "[PERSON_NAME]"
type input "[PERSON_NAME]"
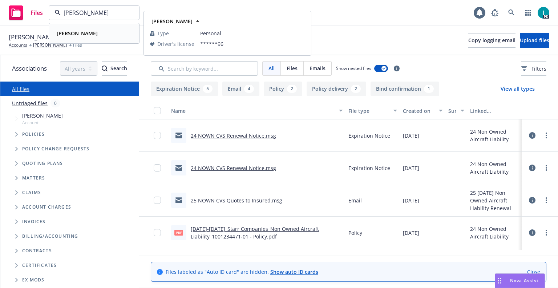
click at [99, 28] on div "[PERSON_NAME]" at bounding box center [94, 33] width 81 height 11
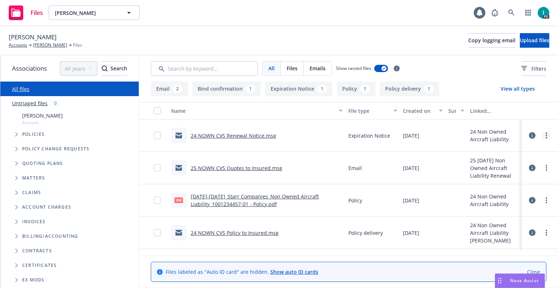
click at [546, 136] on icon "more" at bounding box center [546, 135] width 1 height 6
click at [523, 165] on link "Download" at bounding box center [514, 164] width 72 height 15
click at [520, 43] on span "Upload files" at bounding box center [534, 40] width 29 height 7
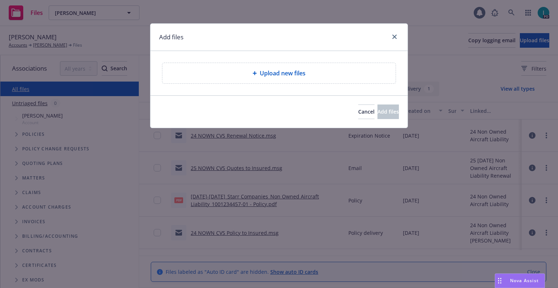
type textarea "x"
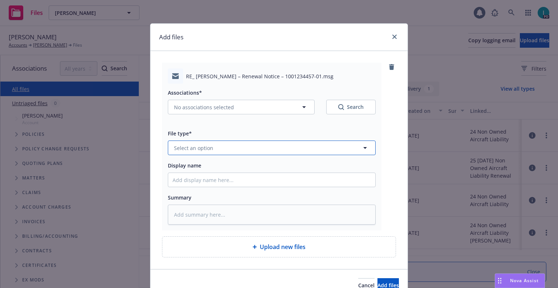
click at [186, 142] on button "Select an option" at bounding box center [272, 147] width 208 height 15
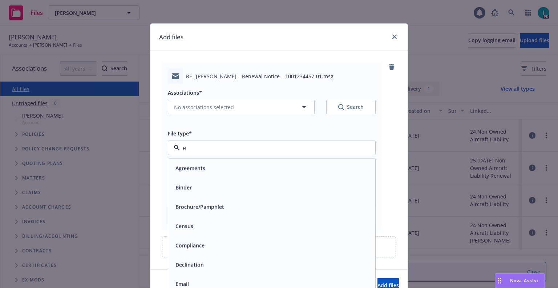
type input "ex"
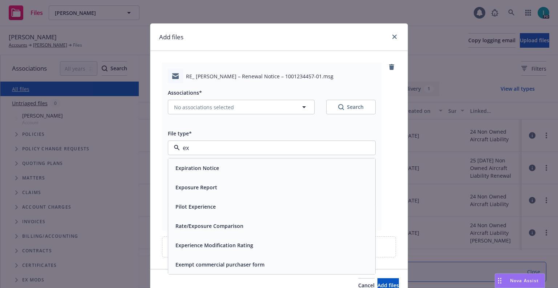
click at [197, 164] on div "Expiration Notice" at bounding box center [197, 167] width 48 height 11
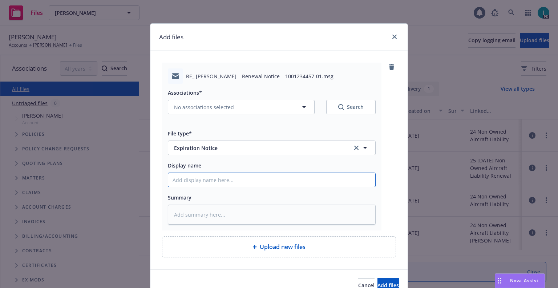
click at [215, 181] on input "Display name" at bounding box center [271, 180] width 207 height 14
type textarea "x"
type input "2"
type textarea "x"
type input "24"
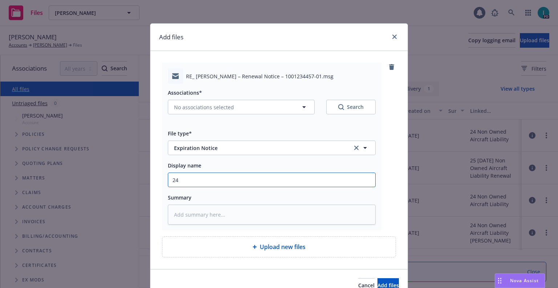
type textarea "x"
type input "24 NOWN CVS Renewal Notice 2nd"
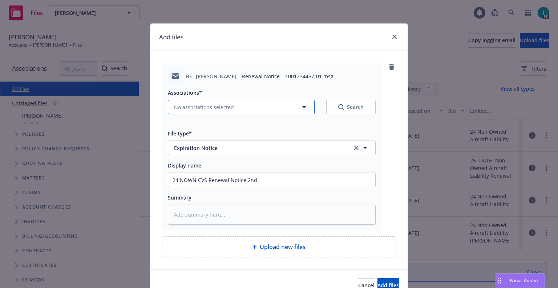
click at [249, 103] on button "No associations selected" at bounding box center [241, 107] width 147 height 15
type textarea "x"
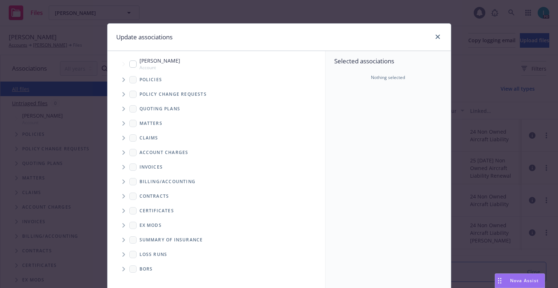
click at [123, 78] on icon "Tree Example" at bounding box center [124, 79] width 3 height 4
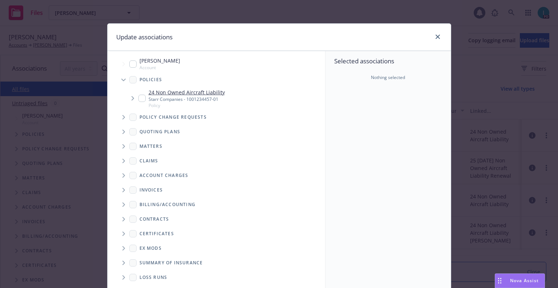
click at [139, 94] on div "24 Non Owned Aircraft Liability Starr Companies - 1001234457-01 Policy" at bounding box center [182, 98] width 87 height 20
checkbox input "true"
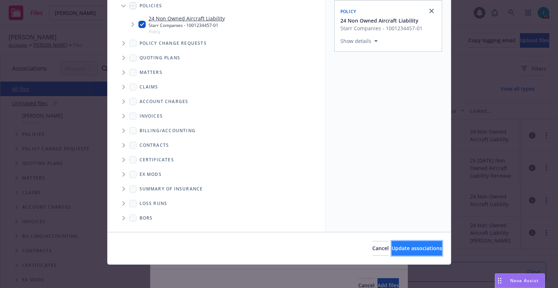
click at [406, 246] on span "Update associations" at bounding box center [417, 247] width 51 height 7
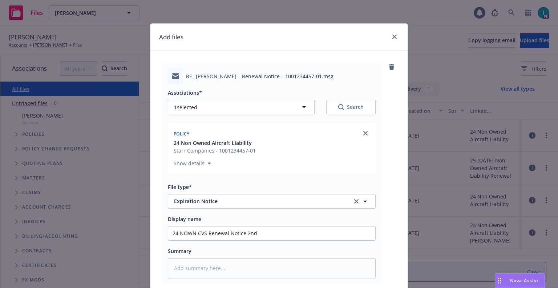
scroll to position [91, 0]
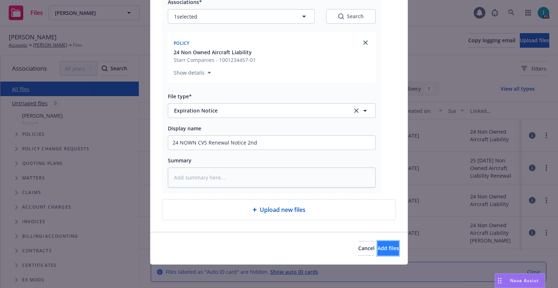
click at [378, 248] on span "Add files" at bounding box center [388, 247] width 21 height 7
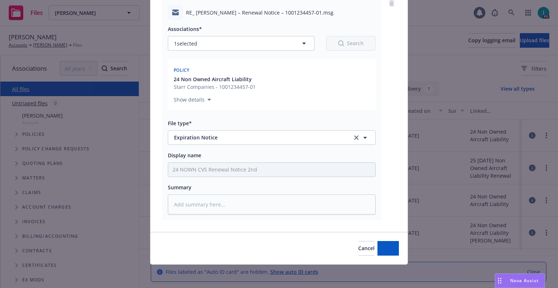
scroll to position [64, 0]
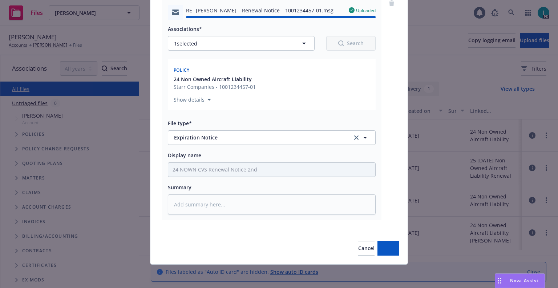
type textarea "x"
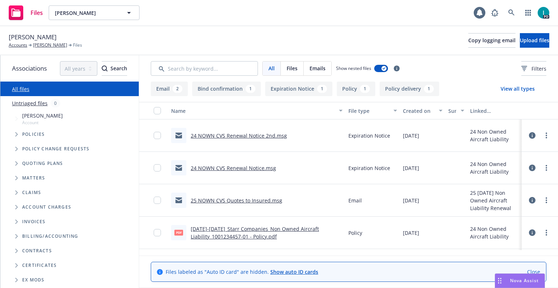
click at [97, 2] on div "Files [PERSON_NAME] [PERSON_NAME] 1 PD" at bounding box center [279, 13] width 558 height 26
click at [100, 9] on span "[PERSON_NAME]" at bounding box center [86, 13] width 63 height 8
paste input "[PERSON_NAME]"
type input "[PERSON_NAME]"
click at [105, 24] on div "[PERSON_NAME] Type Personal Driver's license ******01" at bounding box center [93, 33] width 89 height 19
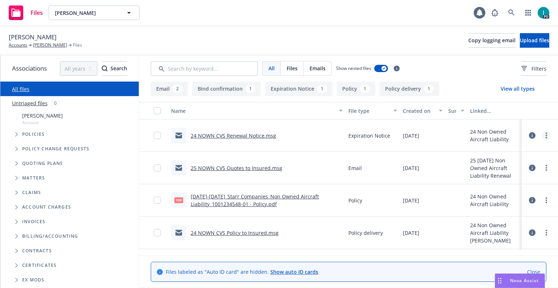
click at [546, 136] on icon "more" at bounding box center [546, 135] width 1 height 6
click at [527, 162] on link "Download" at bounding box center [514, 164] width 72 height 15
click at [520, 37] on span "Upload files" at bounding box center [534, 40] width 29 height 7
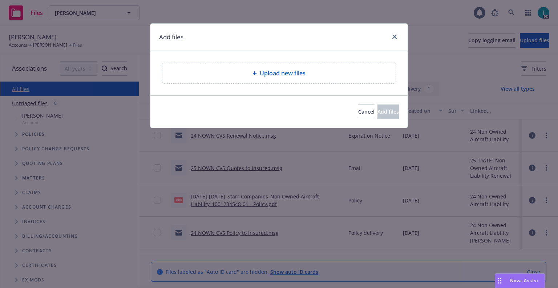
type textarea "x"
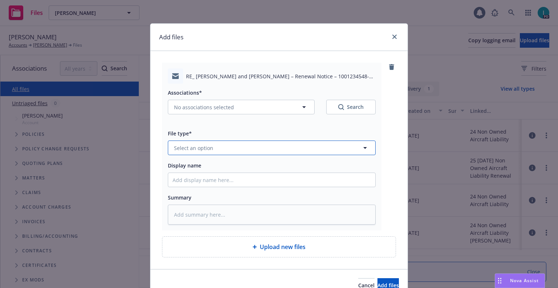
click at [189, 143] on button "Select an option" at bounding box center [272, 147] width 208 height 15
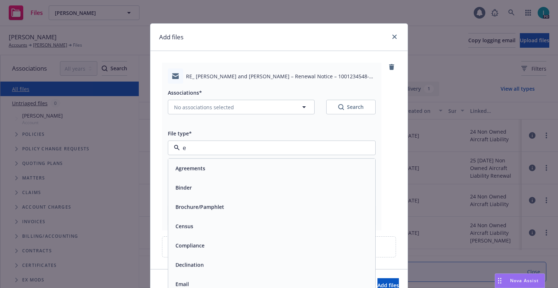
type input "ex"
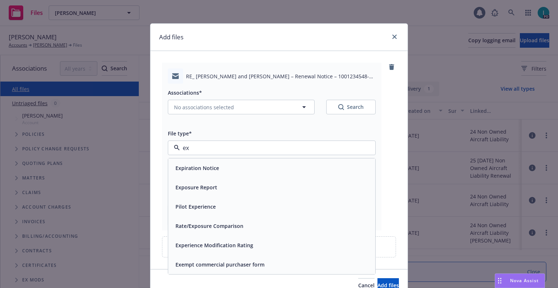
click at [206, 166] on span "Expiration Notice" at bounding box center [198, 168] width 44 height 8
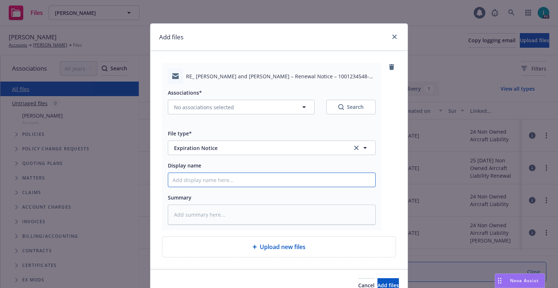
click at [205, 176] on input "Display name" at bounding box center [271, 180] width 207 height 14
type textarea "x"
type input "2"
type textarea "x"
type input "24"
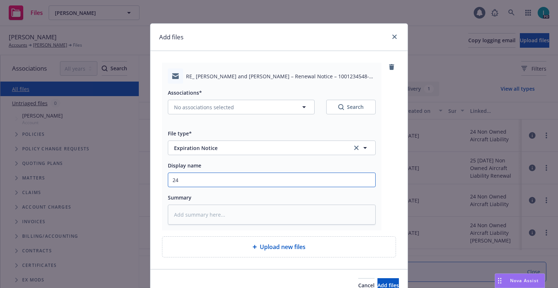
type textarea "x"
type input "24 NOWN CVS Renewal Notice 2nd"
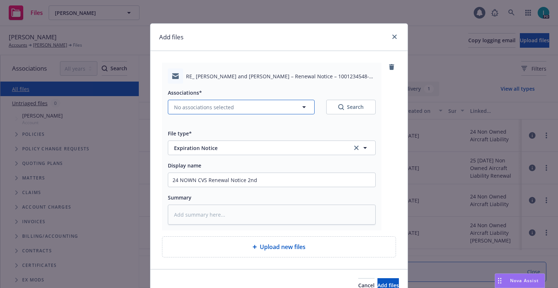
click at [212, 112] on button "No associations selected" at bounding box center [241, 107] width 147 height 15
type textarea "x"
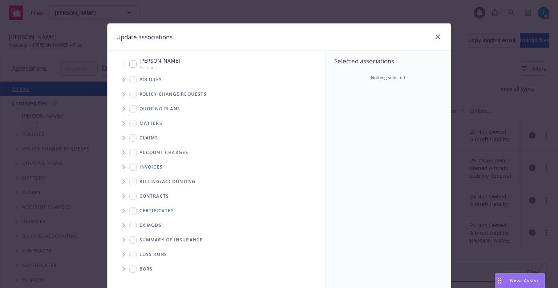
click at [124, 107] on span "Tree Example" at bounding box center [124, 109] width 12 height 12
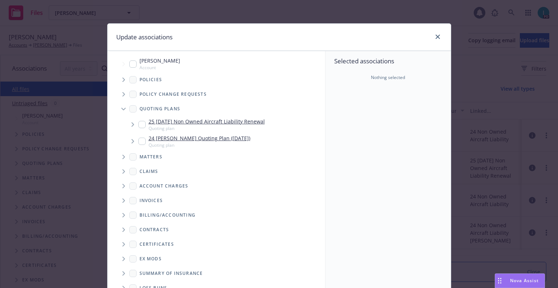
click at [118, 77] on span "Tree Example" at bounding box center [124, 80] width 12 height 12
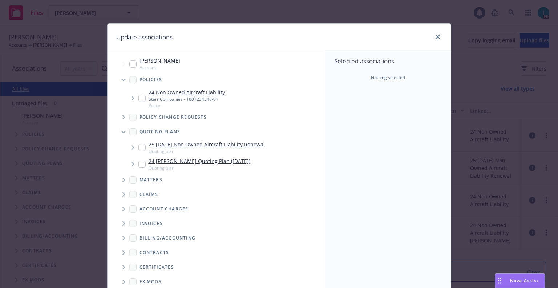
click at [143, 101] on div "24 Non Owned Aircraft Liability Starr Companies - 1001234548-01 Policy" at bounding box center [182, 98] width 87 height 20
checkbox input "true"
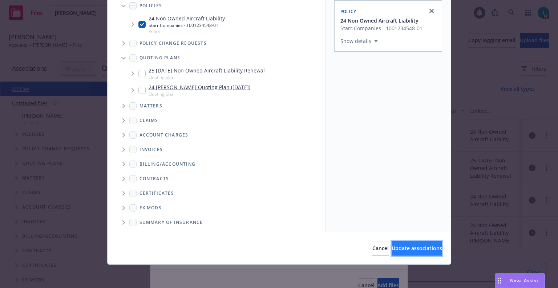
click at [394, 251] on span "Update associations" at bounding box center [417, 247] width 51 height 7
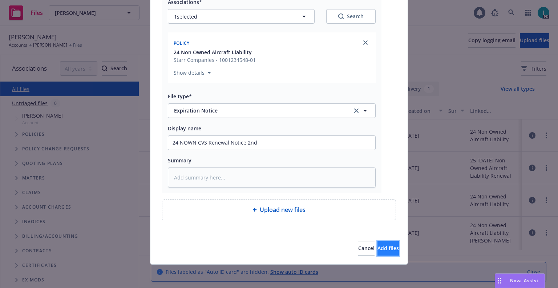
click at [384, 249] on span "Add files" at bounding box center [388, 247] width 21 height 7
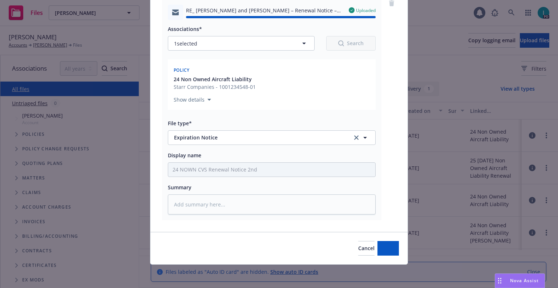
type textarea "x"
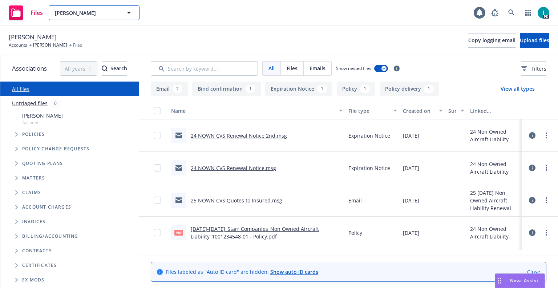
click at [86, 10] on span "[PERSON_NAME]" at bounding box center [86, 13] width 63 height 8
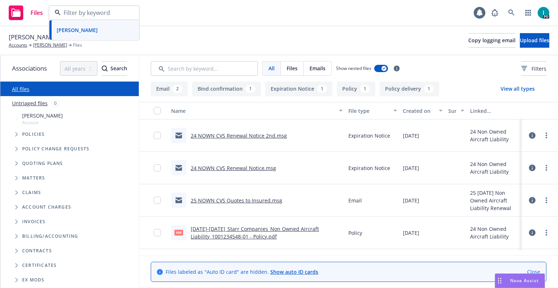
paste input "[PERSON_NAME]"
type input "[PERSON_NAME]"
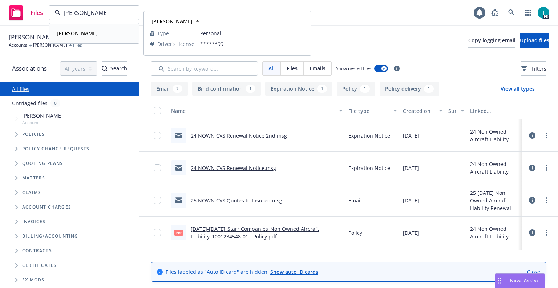
click at [117, 32] on div "[PERSON_NAME]" at bounding box center [94, 33] width 81 height 11
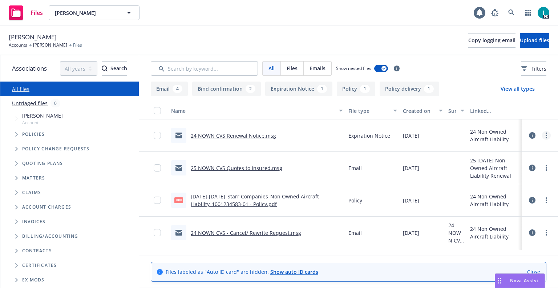
click at [546, 132] on link "more" at bounding box center [546, 135] width 9 height 9
click at [518, 162] on link "Download" at bounding box center [514, 164] width 72 height 15
click at [520, 46] on button "Upload files" at bounding box center [534, 40] width 29 height 15
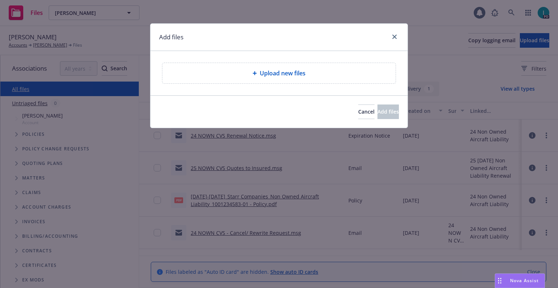
type textarea "x"
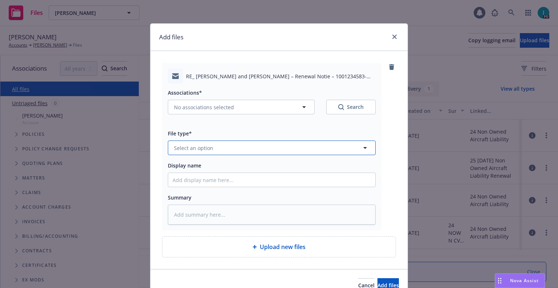
click at [221, 146] on button "Select an option" at bounding box center [272, 147] width 208 height 15
type input "ex"
click at [225, 162] on div "Expiration Notice" at bounding box center [271, 167] width 207 height 19
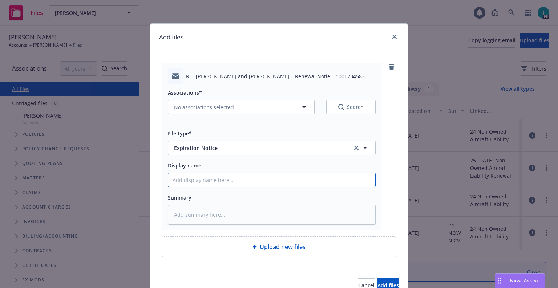
click at [223, 176] on input "Display name" at bounding box center [271, 180] width 207 height 14
type textarea "x"
type input "2"
type textarea "x"
type input "24"
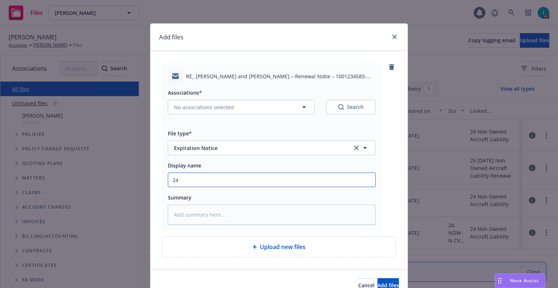
type textarea "x"
type input "24 NOWN CVS Renewal Notice"
type textarea "x"
click at [252, 176] on input "24 NOWN CVS Renewal Notice" at bounding box center [271, 180] width 207 height 14
type input "24 NOWN CVS Renewal Notice 2nd"
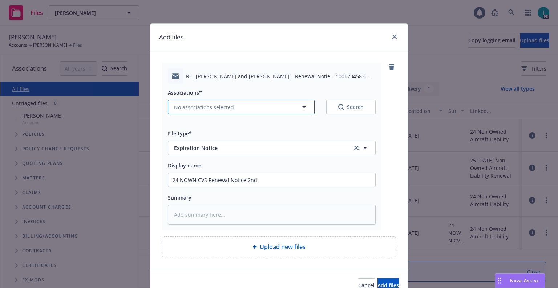
click at [244, 110] on button "No associations selected" at bounding box center [241, 107] width 147 height 15
type textarea "x"
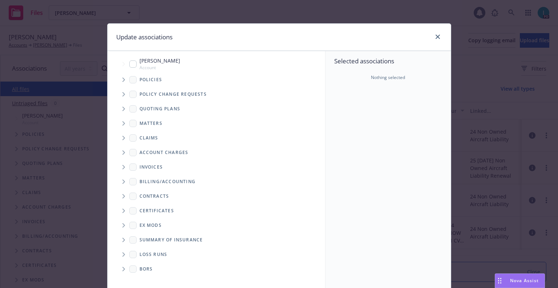
click at [123, 80] on span "Tree Example" at bounding box center [124, 80] width 12 height 12
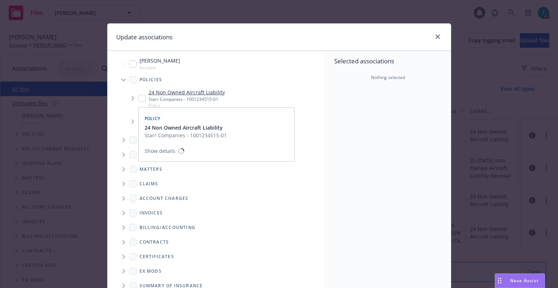
click at [139, 96] on input "Tree Example" at bounding box center [142, 98] width 7 height 7
checkbox input "true"
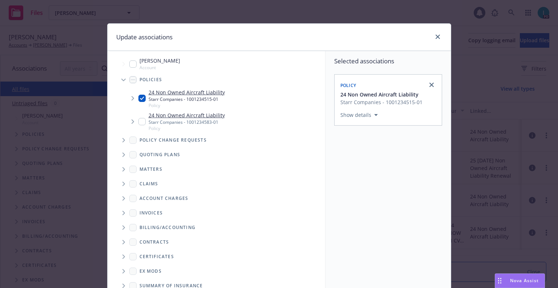
scroll to position [74, 0]
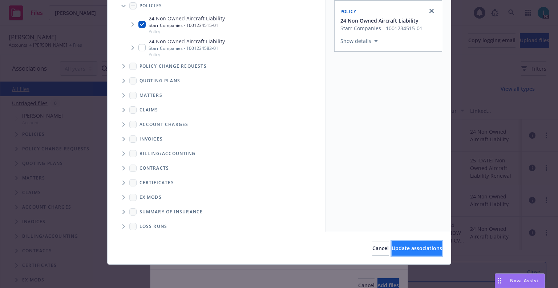
click at [409, 248] on span "Update associations" at bounding box center [417, 247] width 51 height 7
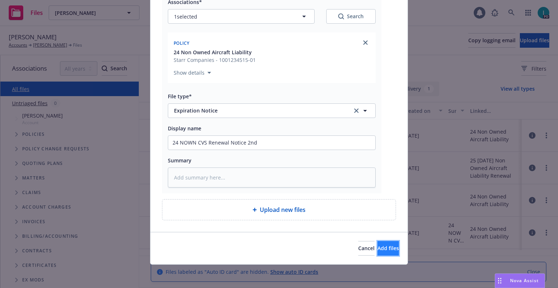
click at [382, 250] on span "Add files" at bounding box center [388, 247] width 21 height 7
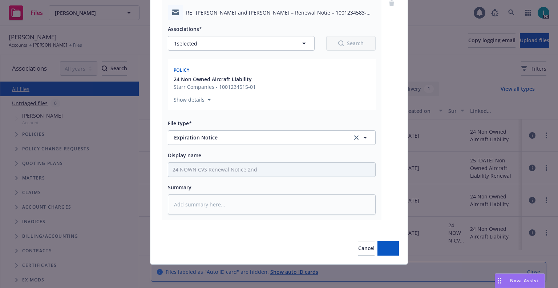
scroll to position [64, 0]
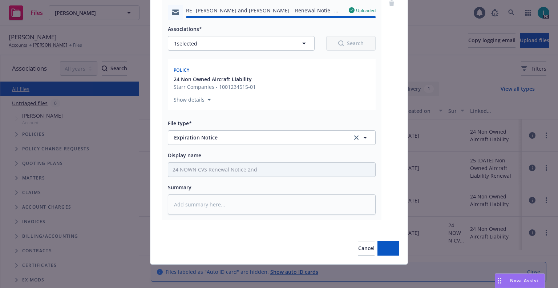
type textarea "x"
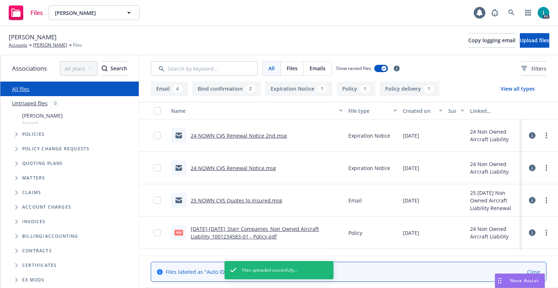
click at [206, 7] on div "Files [PERSON_NAME] [PERSON_NAME] 1 PD" at bounding box center [279, 13] width 558 height 26
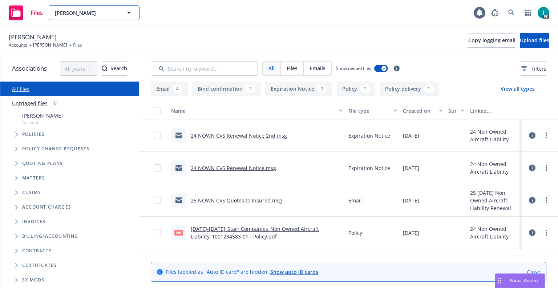
click at [96, 13] on span "[PERSON_NAME]" at bounding box center [86, 13] width 63 height 8
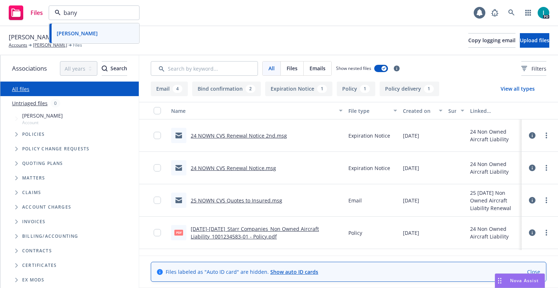
type input "banys"
click at [98, 32] on strong "[PERSON_NAME]" at bounding box center [77, 33] width 41 height 7
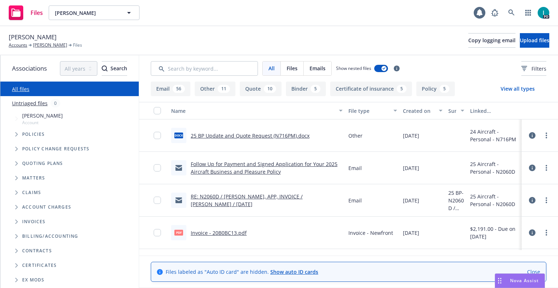
click at [47, 38] on span "[PERSON_NAME]" at bounding box center [33, 36] width 48 height 9
copy span "[PERSON_NAME]"
drag, startPoint x: 198, startPoint y: 20, endPoint x: 278, endPoint y: 25, distance: 79.8
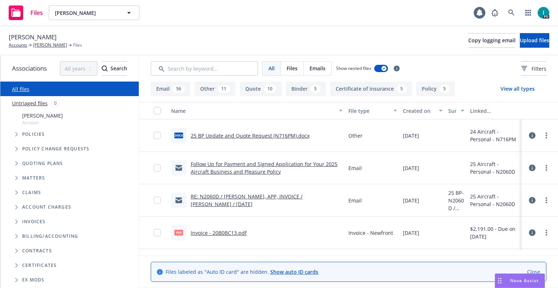
click at [198, 20] on div "Files [PERSON_NAME] [PERSON_NAME] 1 PD" at bounding box center [279, 13] width 558 height 26
click at [520, 40] on span "Upload files" at bounding box center [534, 40] width 29 height 7
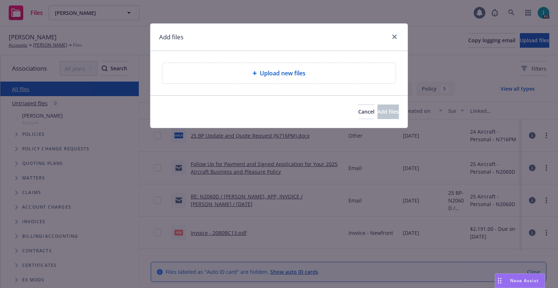
type textarea "x"
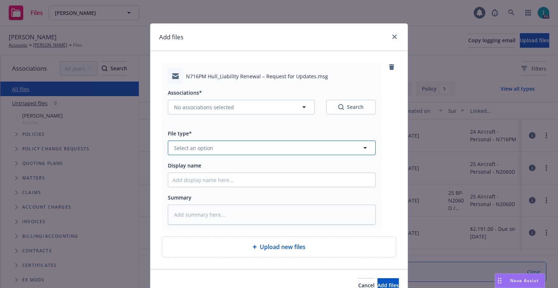
click at [226, 149] on button "Select an option" at bounding box center [272, 147] width 208 height 15
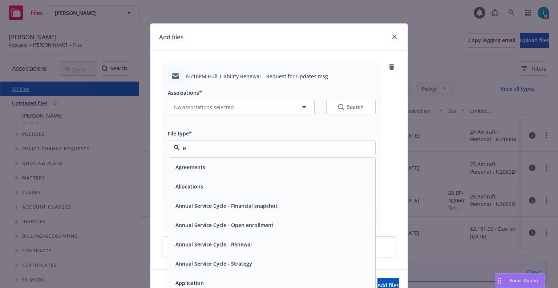
type input "em"
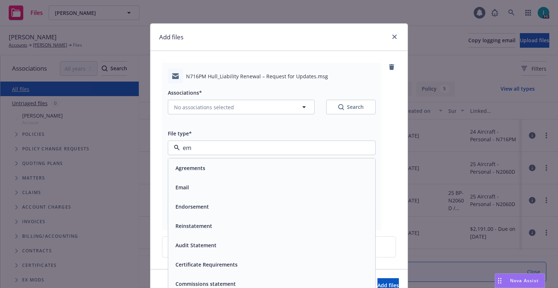
click at [188, 163] on div "Agreements" at bounding box center [190, 167] width 34 height 11
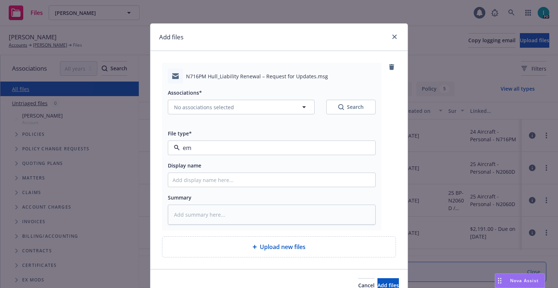
type textarea "x"
click at [203, 139] on div "File type* Agreements Agreements" at bounding box center [272, 142] width 208 height 26
click at [206, 149] on span "Agreements" at bounding box center [258, 148] width 168 height 8
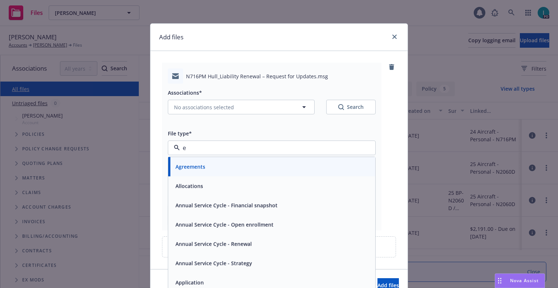
type input "em"
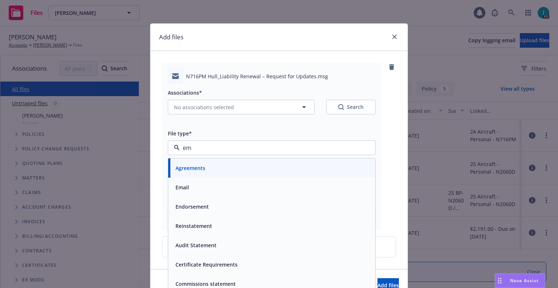
click at [180, 182] on div "Email" at bounding box center [182, 187] width 18 height 11
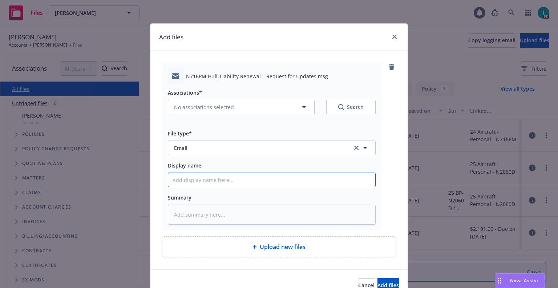
click at [198, 178] on input "Display name" at bounding box center [271, 180] width 207 height 14
type textarea "x"
type input "2"
type textarea "x"
type input "25"
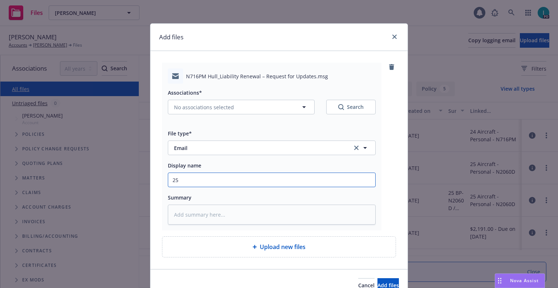
type textarea "x"
type input "25 BP Update and Quote Request to Insured"
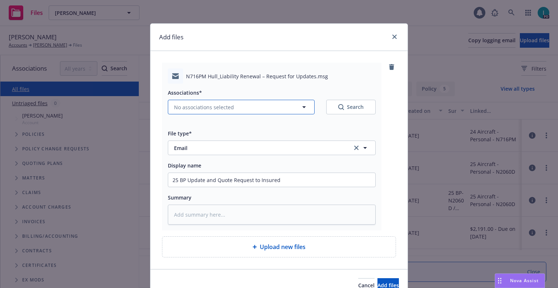
click at [191, 104] on span "No associations selected" at bounding box center [204, 107] width 60 height 8
type textarea "x"
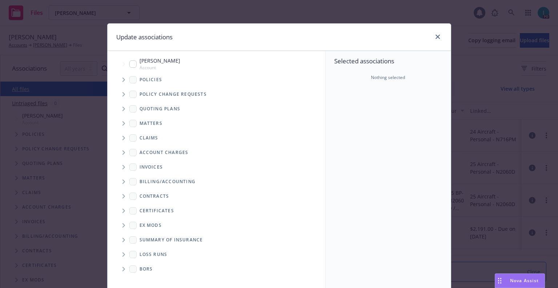
click at [121, 103] on span "Tree Example" at bounding box center [124, 109] width 12 height 12
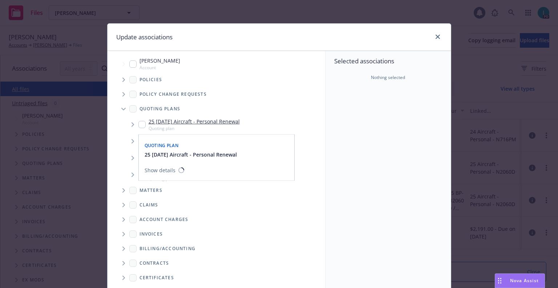
click at [139, 125] on input "Tree Example" at bounding box center [142, 124] width 7 height 7
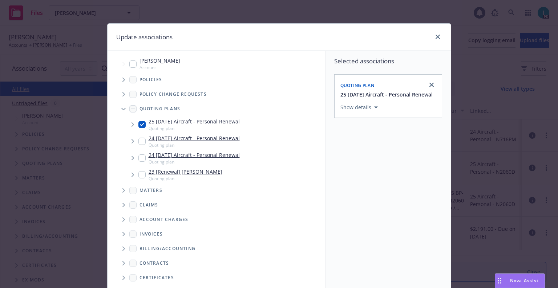
click at [141, 122] on input "Tree Example" at bounding box center [142, 124] width 7 height 7
checkbox input "false"
click at [123, 79] on icon "Tree Example" at bounding box center [124, 79] width 3 height 4
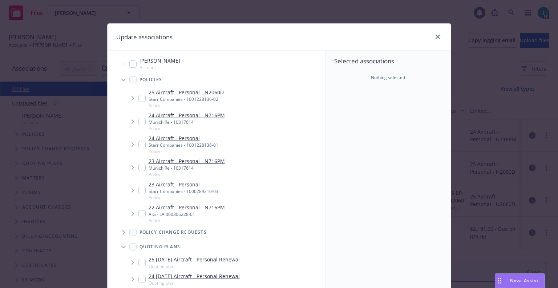
click at [141, 100] on input "Tree Example" at bounding box center [142, 98] width 7 height 7
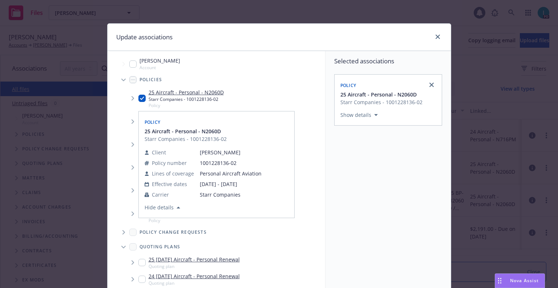
click at [139, 102] on input "Tree Example" at bounding box center [142, 98] width 7 height 7
checkbox input "false"
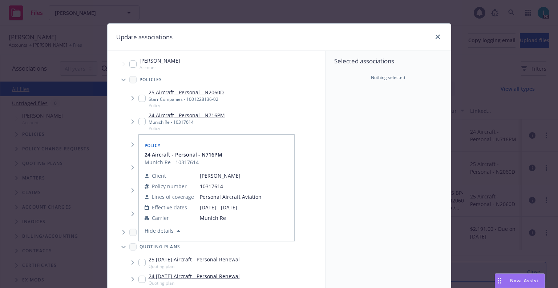
click at [143, 123] on input "Tree Example" at bounding box center [142, 121] width 7 height 7
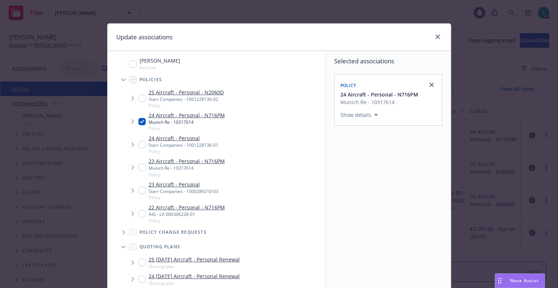
scroll to position [74, 0]
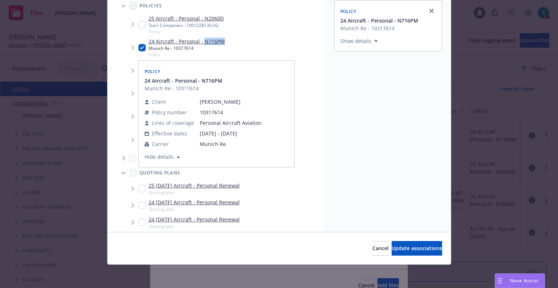
drag, startPoint x: 232, startPoint y: 44, endPoint x: 201, endPoint y: 43, distance: 31.3
click at [201, 43] on div "24 Aircraft - Personal - N716PM [GEOGRAPHIC_DATA] Re - 10317614 Policy Policy 2…" at bounding box center [224, 47] width 201 height 23
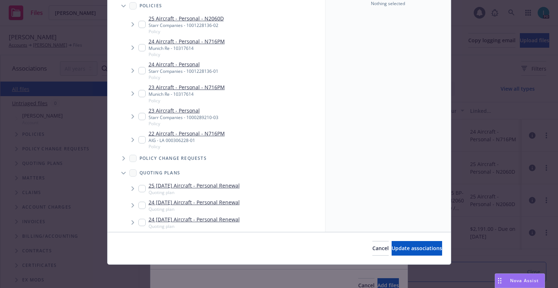
click at [410, 53] on div "Selected associations Nothing selected" at bounding box center [388, 104] width 125 height 254
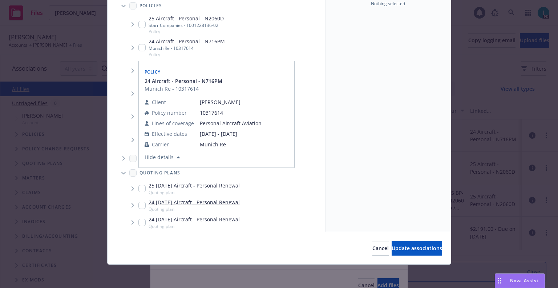
click at [139, 47] on input "Tree Example" at bounding box center [142, 47] width 7 height 7
checkbox input "true"
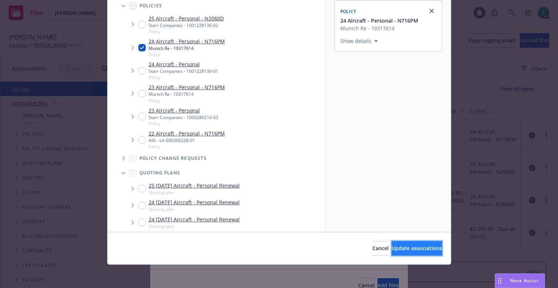
click at [403, 241] on button "Update associations" at bounding box center [417, 248] width 51 height 15
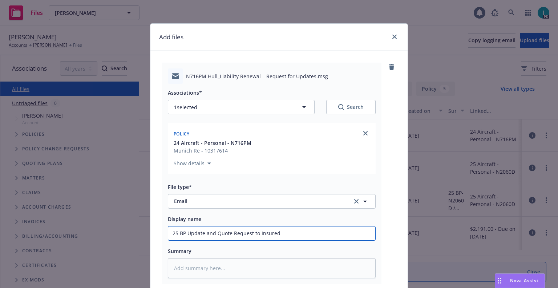
click at [292, 229] on input "25 BP Update and Quote Request to Insured" at bounding box center [271, 233] width 207 height 14
type textarea "x"
type input "25 BP Update and Quote Request to Insured"
type textarea "x"
type input "25 BP Update and Quote Request to Insured ("
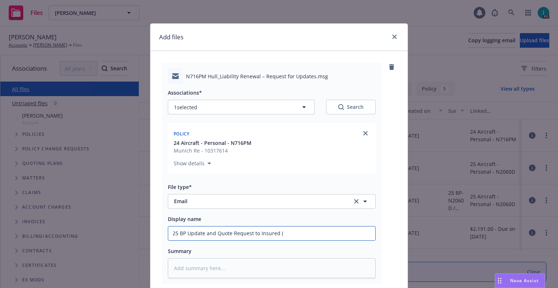
type textarea "x"
type input "25 BP Update and Quote Request to Insured ()"
paste input "N716PM"
type textarea "x"
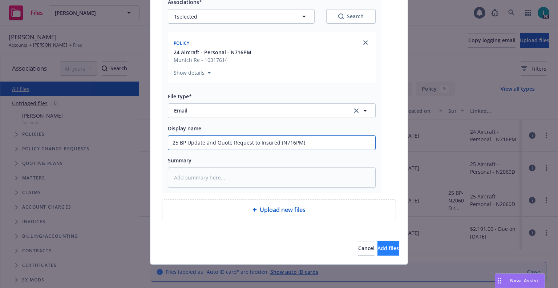
type input "25 BP Update and Quote Request to Insured (N716PM)"
click at [382, 252] on button "Add files" at bounding box center [388, 248] width 21 height 15
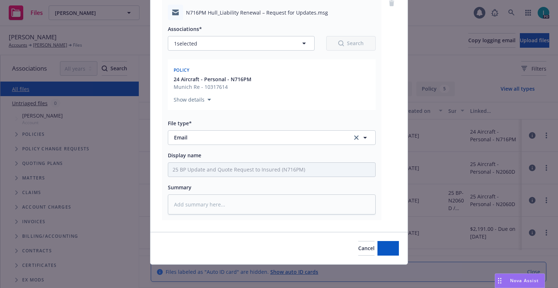
scroll to position [64, 0]
type textarea "x"
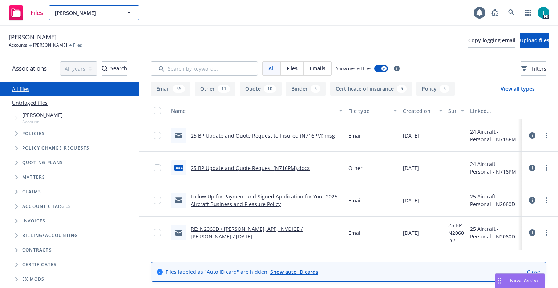
click at [67, 15] on span "[PERSON_NAME]" at bounding box center [86, 13] width 63 height 8
type input "[PERSON_NAME]"
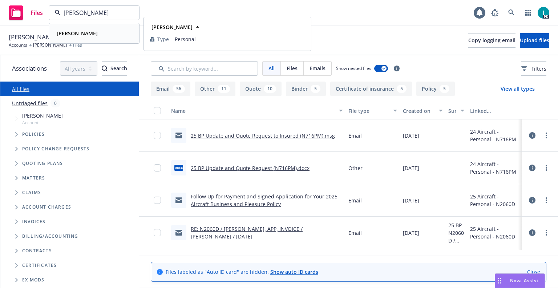
click at [104, 31] on div "[PERSON_NAME]" at bounding box center [94, 33] width 81 height 11
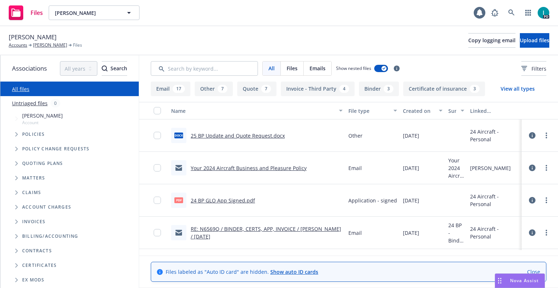
click at [47, 33] on span "[PERSON_NAME]" at bounding box center [33, 36] width 48 height 9
click at [520, 41] on button "Upload files" at bounding box center [534, 40] width 29 height 15
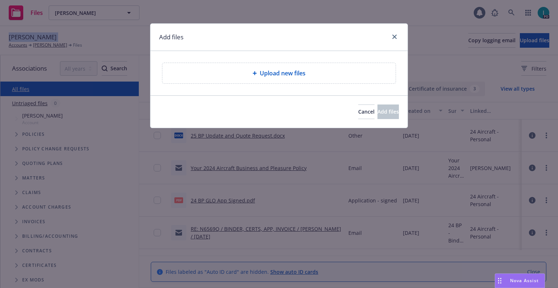
type textarea "x"
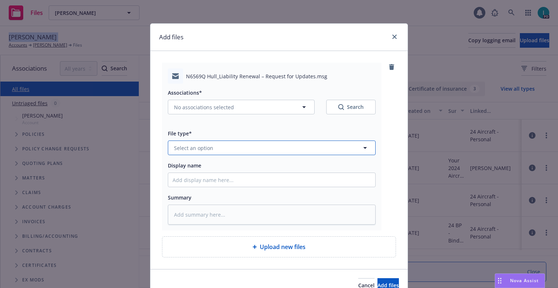
click at [220, 145] on button "Select an option" at bounding box center [272, 147] width 208 height 15
type input "em"
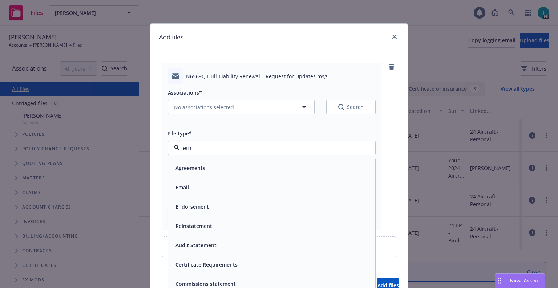
click at [190, 185] on div "Email" at bounding box center [272, 187] width 198 height 11
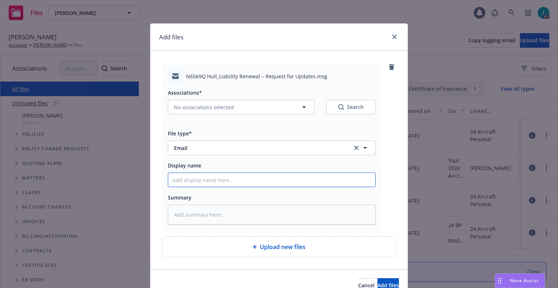
click at [197, 180] on input "Display name" at bounding box center [271, 180] width 207 height 14
type textarea "x"
type input "2"
type textarea "x"
type input "25"
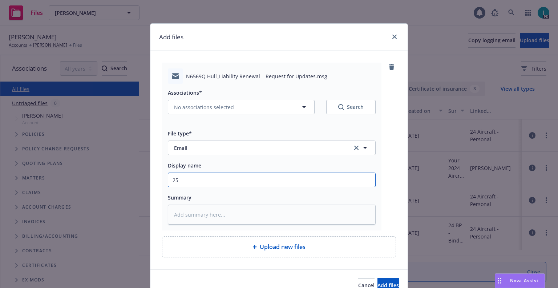
type textarea "x"
type input "25 BP Update and Quote Request to Insured"
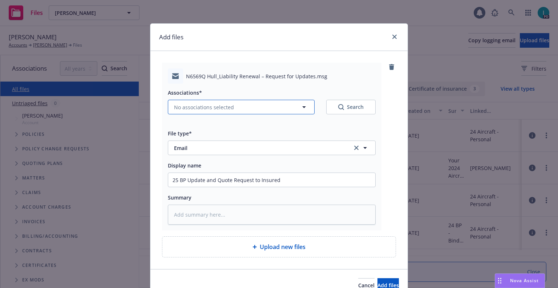
click at [217, 106] on span "No associations selected" at bounding box center [204, 107] width 60 height 8
type textarea "x"
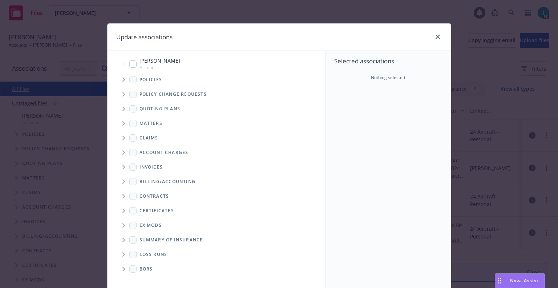
click at [123, 79] on icon "Tree Example" at bounding box center [124, 79] width 3 height 4
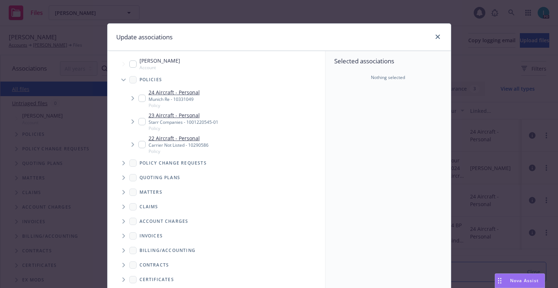
click at [139, 96] on input "Tree Example" at bounding box center [142, 98] width 7 height 7
checkbox input "true"
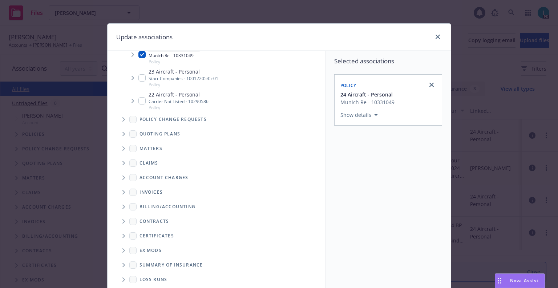
scroll to position [74, 0]
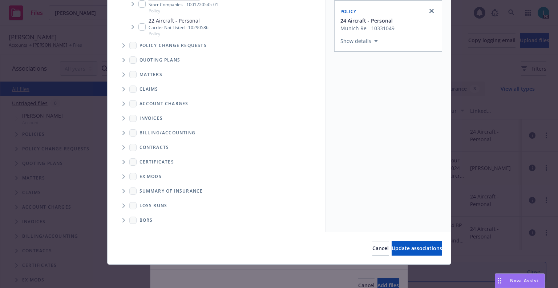
click at [392, 240] on div "Cancel Update associations" at bounding box center [280, 248] width 344 height 32
click at [392, 242] on button "Update associations" at bounding box center [417, 248] width 51 height 15
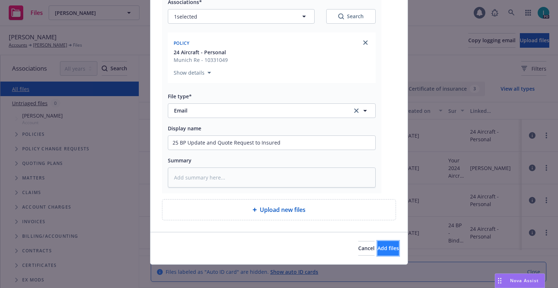
click at [378, 248] on span "Add files" at bounding box center [388, 247] width 21 height 7
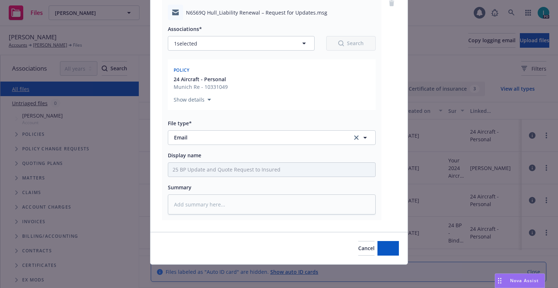
scroll to position [64, 0]
type textarea "x"
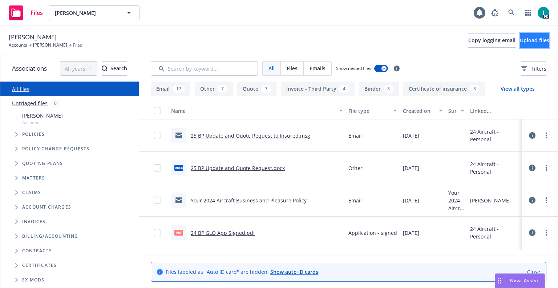
click at [534, 42] on span "Upload files" at bounding box center [534, 40] width 29 height 7
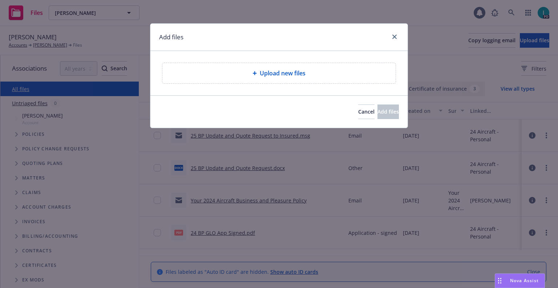
click at [177, 36] on h1 "Add files" at bounding box center [171, 36] width 24 height 9
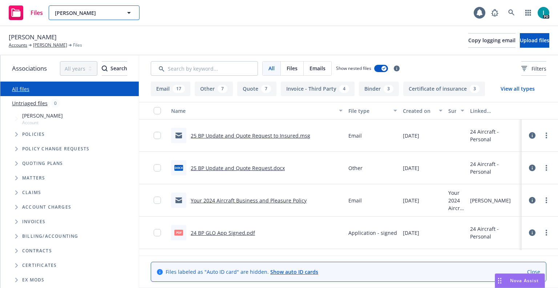
click at [77, 9] on span "[PERSON_NAME]" at bounding box center [86, 13] width 63 height 8
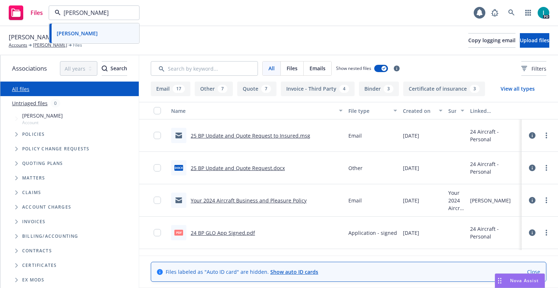
type input "[PERSON_NAME]"
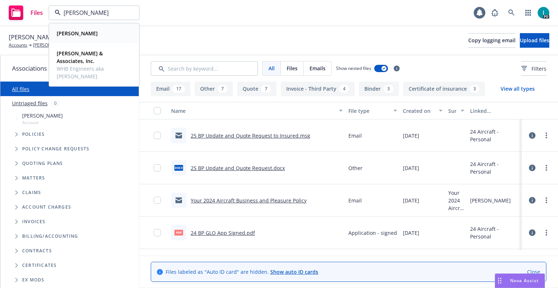
click at [84, 29] on span "[PERSON_NAME]" at bounding box center [77, 33] width 41 height 8
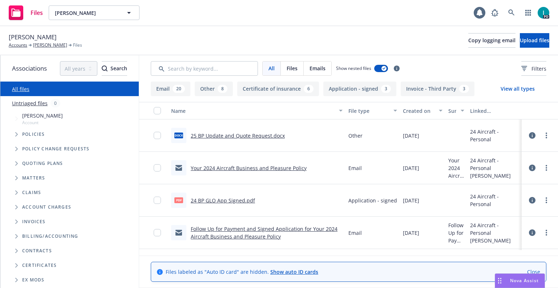
click at [45, 35] on span "[PERSON_NAME]" at bounding box center [33, 36] width 48 height 9
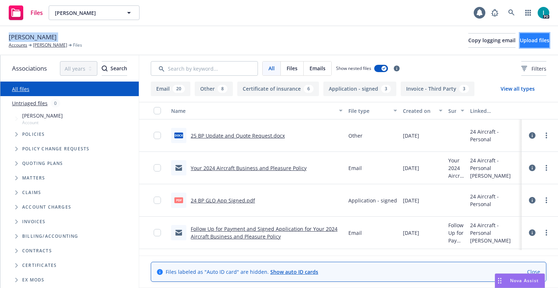
click at [541, 37] on button "Upload files" at bounding box center [534, 40] width 29 height 15
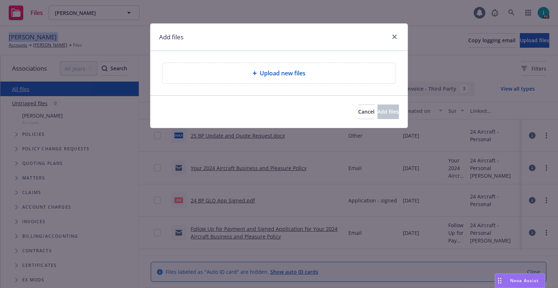
type textarea "x"
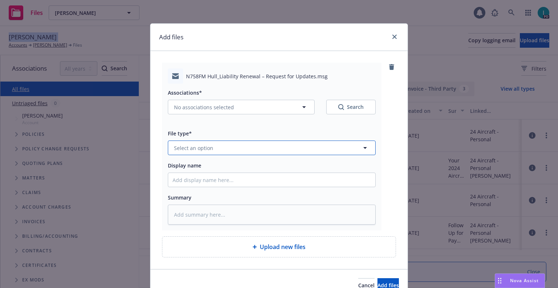
click at [197, 149] on span "Select an option" at bounding box center [193, 148] width 39 height 8
type input "em"
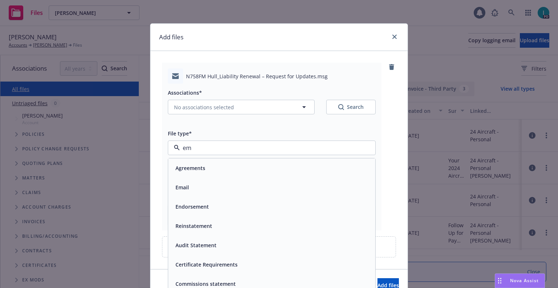
click at [193, 185] on div "Email" at bounding box center [272, 187] width 198 height 11
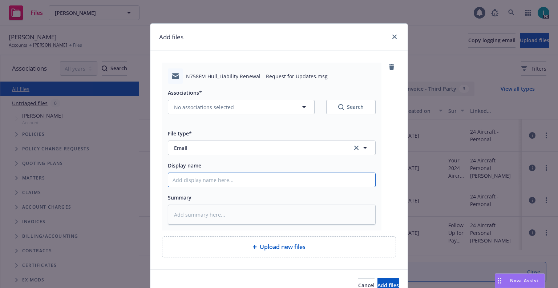
click at [193, 184] on input "Display name" at bounding box center [271, 180] width 207 height 14
type textarea "x"
type input "2"
type textarea "x"
type input "25"
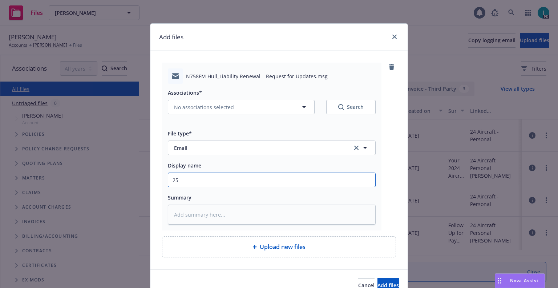
type textarea "x"
type input "25 BP Update and Quote Request to Insured"
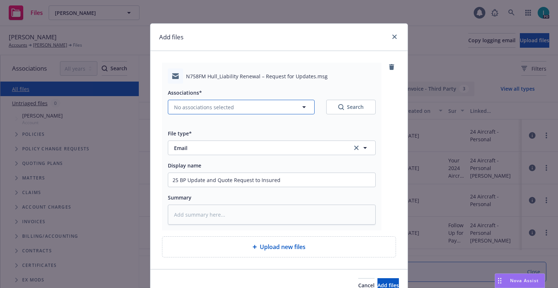
click at [208, 108] on span "No associations selected" at bounding box center [204, 107] width 60 height 8
type textarea "x"
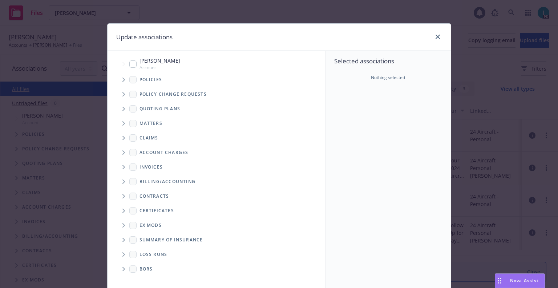
click at [123, 81] on icon "Tree Example" at bounding box center [124, 79] width 3 height 4
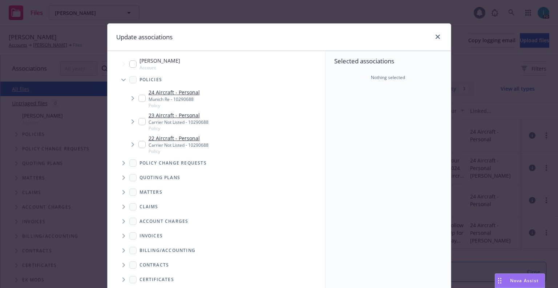
click at [141, 98] on input "Tree Example" at bounding box center [142, 98] width 7 height 7
checkbox input "true"
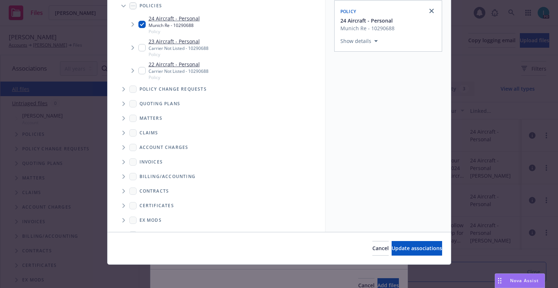
click at [389, 238] on div "Cancel Update associations" at bounding box center [280, 248] width 344 height 32
click at [392, 242] on button "Update associations" at bounding box center [417, 248] width 51 height 15
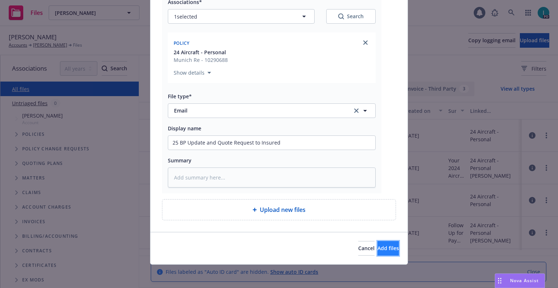
click at [385, 246] on button "Add files" at bounding box center [388, 248] width 21 height 15
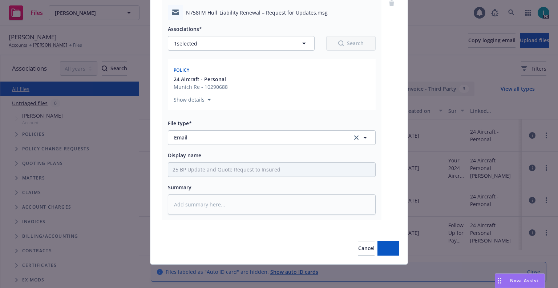
scroll to position [64, 0]
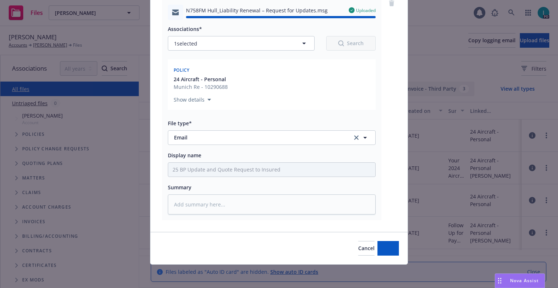
type textarea "x"
